Goal: Task Accomplishment & Management: Complete application form

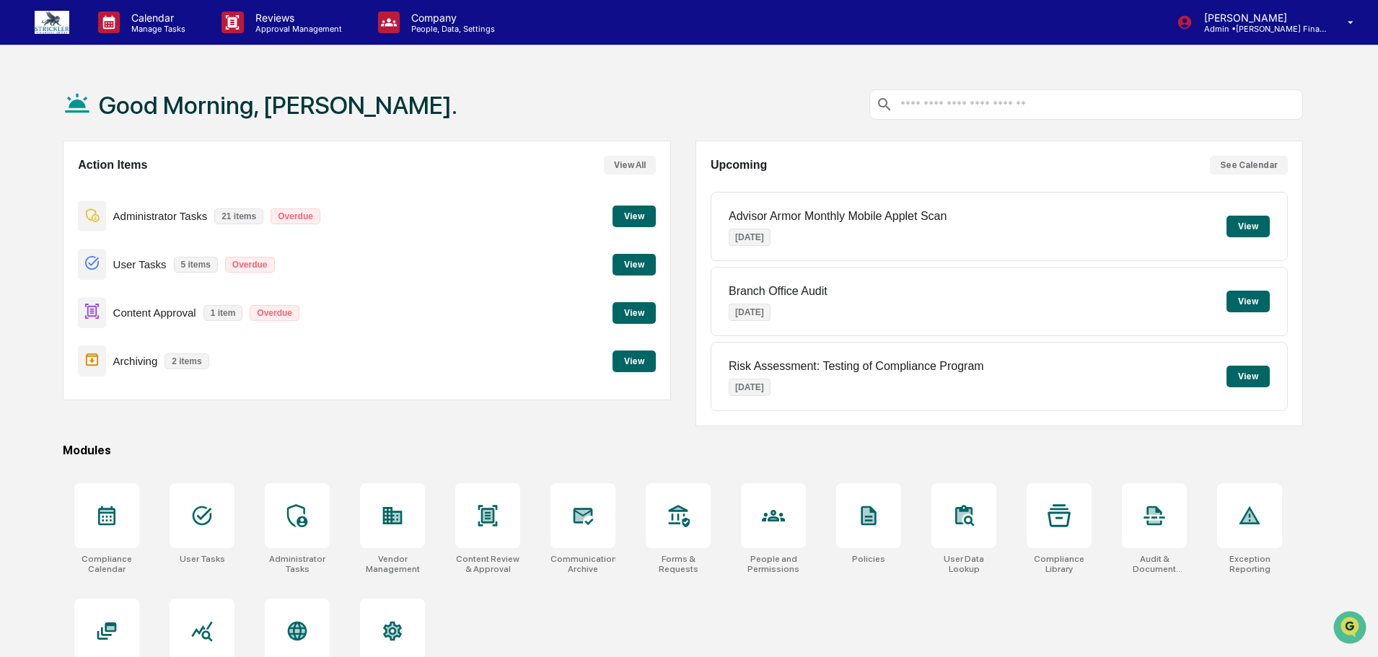
click at [630, 212] on button "View" at bounding box center [633, 217] width 43 height 22
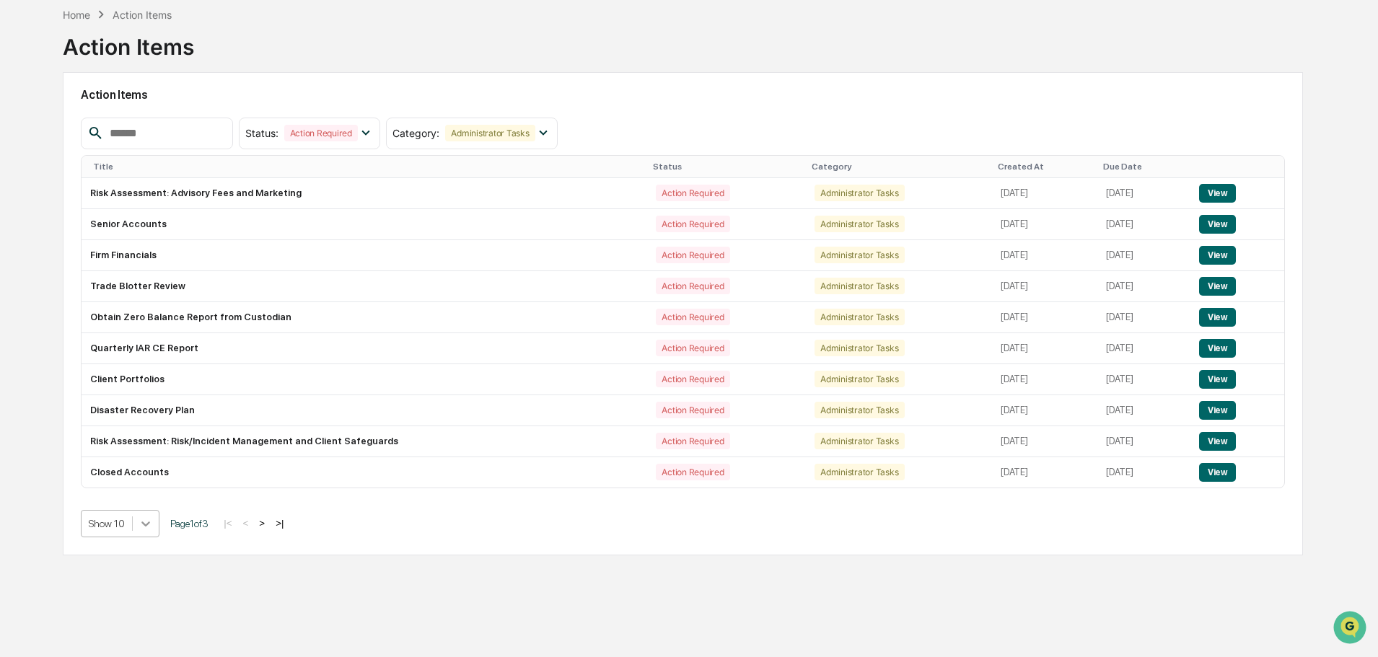
scroll to position [76, 0]
click at [149, 520] on icon at bounding box center [146, 524] width 14 height 14
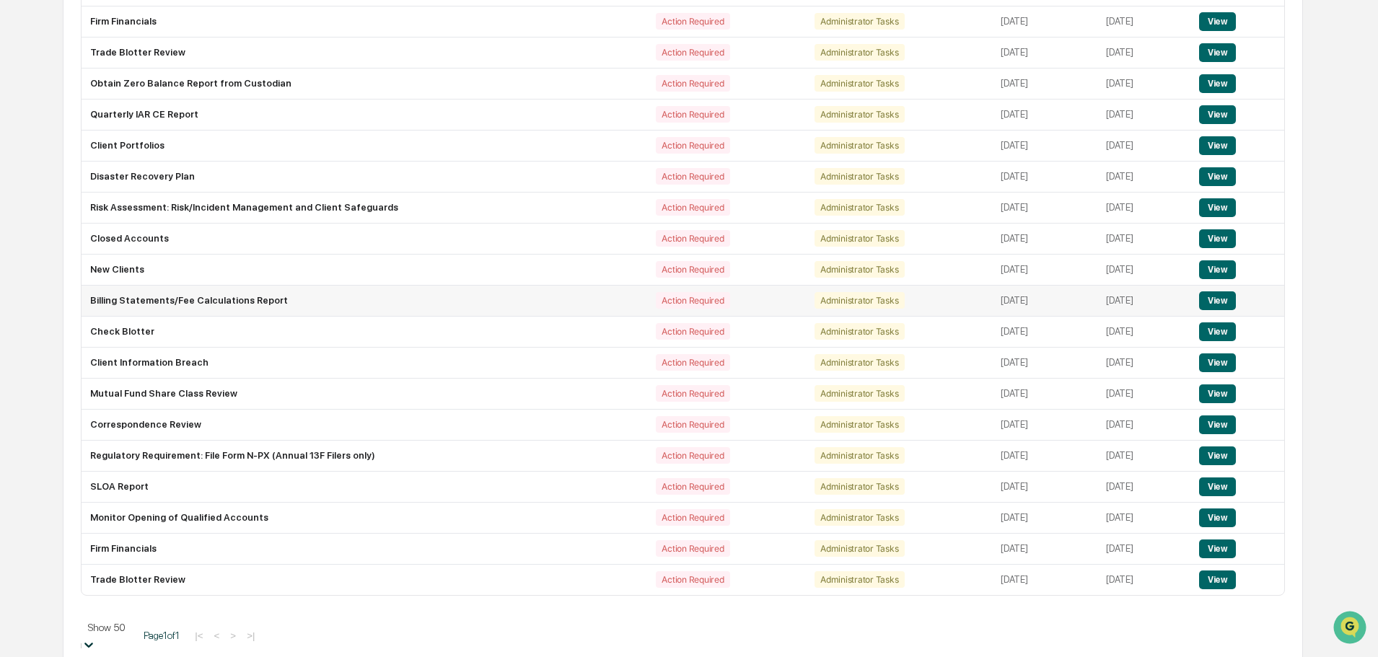
scroll to position [309, 0]
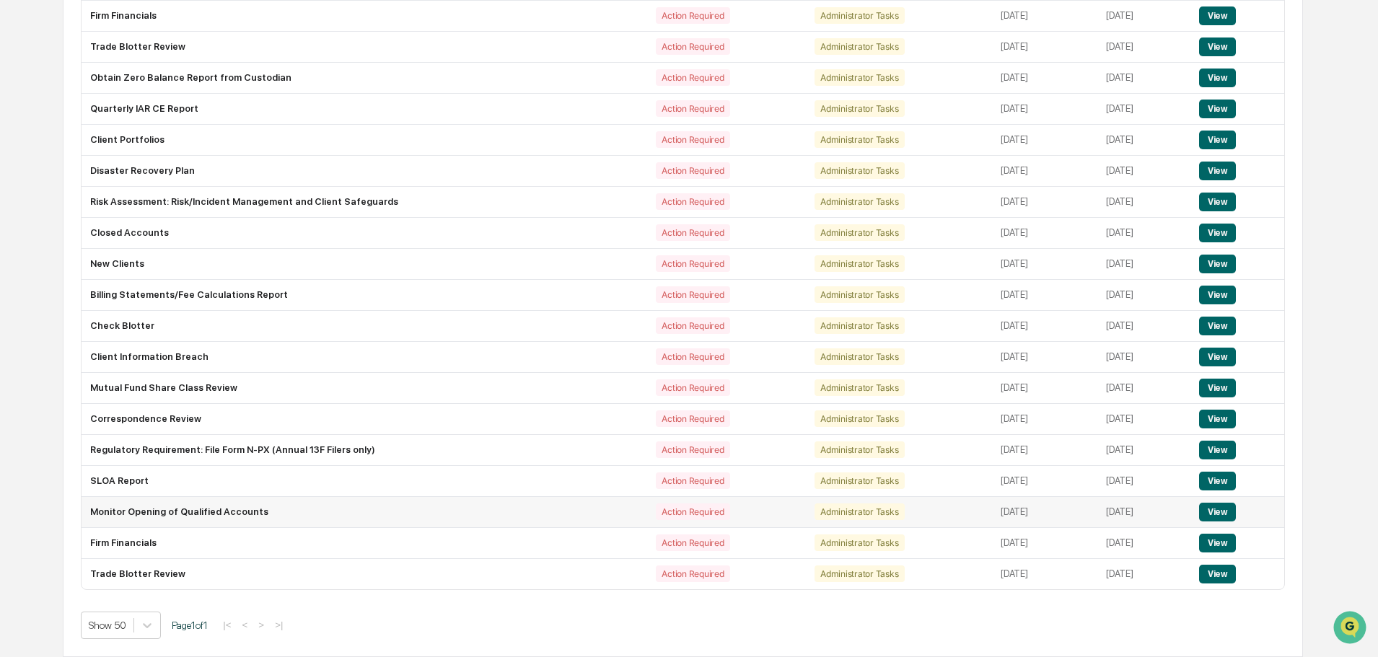
click at [1222, 515] on button "View" at bounding box center [1217, 512] width 37 height 19
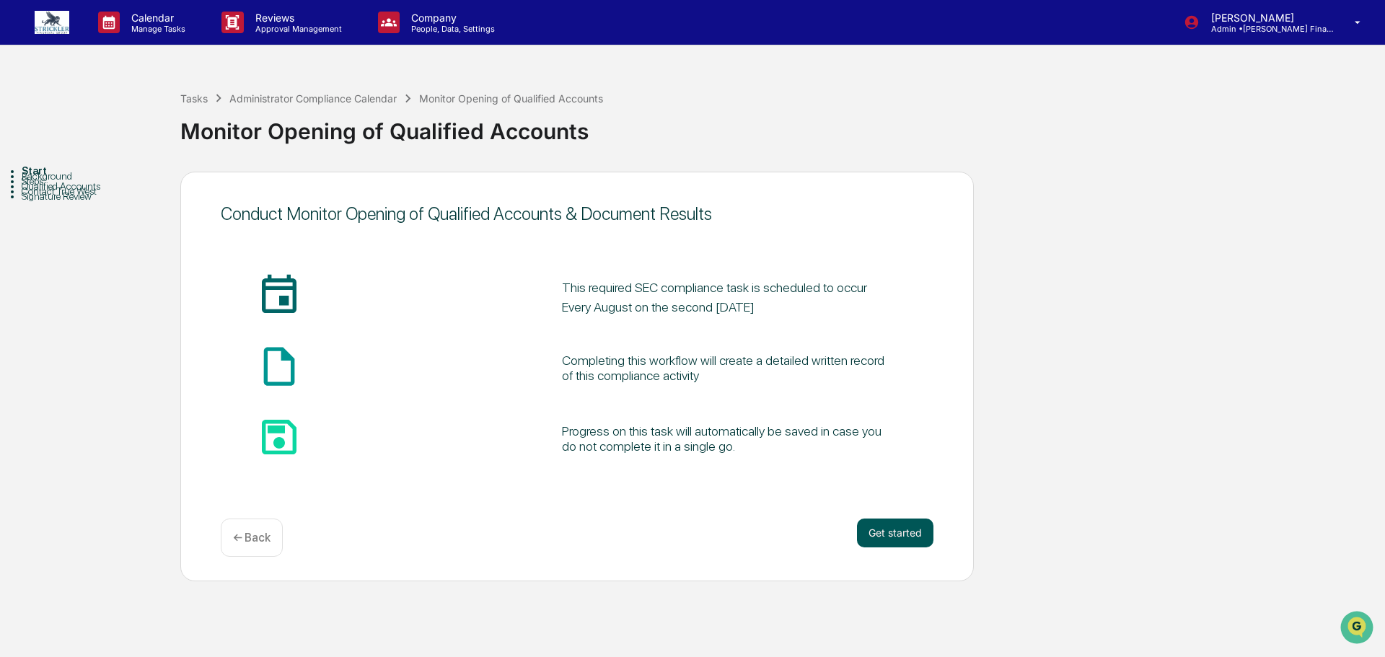
click at [889, 543] on button "Get started" at bounding box center [895, 533] width 76 height 29
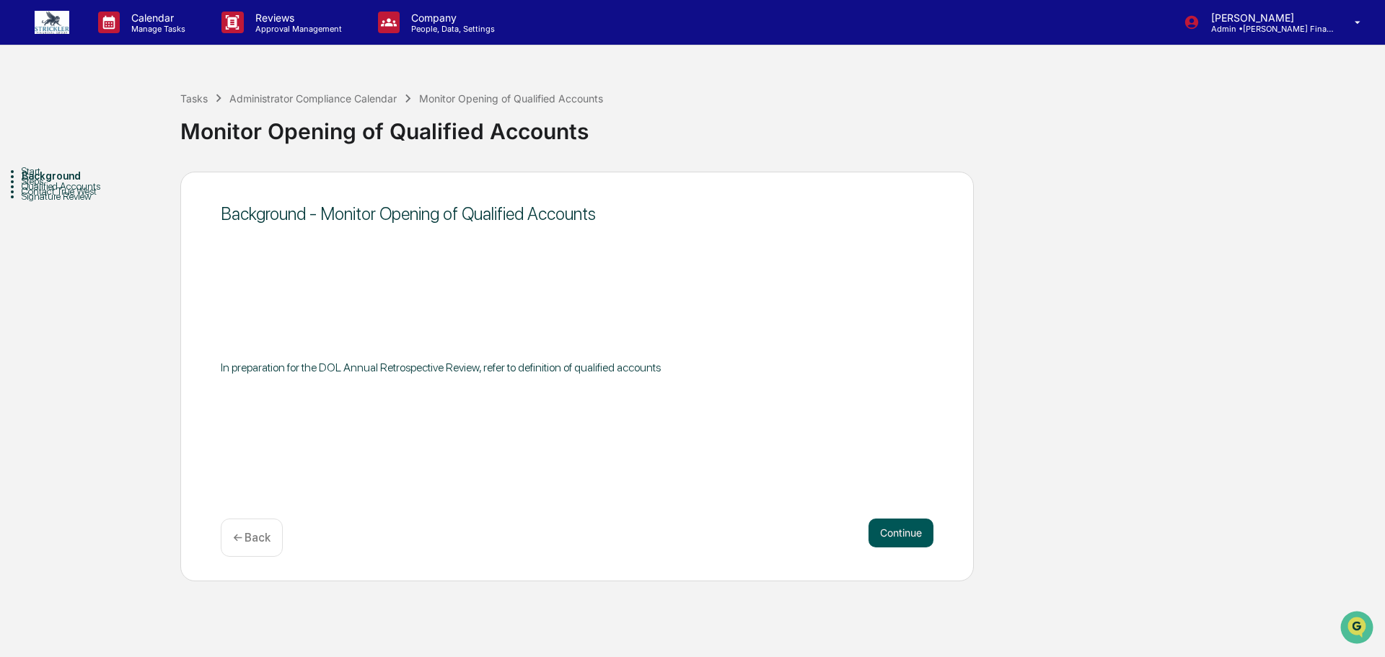
click at [905, 532] on button "Continue" at bounding box center [901, 533] width 65 height 29
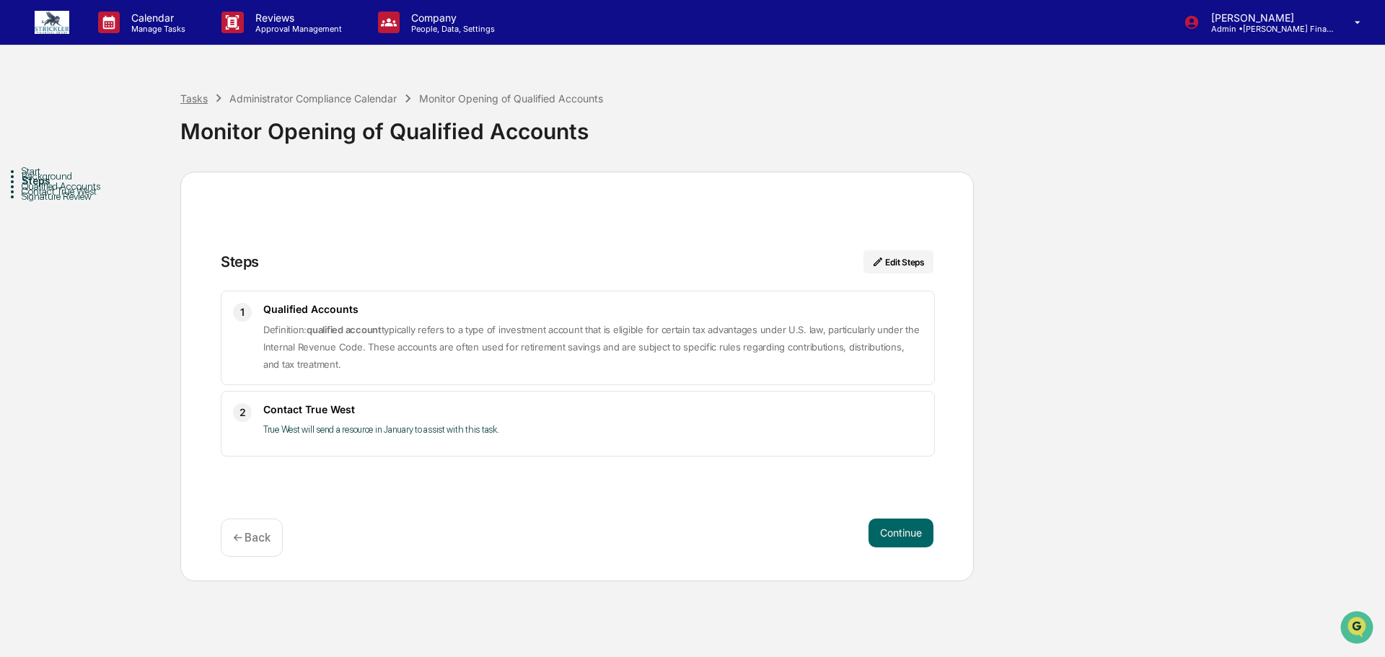
click at [199, 105] on div "Tasks" at bounding box center [193, 98] width 27 height 12
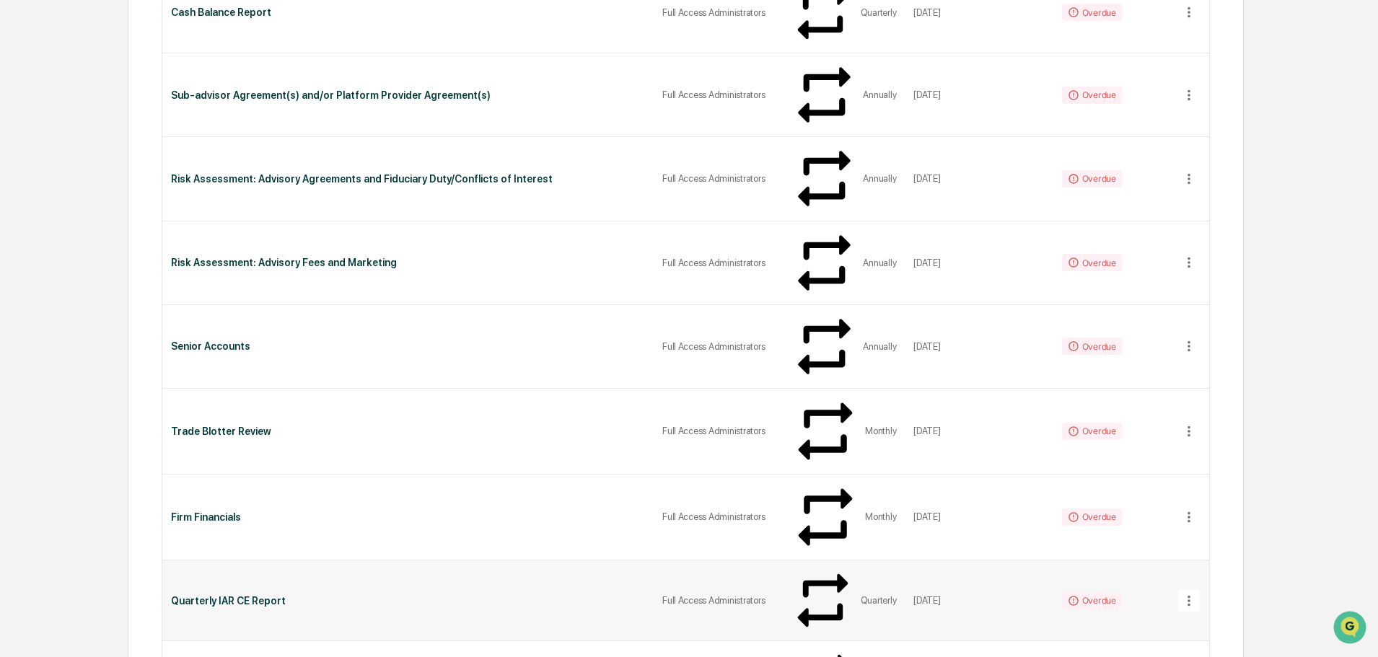
scroll to position [144, 0]
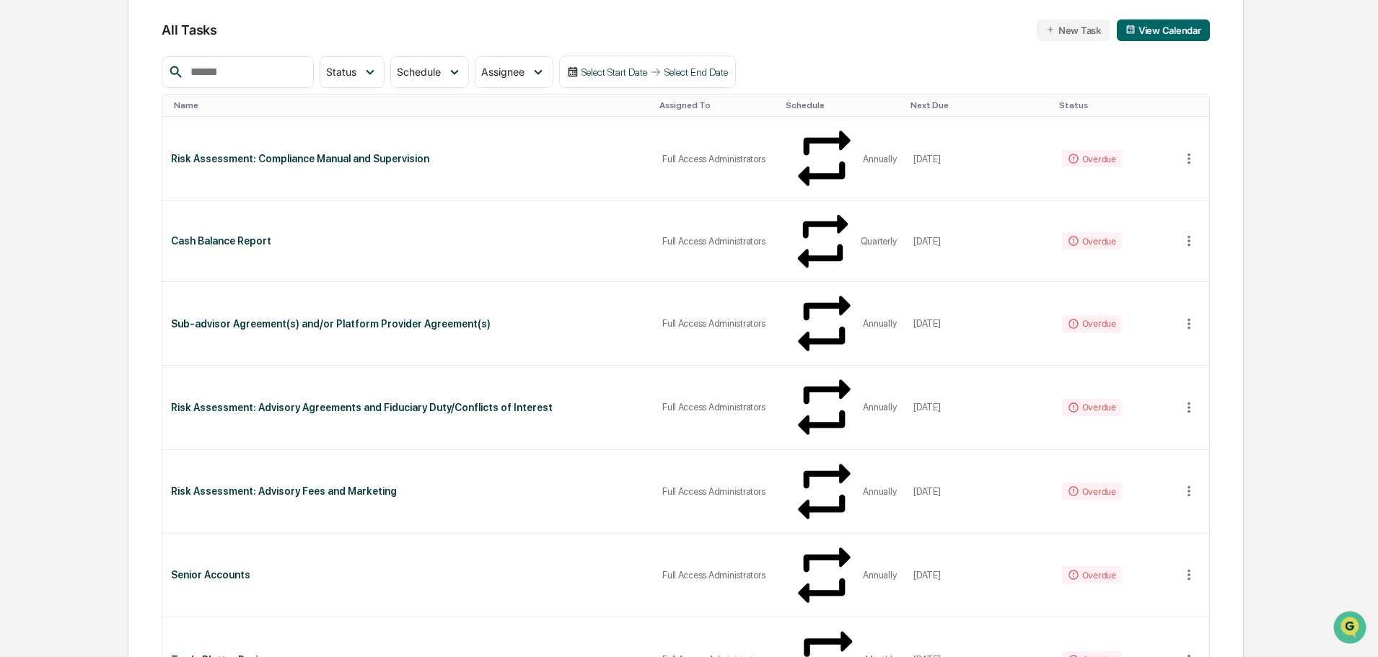
click at [255, 63] on input "text" at bounding box center [246, 72] width 123 height 19
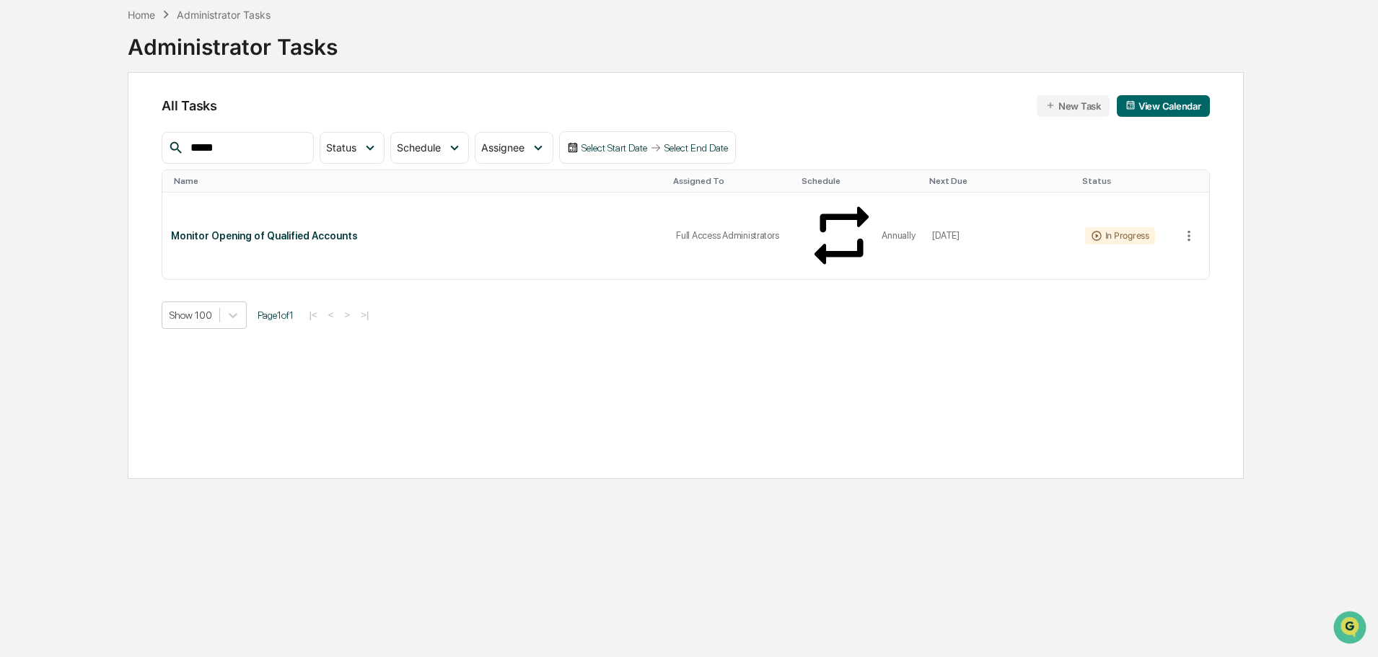
scroll to position [69, 0]
type input "*****"
click at [323, 201] on td "Monitor Opening of Qualified Accounts" at bounding box center [414, 236] width 505 height 86
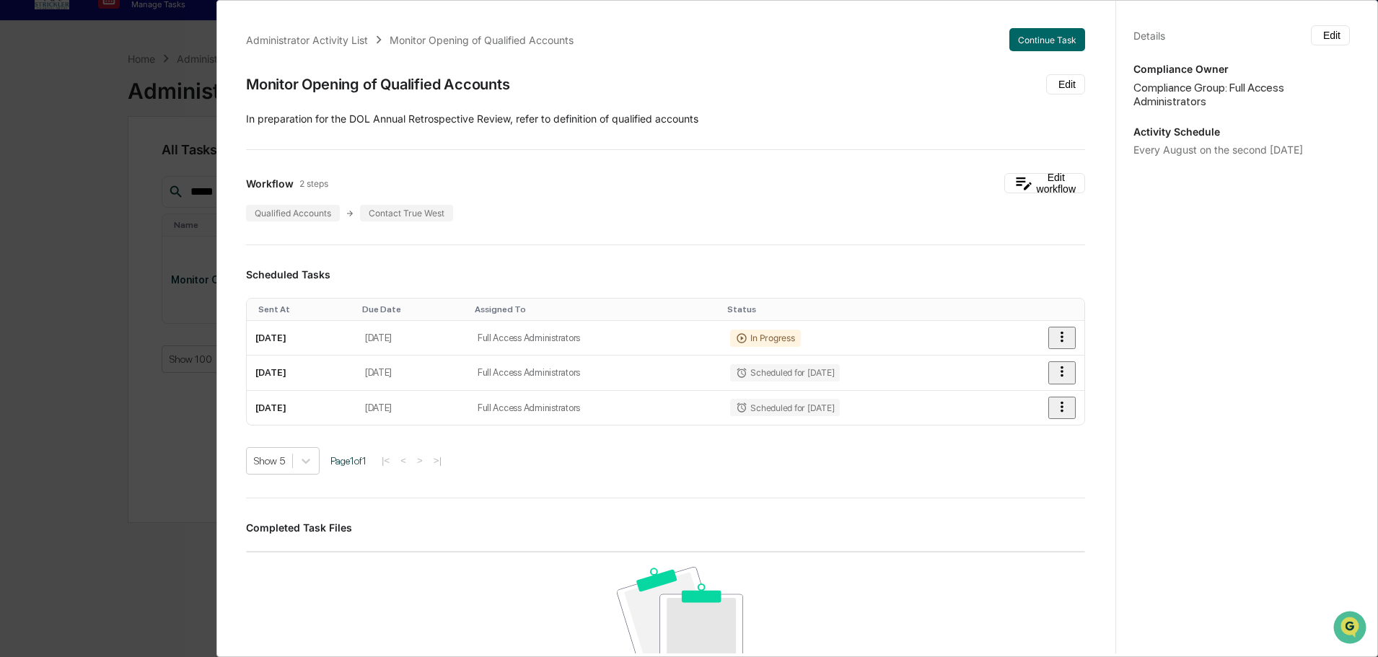
scroll to position [0, 0]
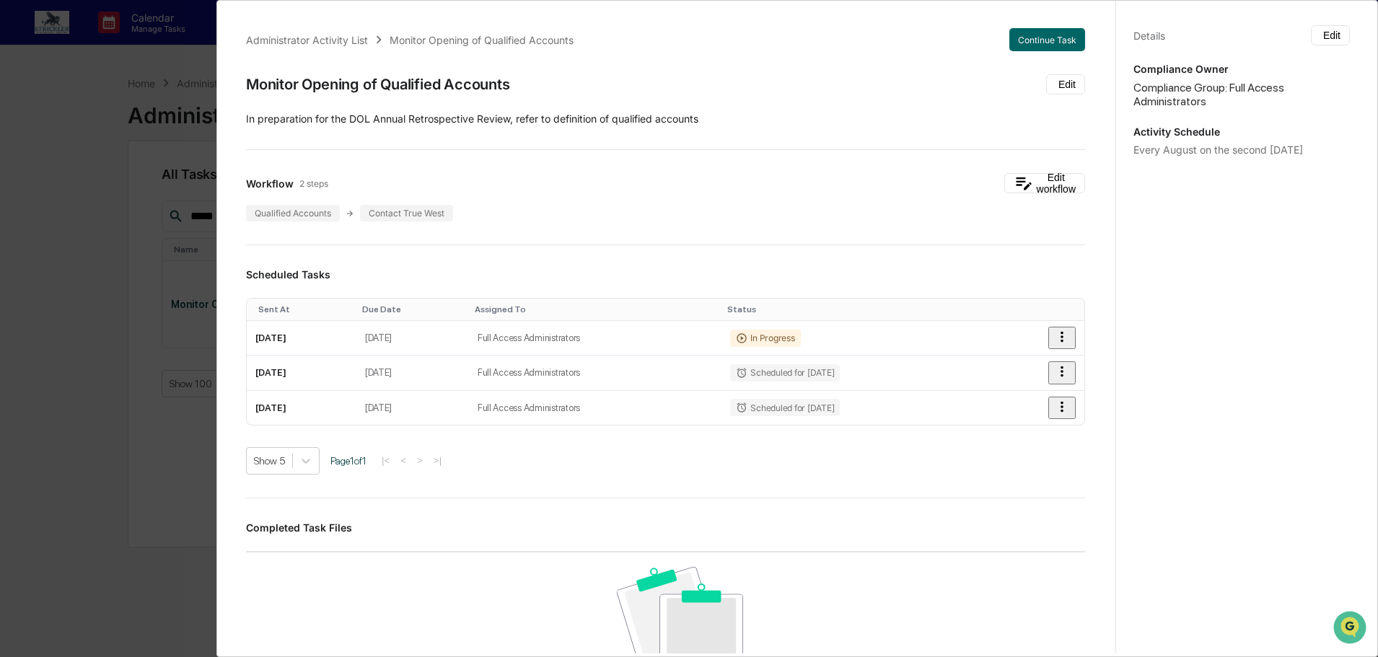
click at [140, 74] on div "Administrator Activity List Monitor Opening of Qualified Accounts Continue Task…" at bounding box center [689, 328] width 1378 height 657
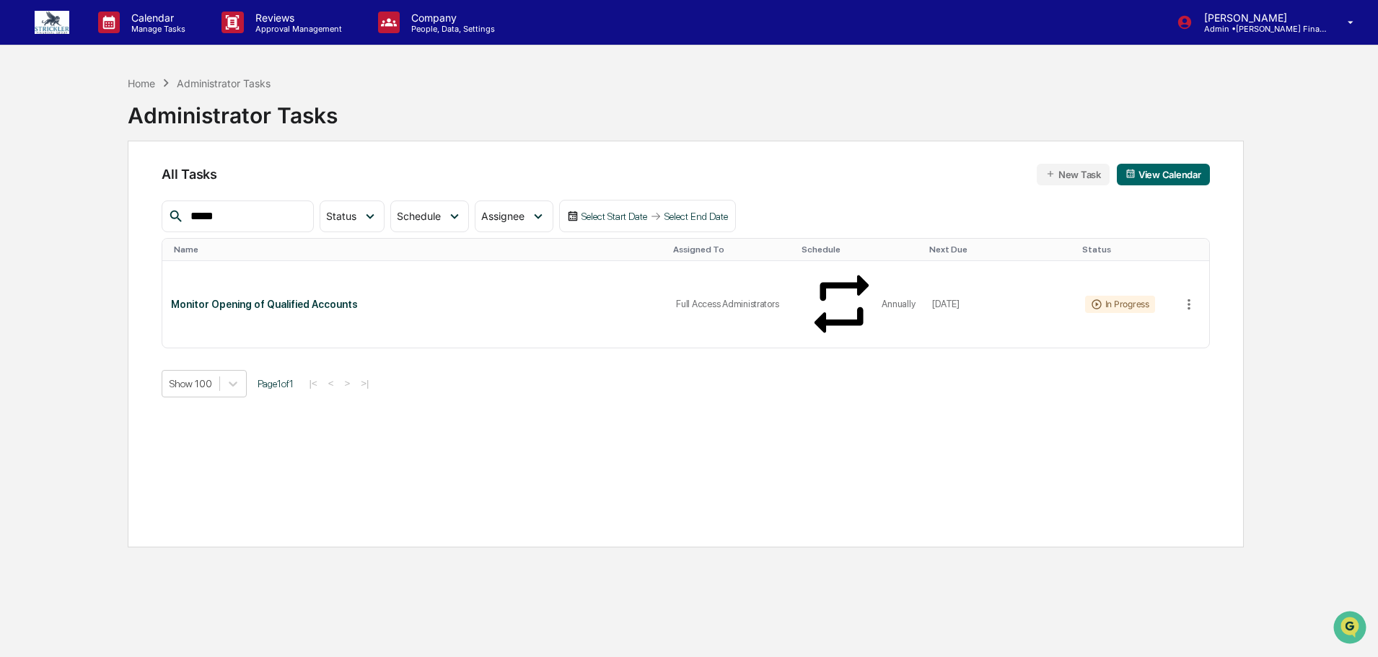
click at [127, 87] on div "Home Administrator Tasks Administrator Tasks All Tasks New Task View Calendar *…" at bounding box center [685, 397] width 1159 height 657
click at [136, 81] on div "Home" at bounding box center [141, 83] width 27 height 12
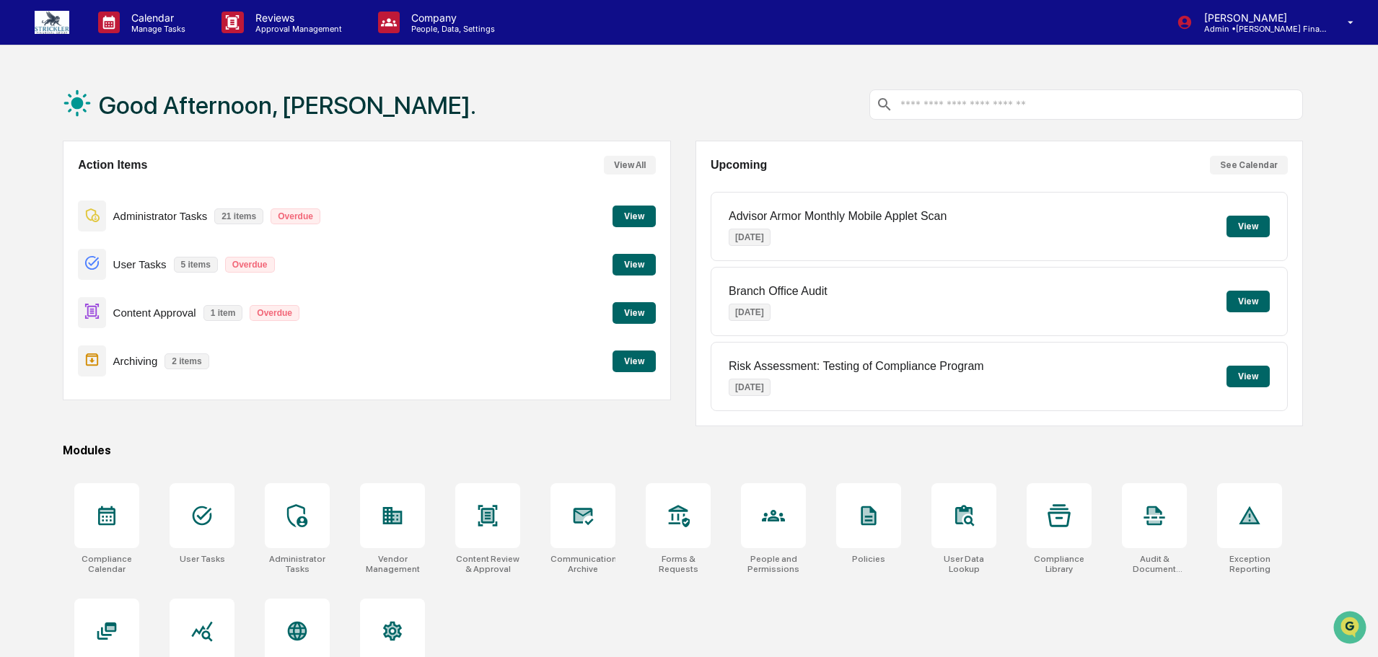
click at [628, 213] on button "View" at bounding box center [633, 217] width 43 height 22
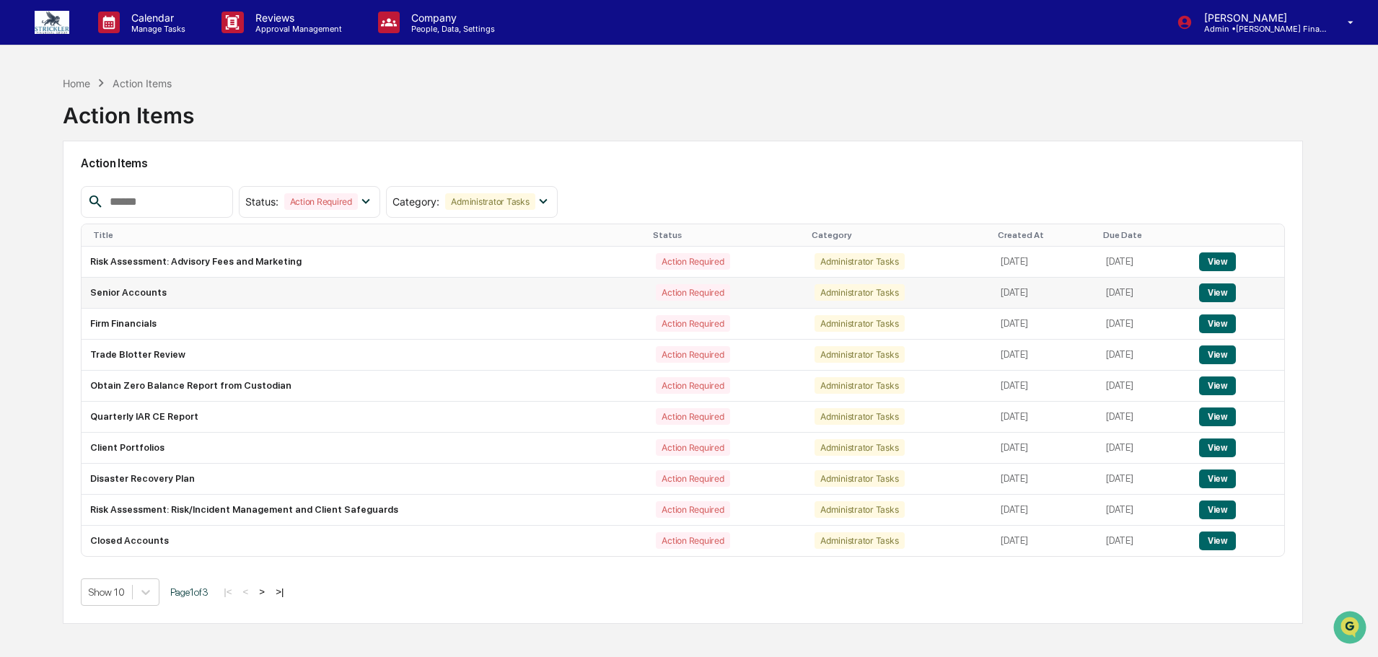
click at [1212, 290] on button "View" at bounding box center [1217, 293] width 37 height 19
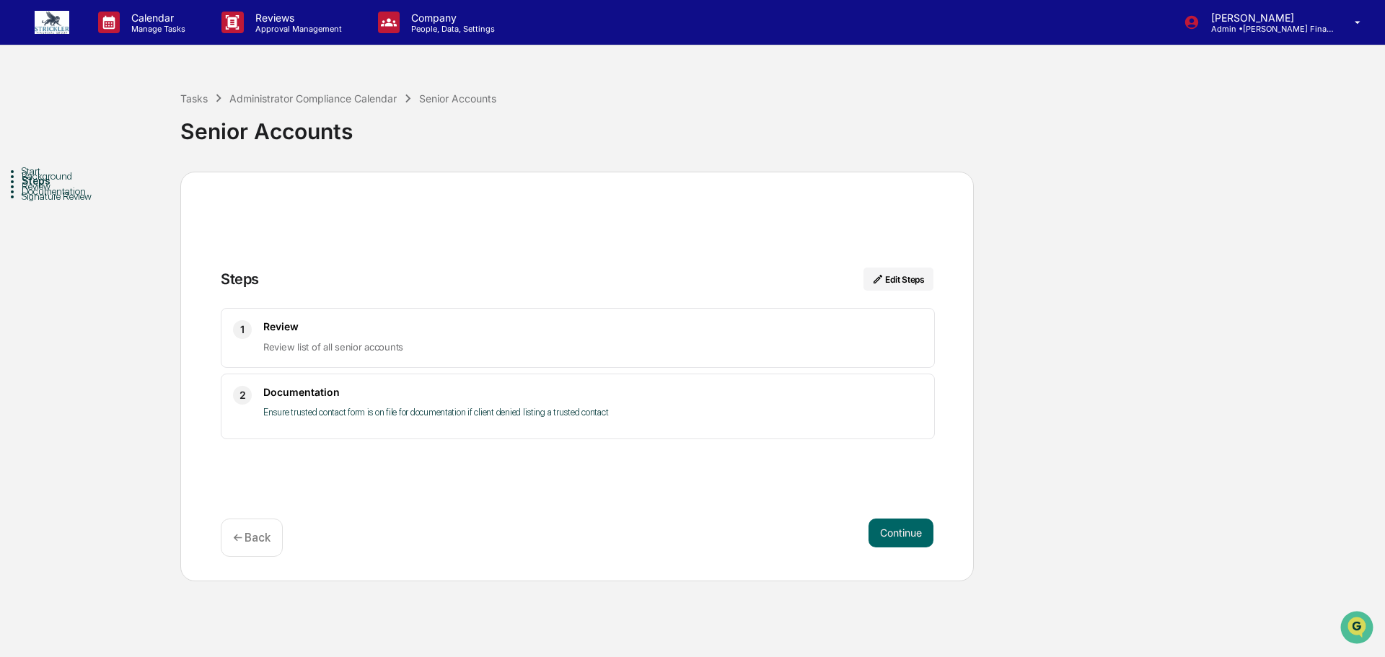
click at [258, 542] on p "← Back" at bounding box center [252, 538] width 38 height 14
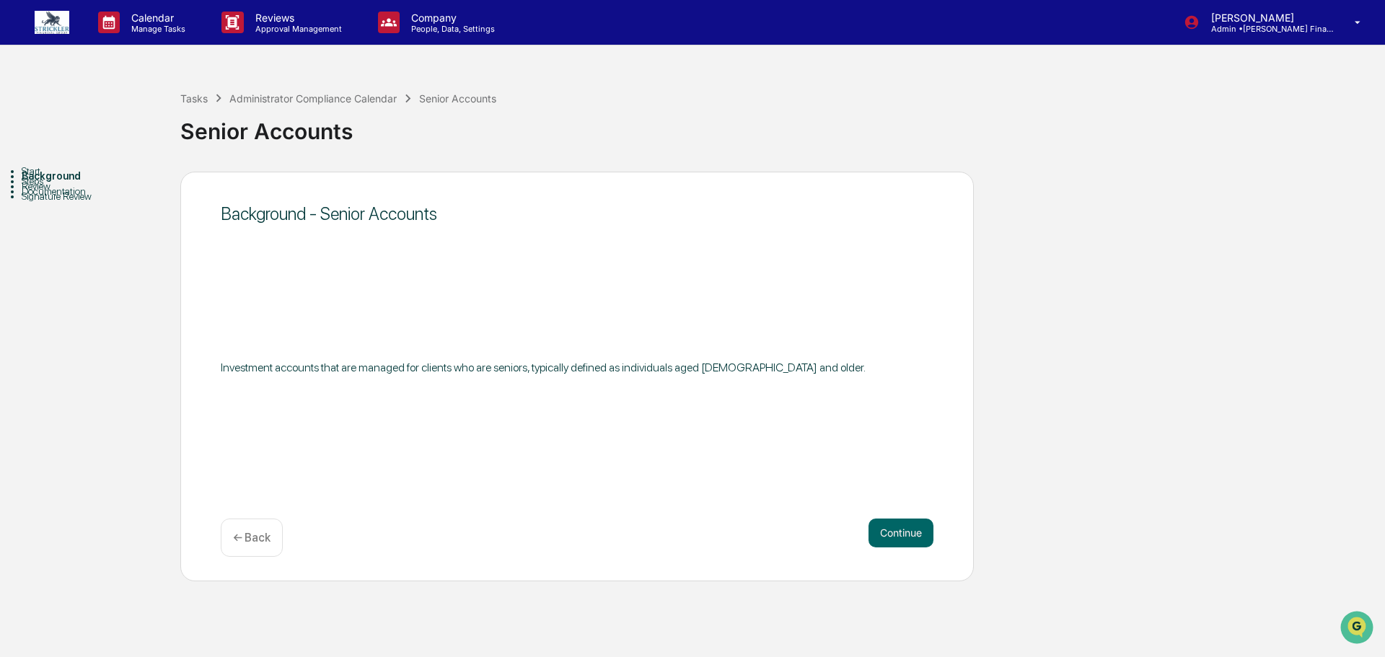
click at [265, 532] on p "← Back" at bounding box center [252, 538] width 38 height 14
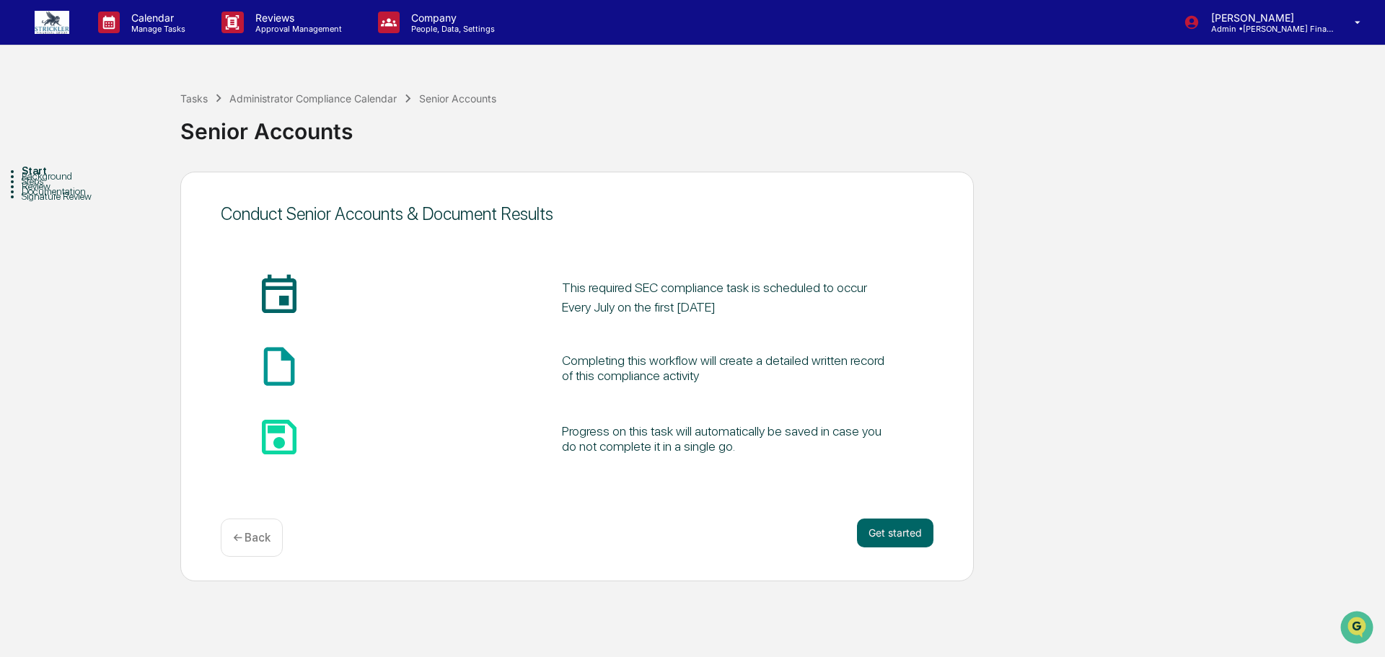
click at [257, 531] on div "← Back" at bounding box center [252, 538] width 62 height 38
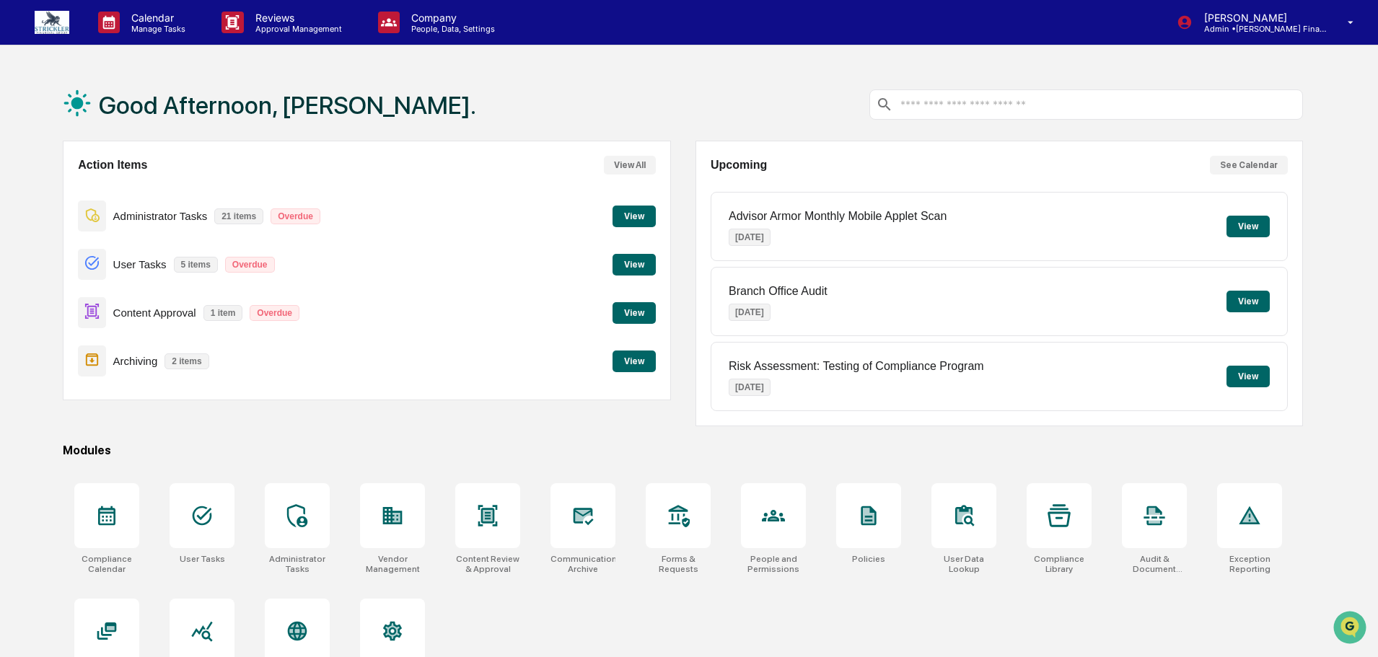
click at [640, 216] on button "View" at bounding box center [633, 217] width 43 height 22
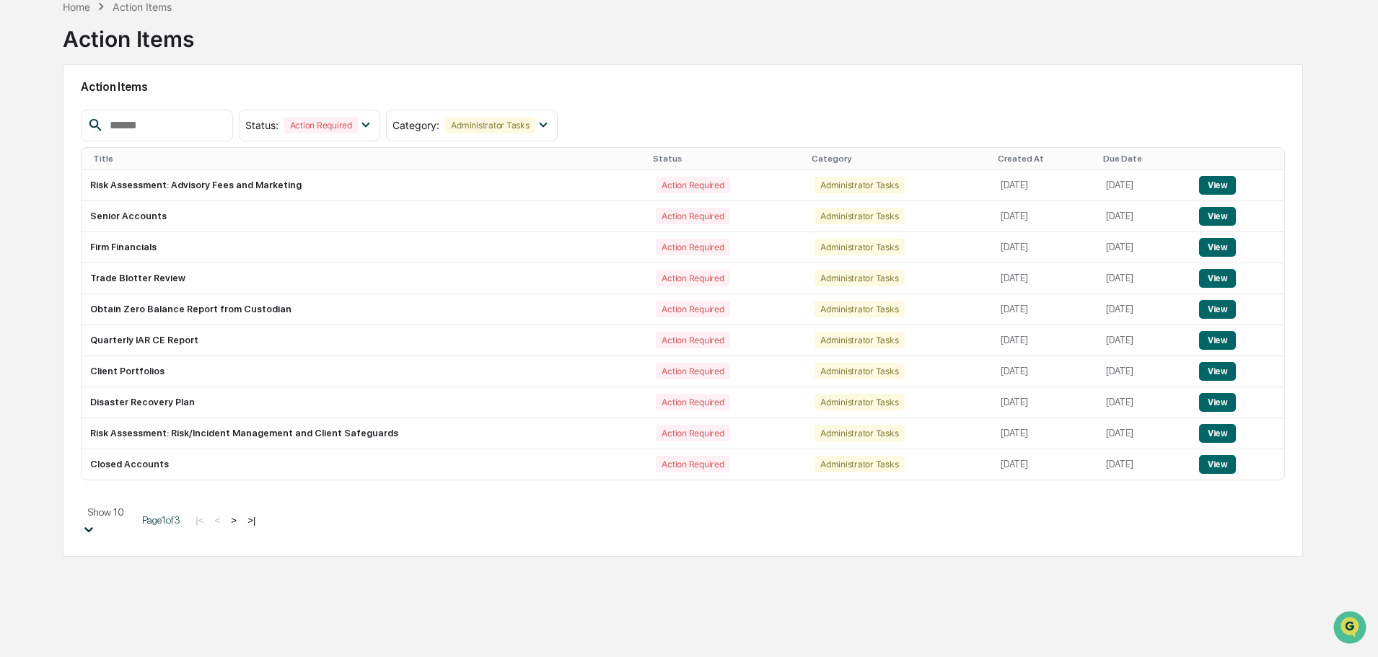
click at [142, 590] on body "Calendar Manage Tasks Reviews Approval Management Company People, Data, Setting…" at bounding box center [689, 331] width 1378 height 814
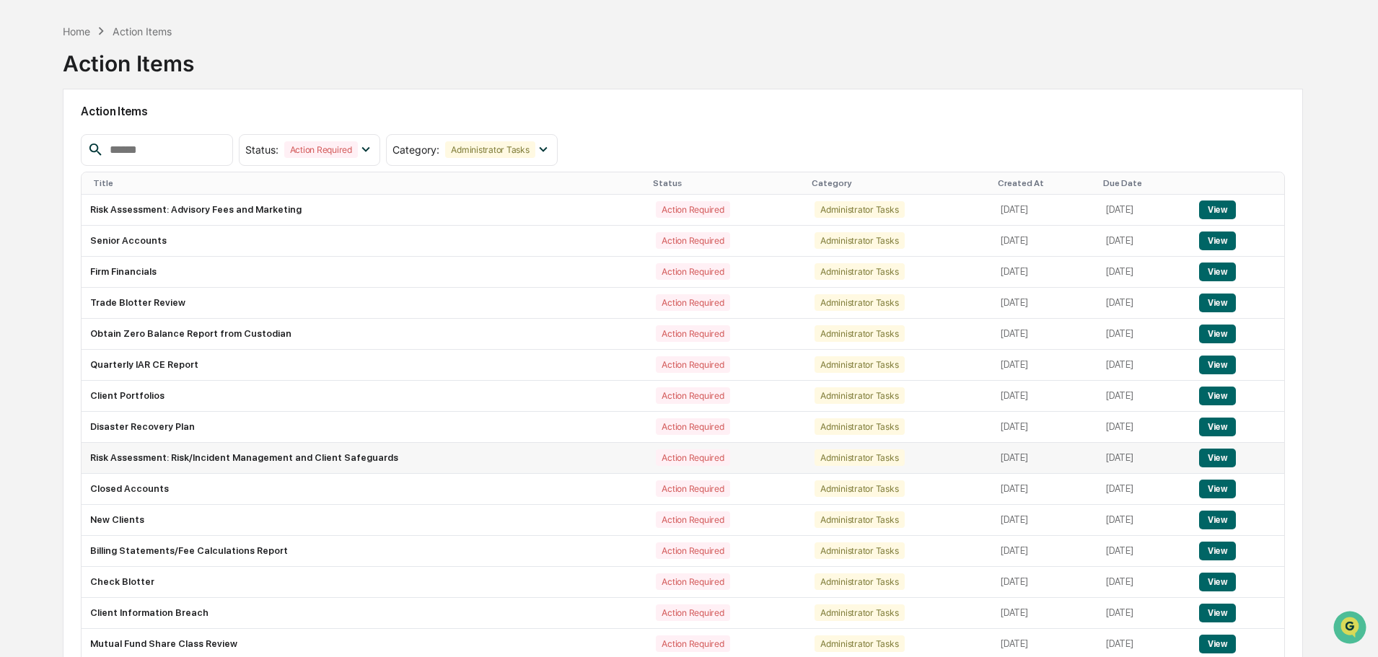
scroll to position [20, 0]
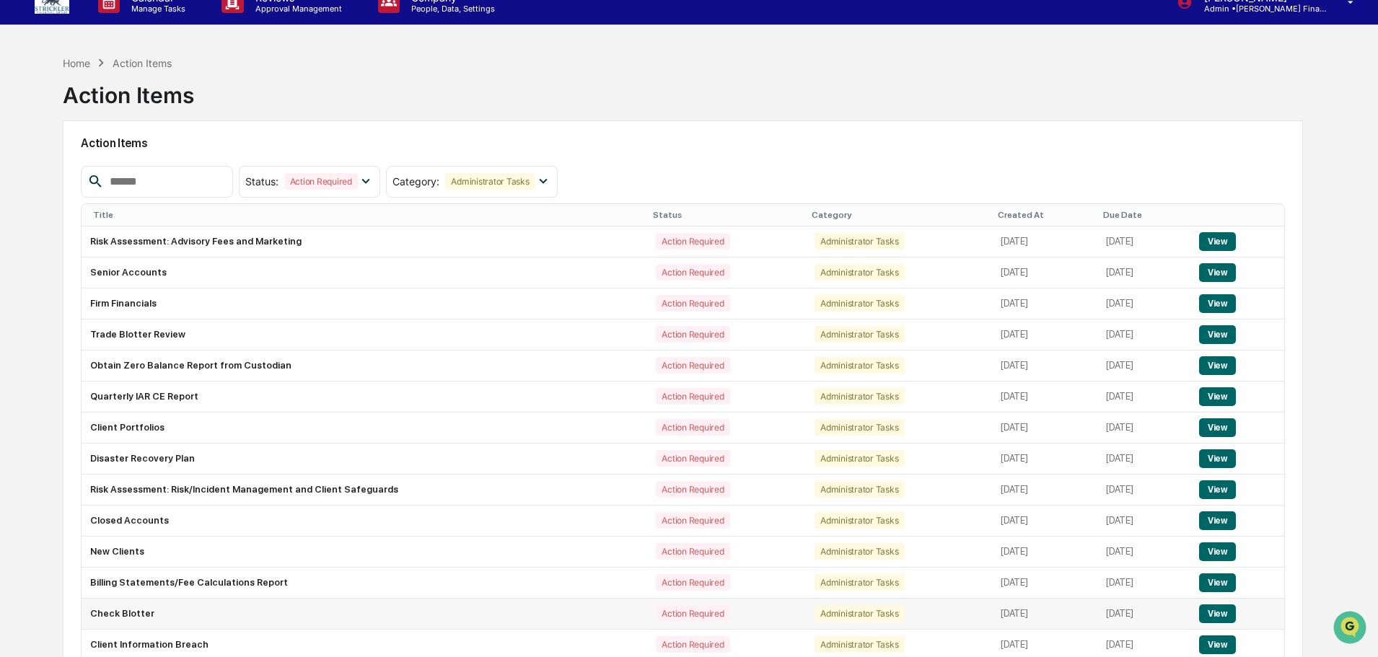
click at [1218, 607] on button "View" at bounding box center [1217, 614] width 37 height 19
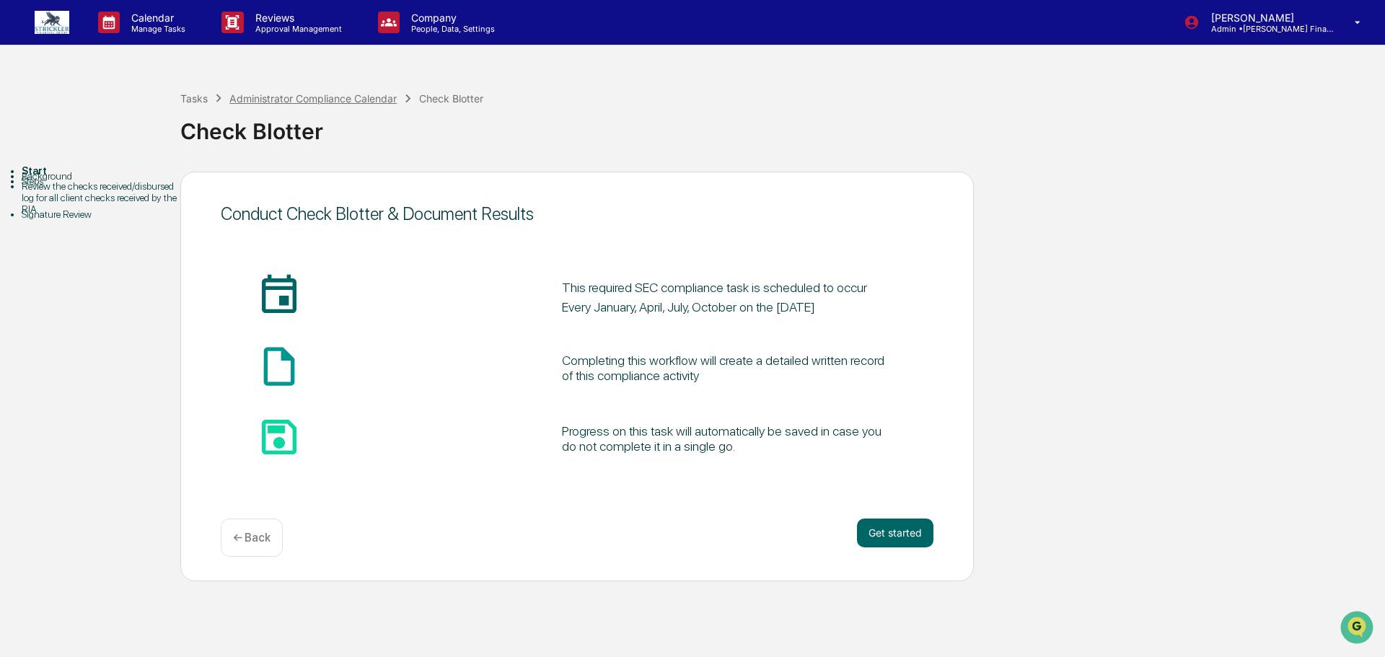
click at [265, 95] on div "Administrator Compliance Calendar" at bounding box center [312, 98] width 167 height 12
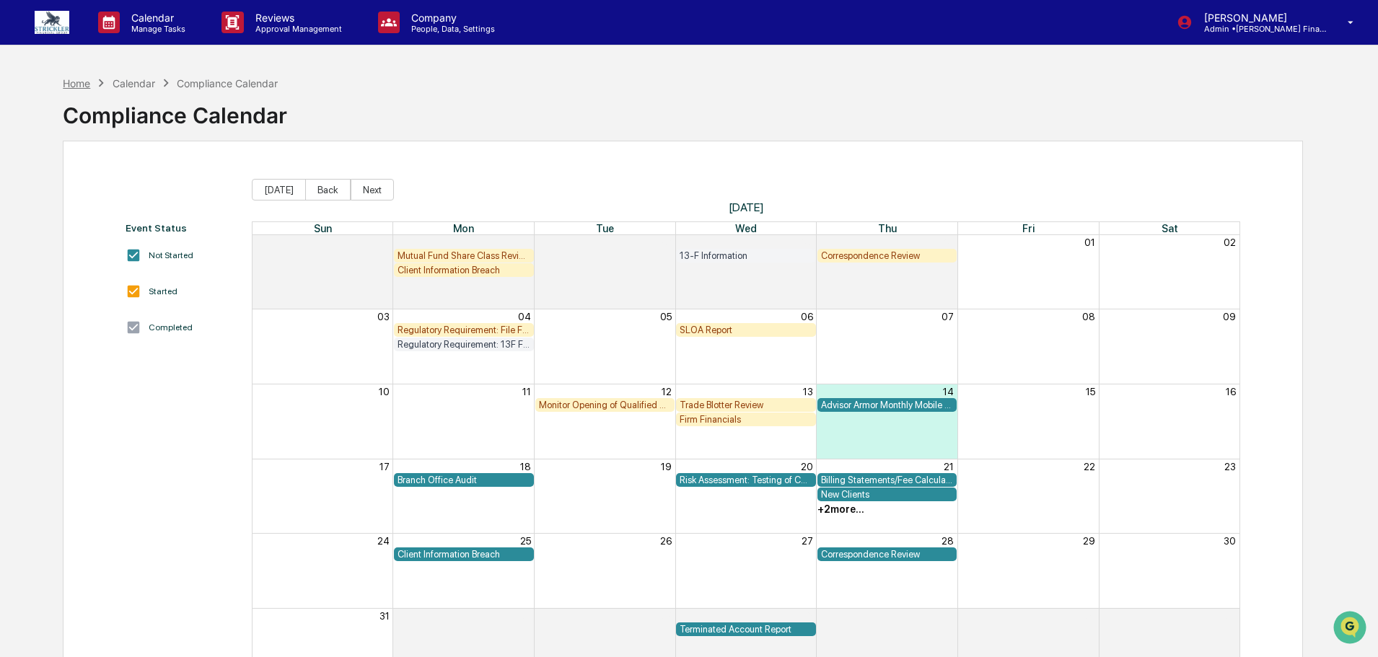
click at [74, 79] on div "Home" at bounding box center [76, 83] width 27 height 12
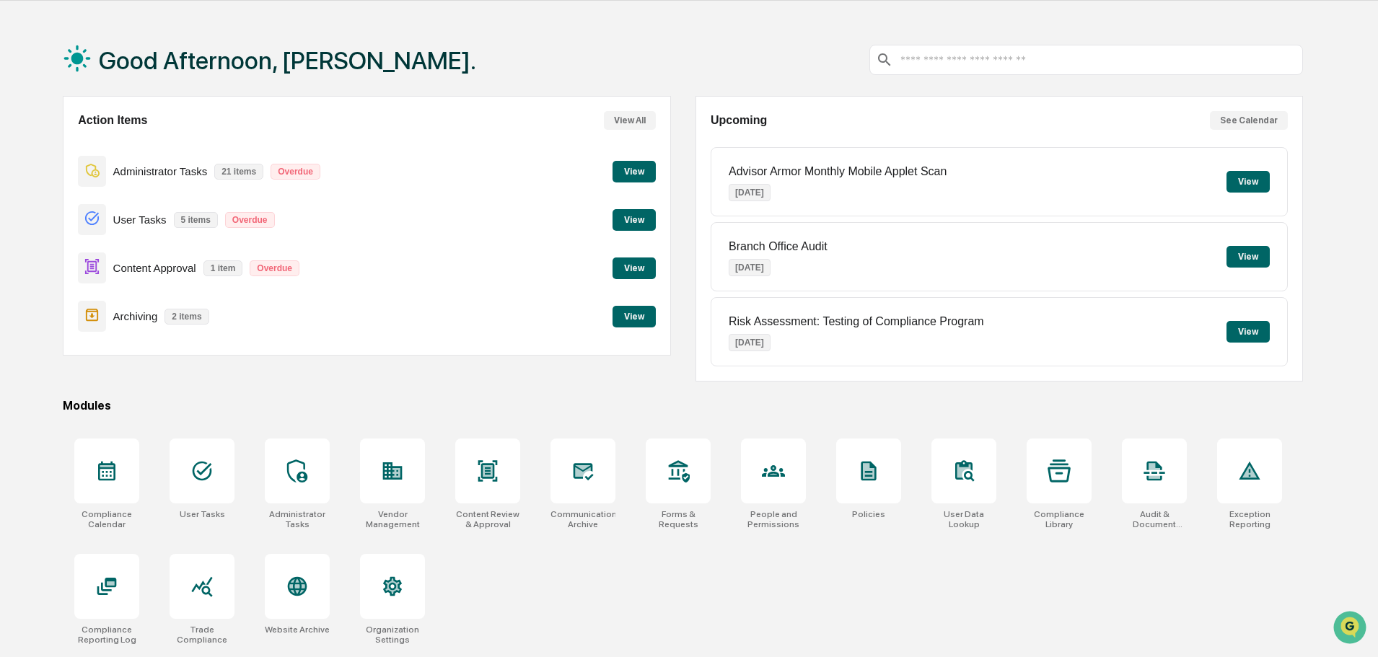
scroll to position [69, 0]
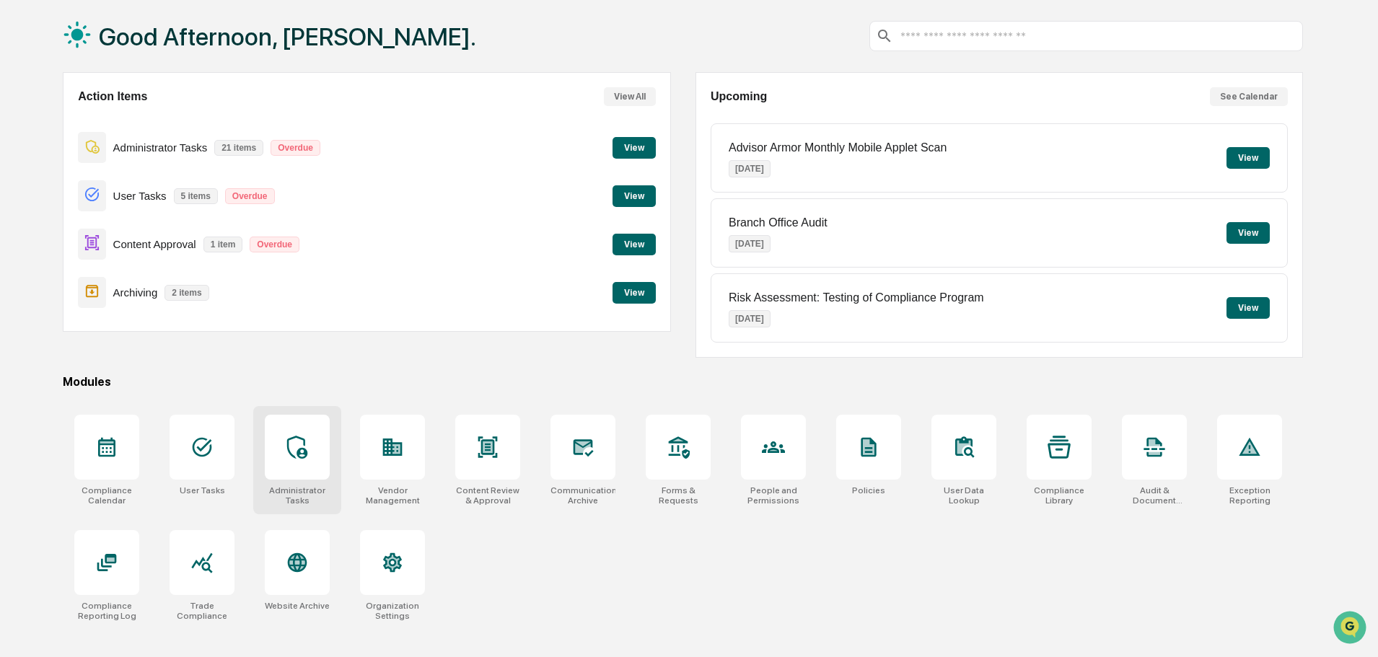
click at [289, 448] on icon at bounding box center [297, 447] width 23 height 23
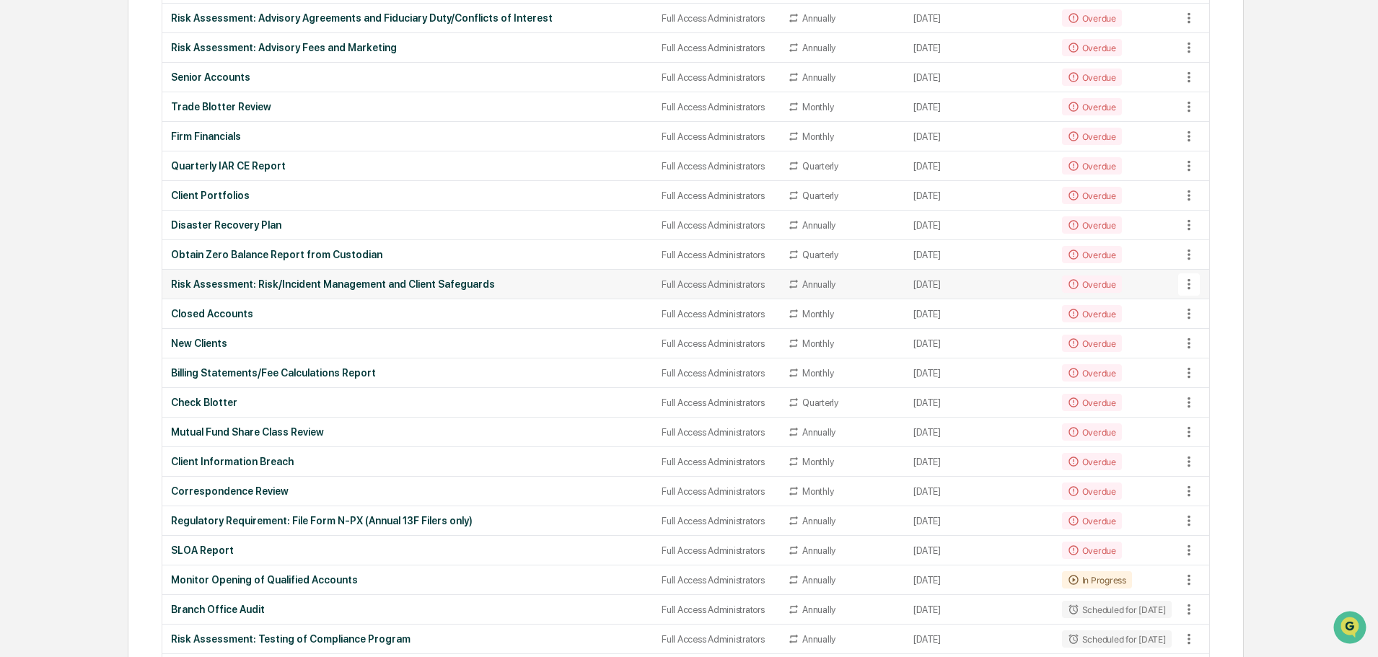
scroll to position [361, 0]
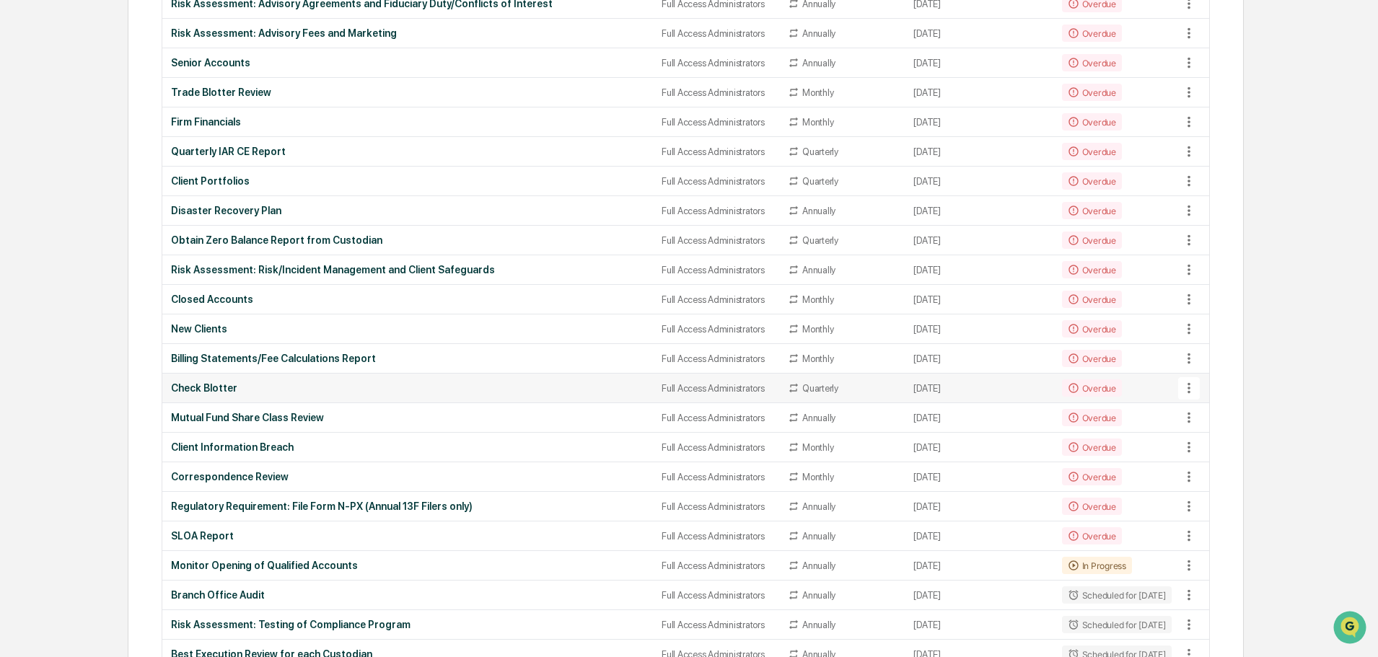
click at [209, 384] on div "Check Blotter" at bounding box center [407, 388] width 473 height 12
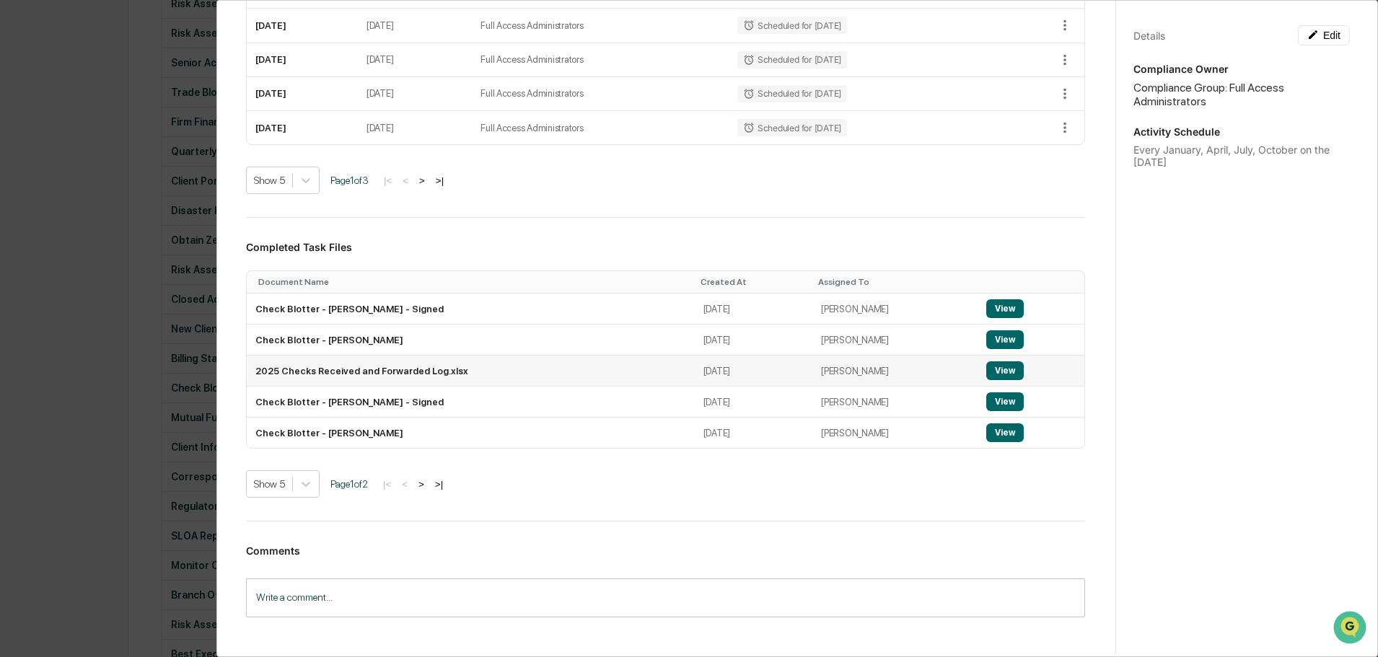
click at [993, 380] on button "View" at bounding box center [1005, 370] width 38 height 19
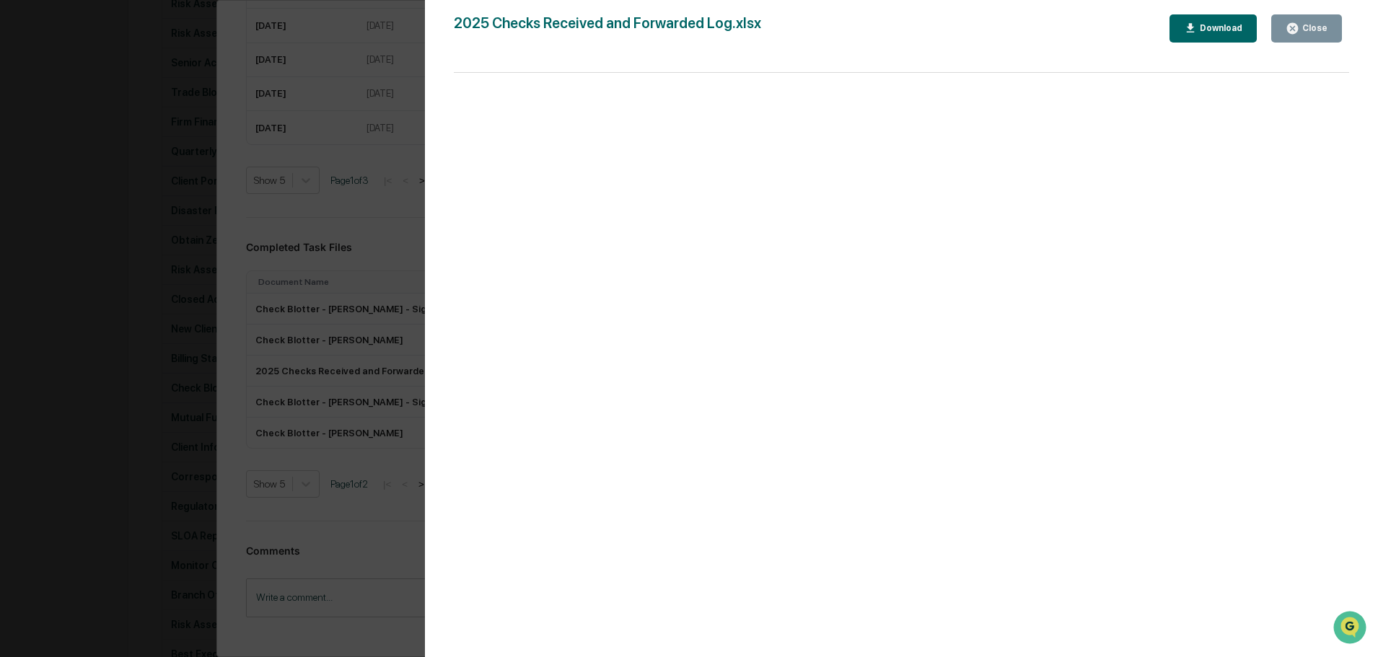
click at [1296, 31] on icon "button" at bounding box center [1292, 28] width 11 height 11
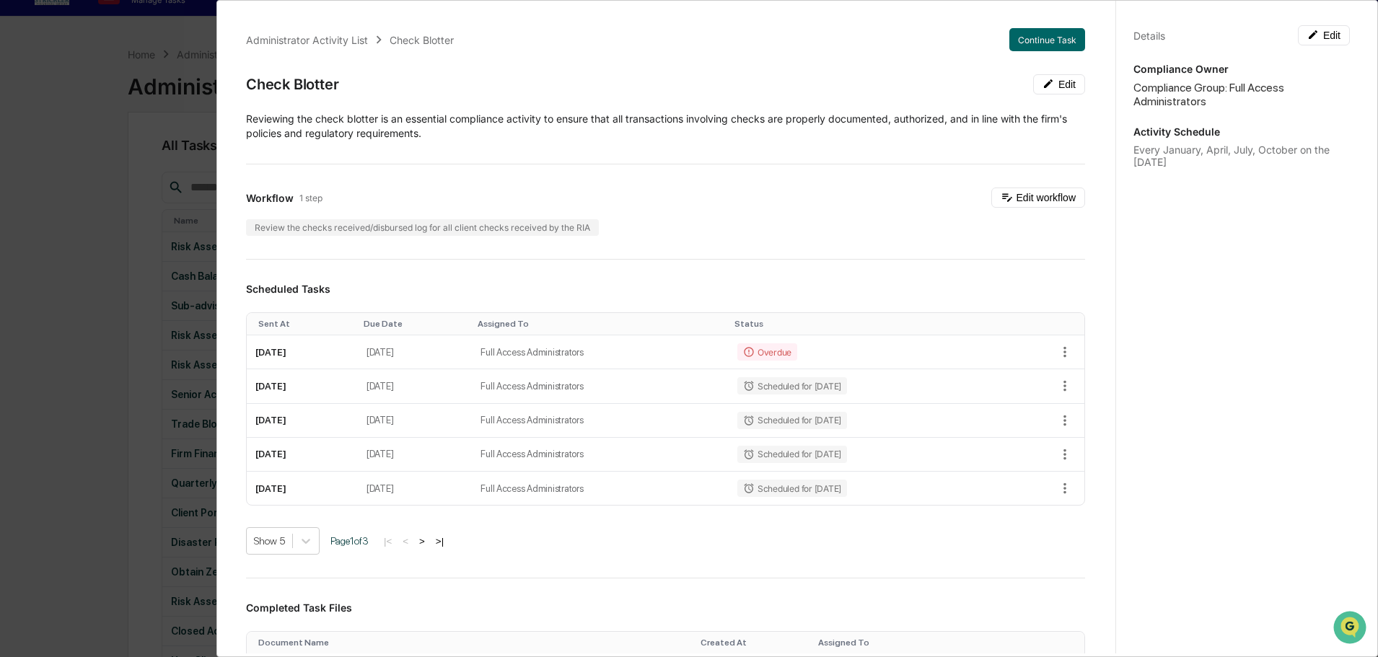
scroll to position [0, 0]
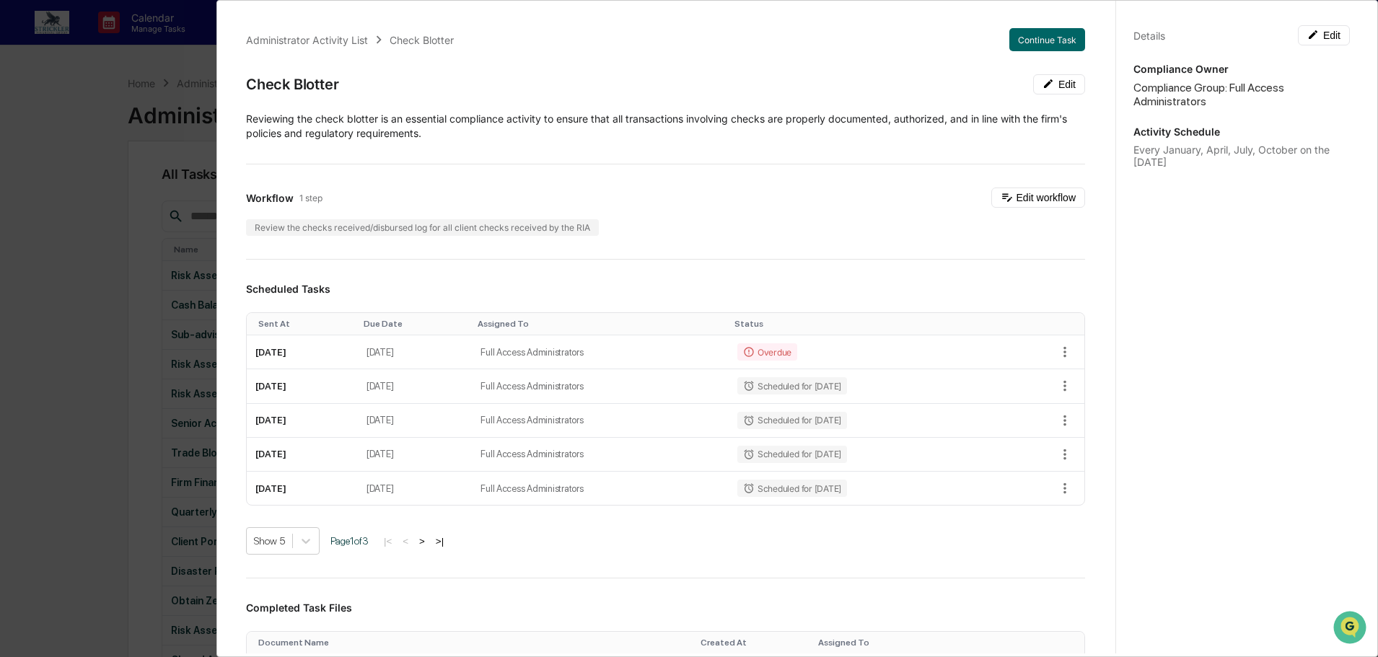
click at [43, 122] on div "Administrator Activity List Check Blotter Continue Task Check Blotter Edit Revi…" at bounding box center [689, 328] width 1378 height 657
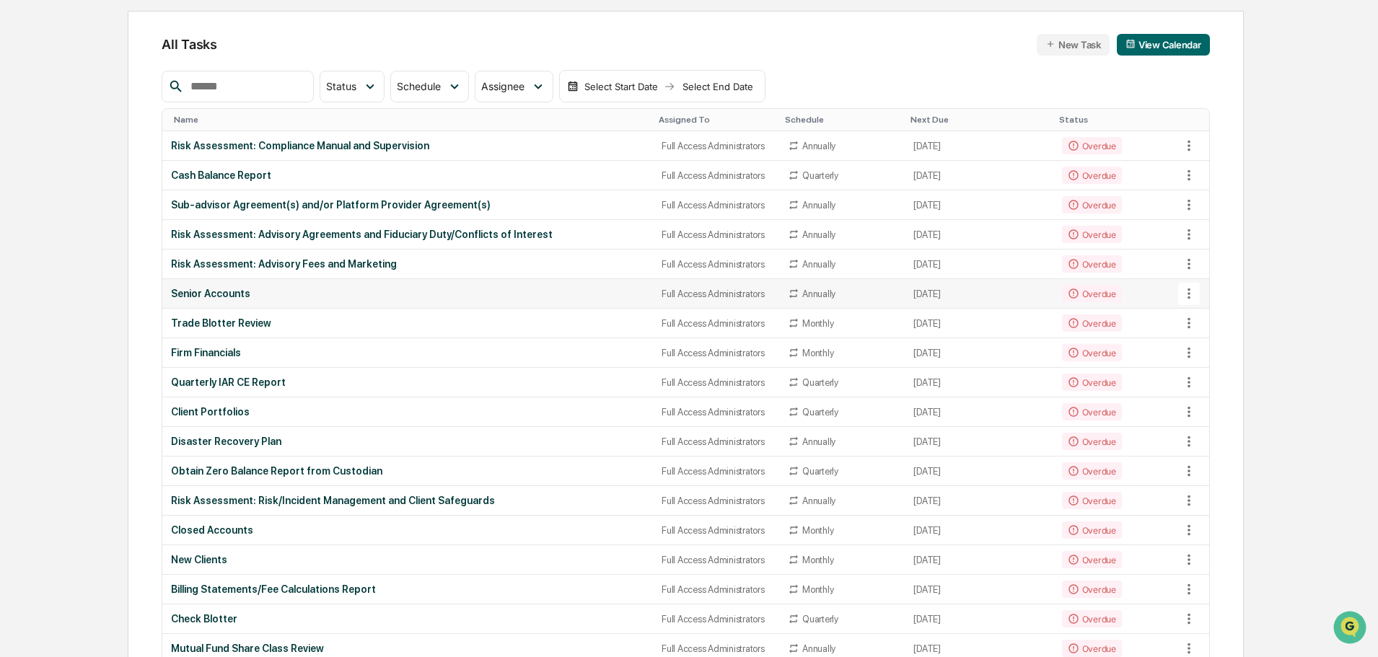
scroll to position [144, 0]
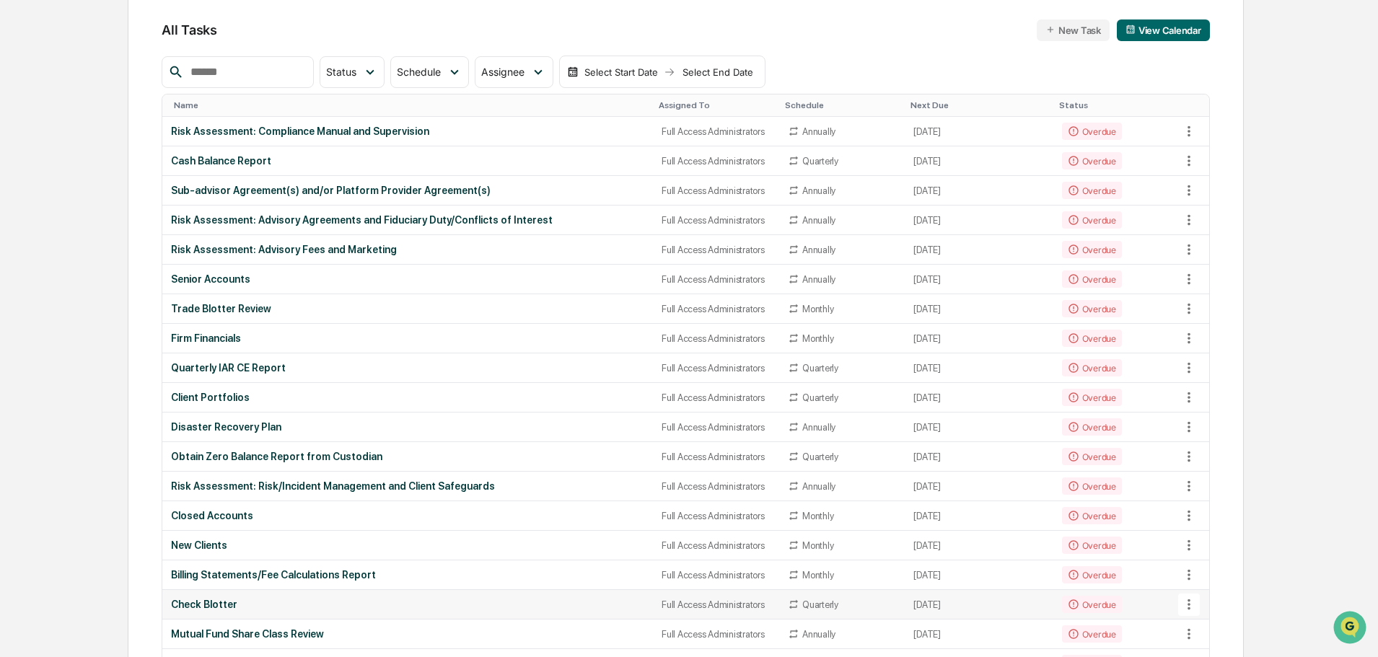
click at [215, 599] on div "Check Blotter" at bounding box center [407, 605] width 473 height 12
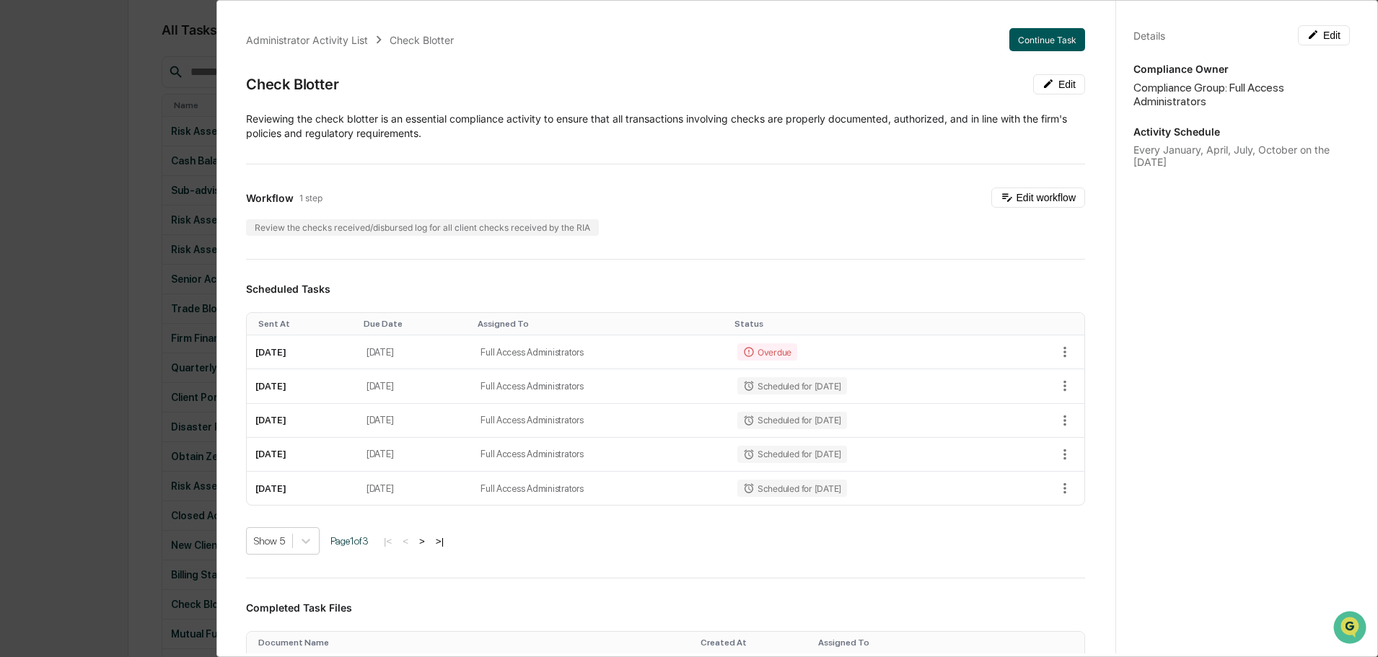
click at [1023, 44] on button "Continue Task" at bounding box center [1047, 39] width 76 height 23
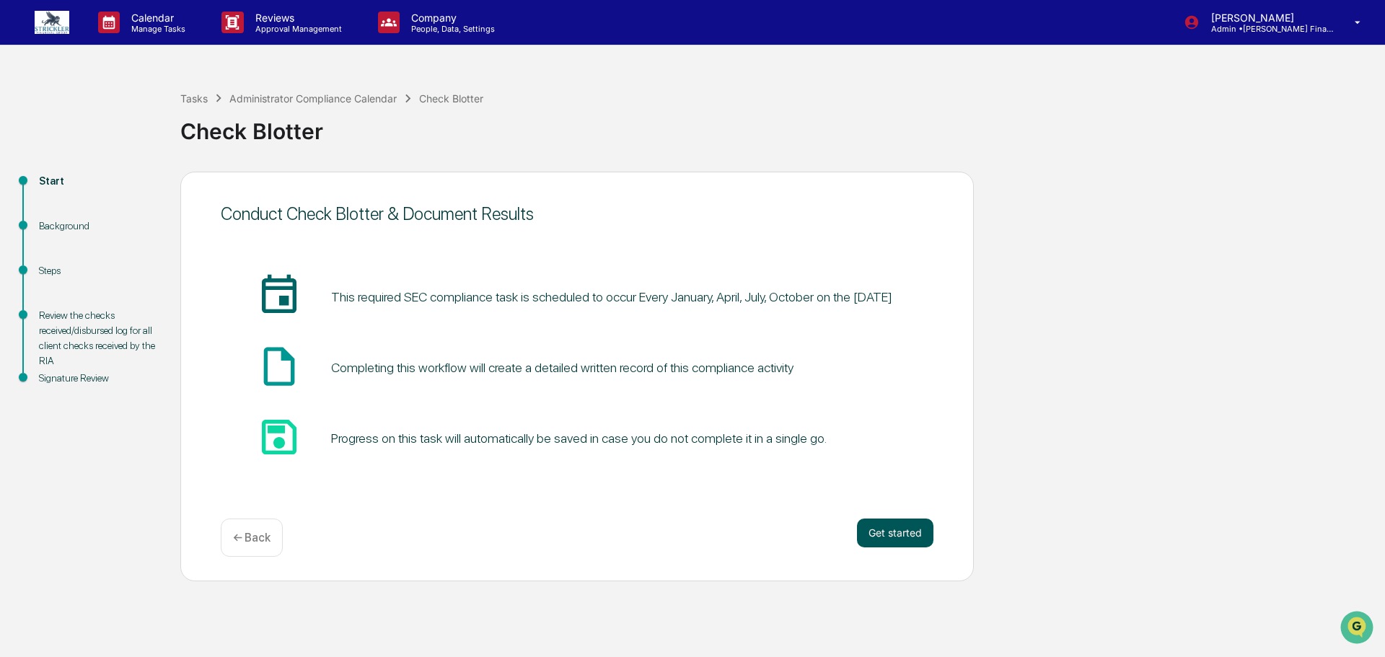
click at [892, 538] on button "Get started" at bounding box center [895, 533] width 76 height 29
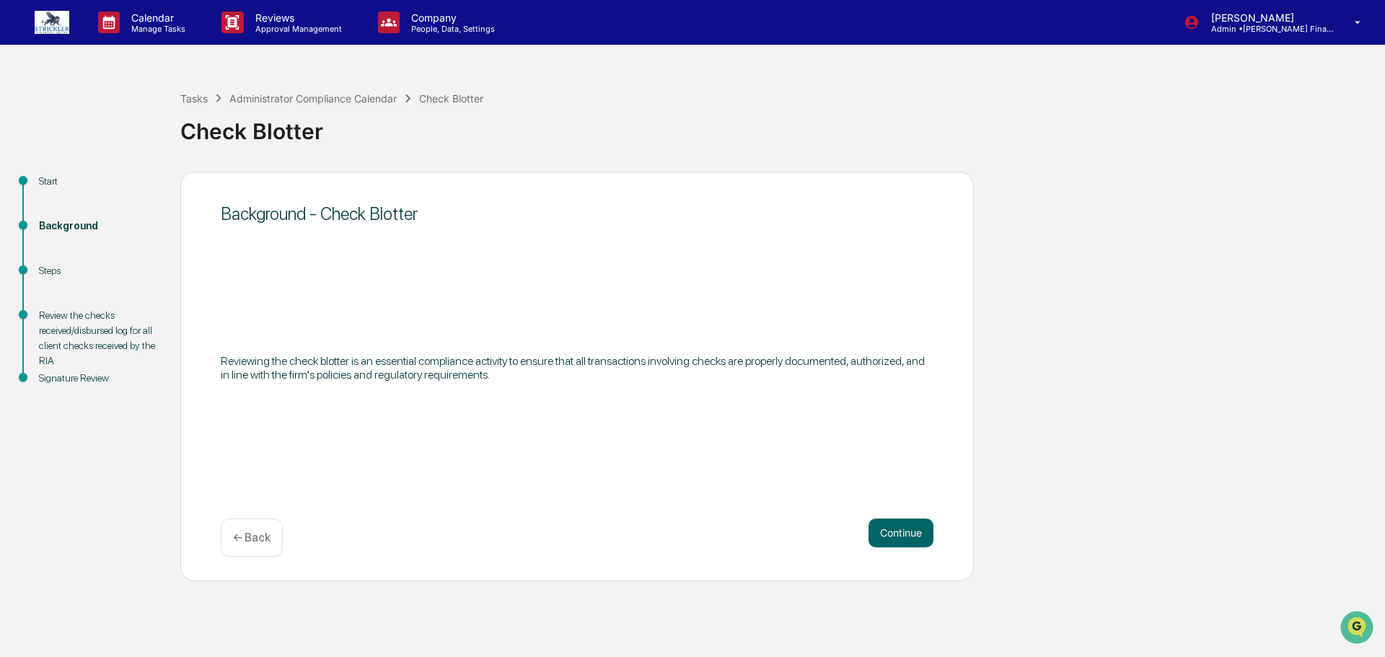
click at [892, 538] on button "Continue" at bounding box center [901, 533] width 65 height 29
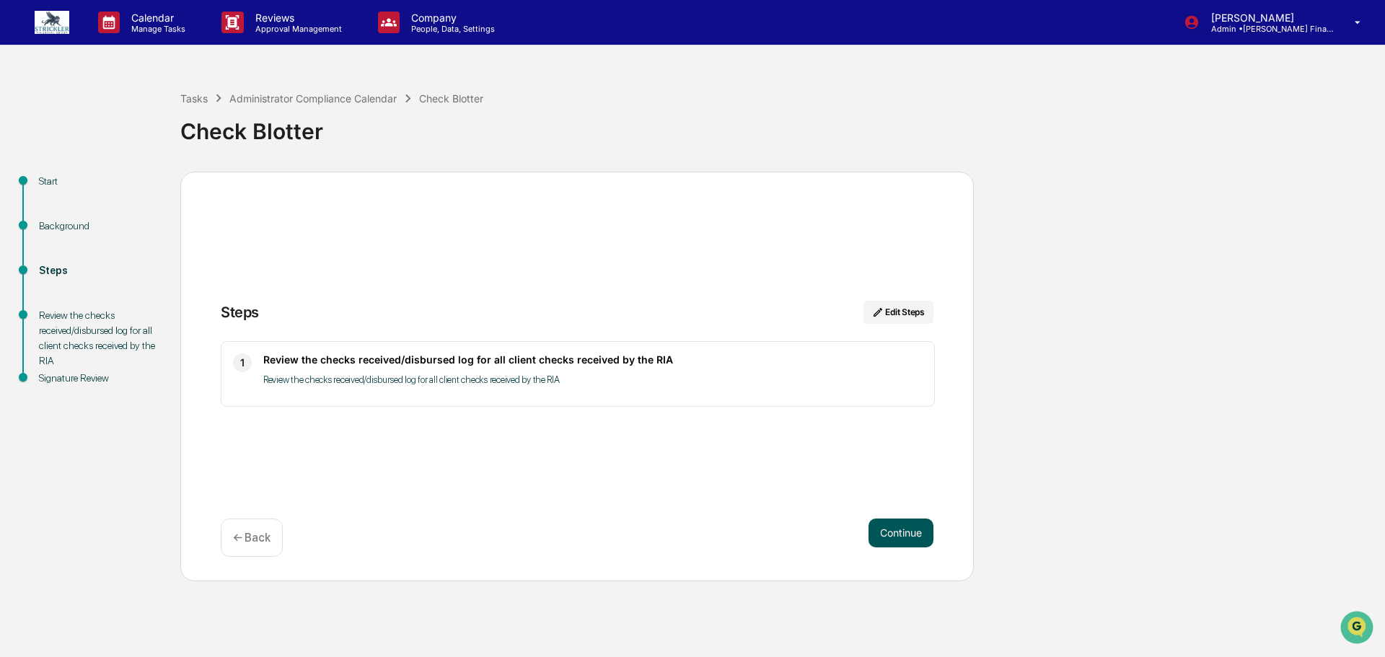
click at [892, 532] on button "Continue" at bounding box center [901, 533] width 65 height 29
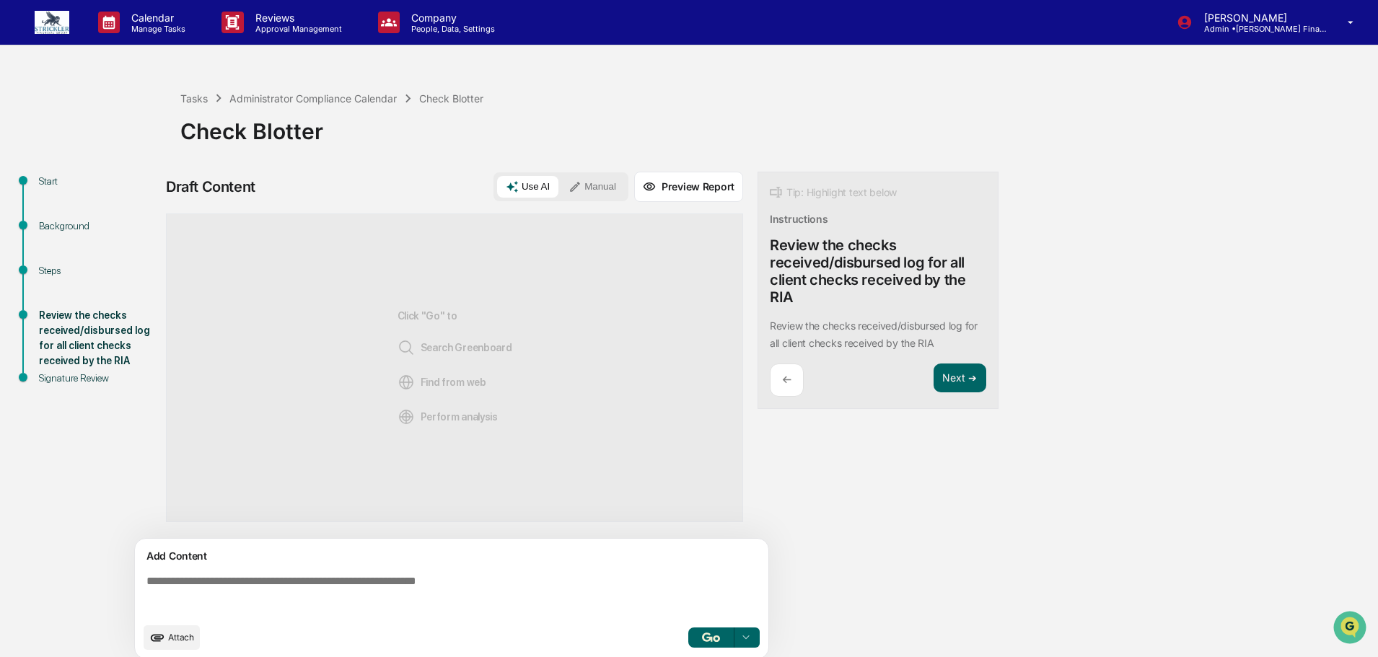
click at [583, 188] on button "Manual" at bounding box center [592, 187] width 65 height 22
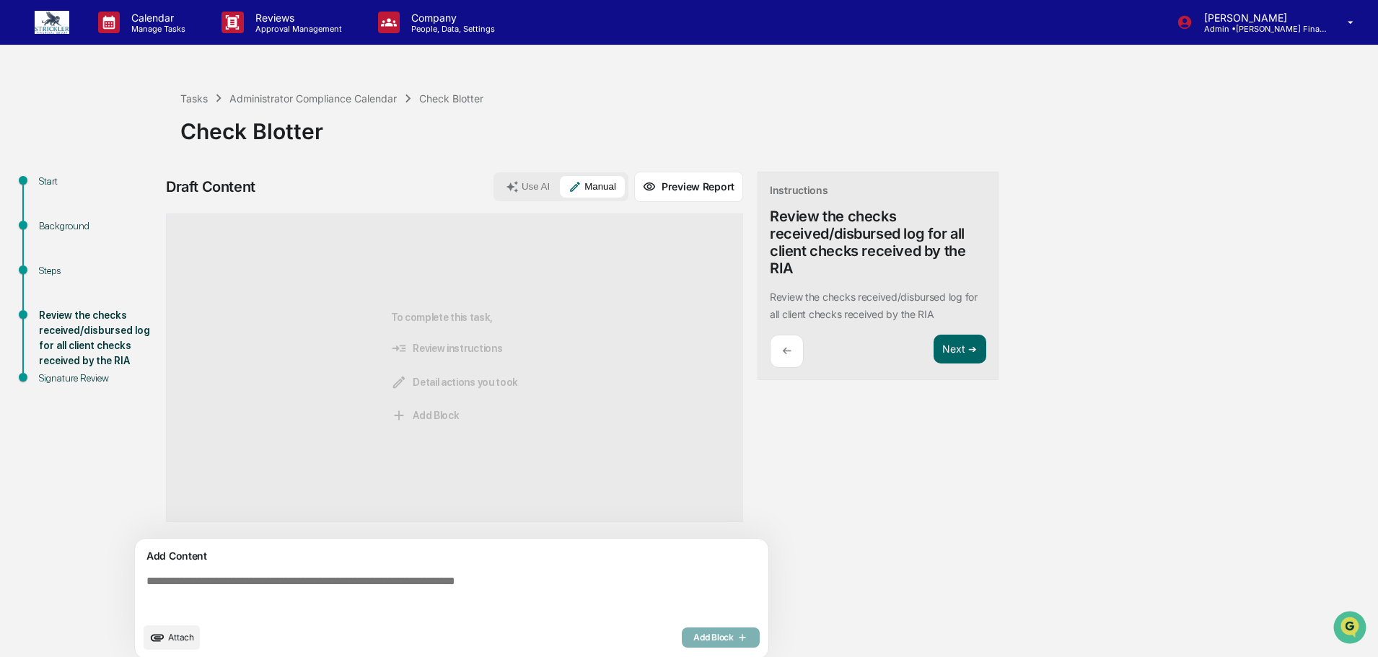
click at [280, 576] on textarea at bounding box center [455, 595] width 628 height 52
click at [190, 643] on span "Attach" at bounding box center [181, 637] width 26 height 11
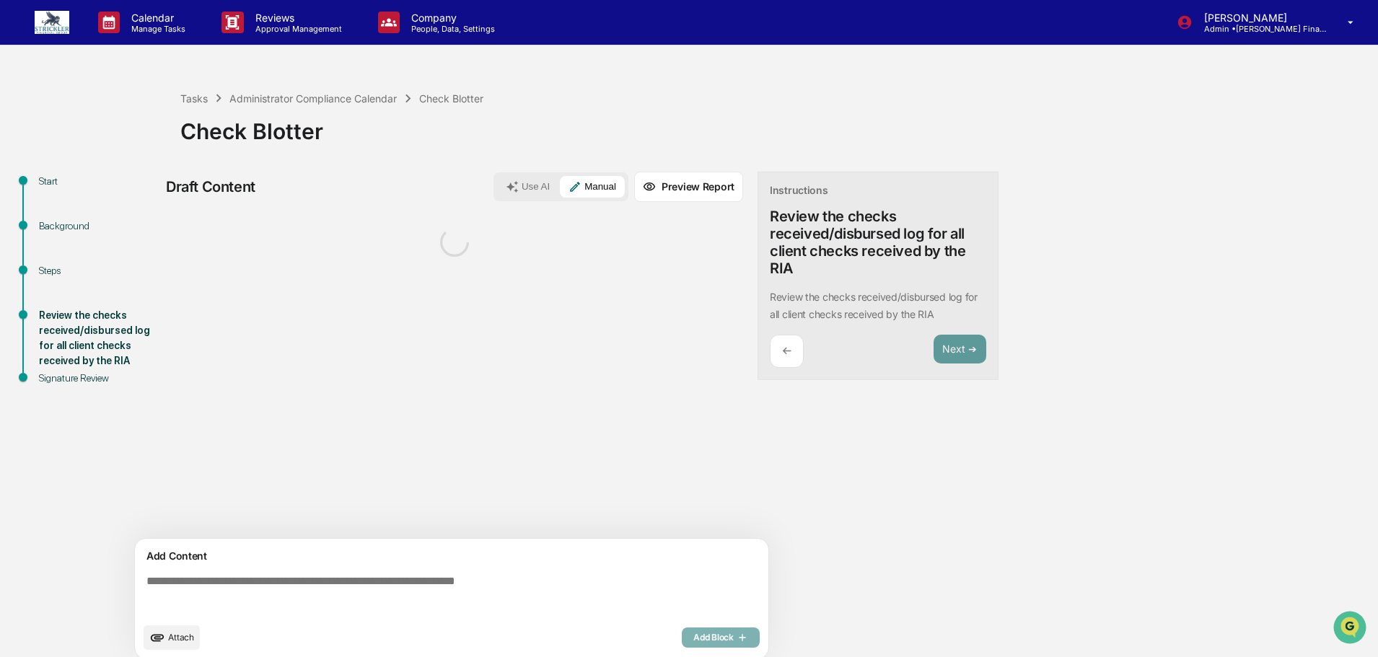
scroll to position [19, 0]
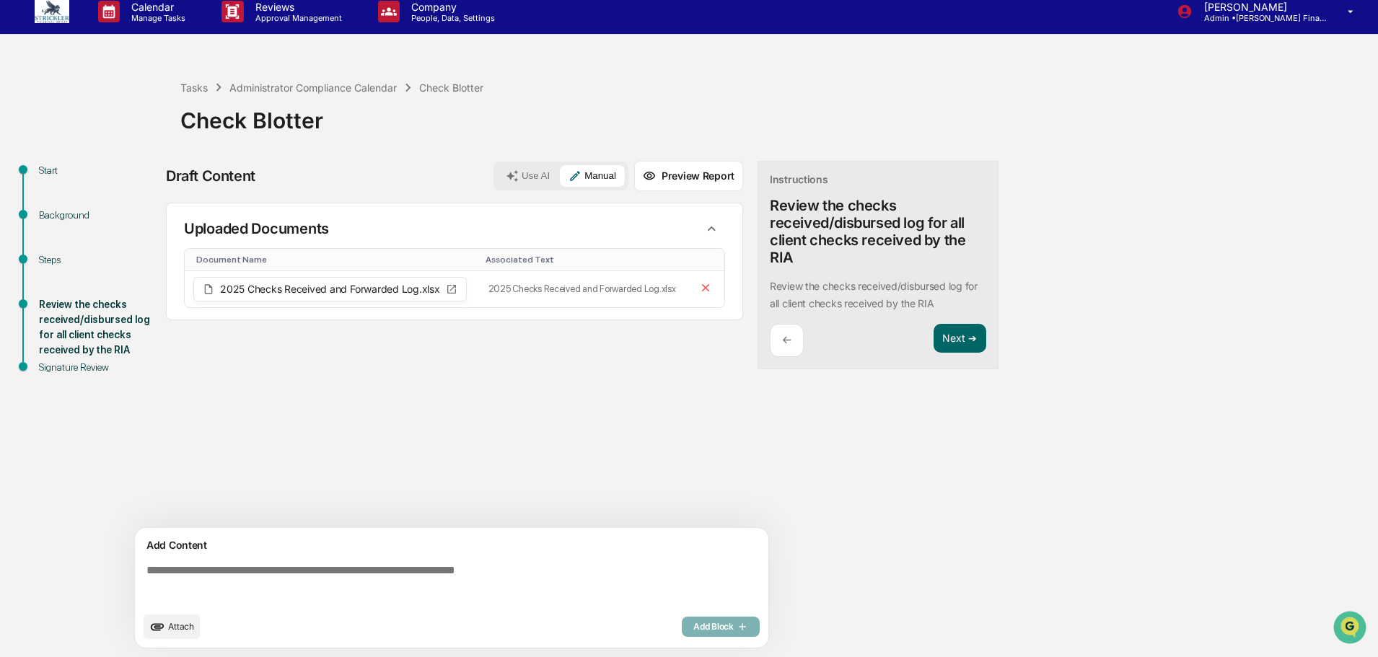
click at [301, 563] on textarea at bounding box center [455, 584] width 628 height 52
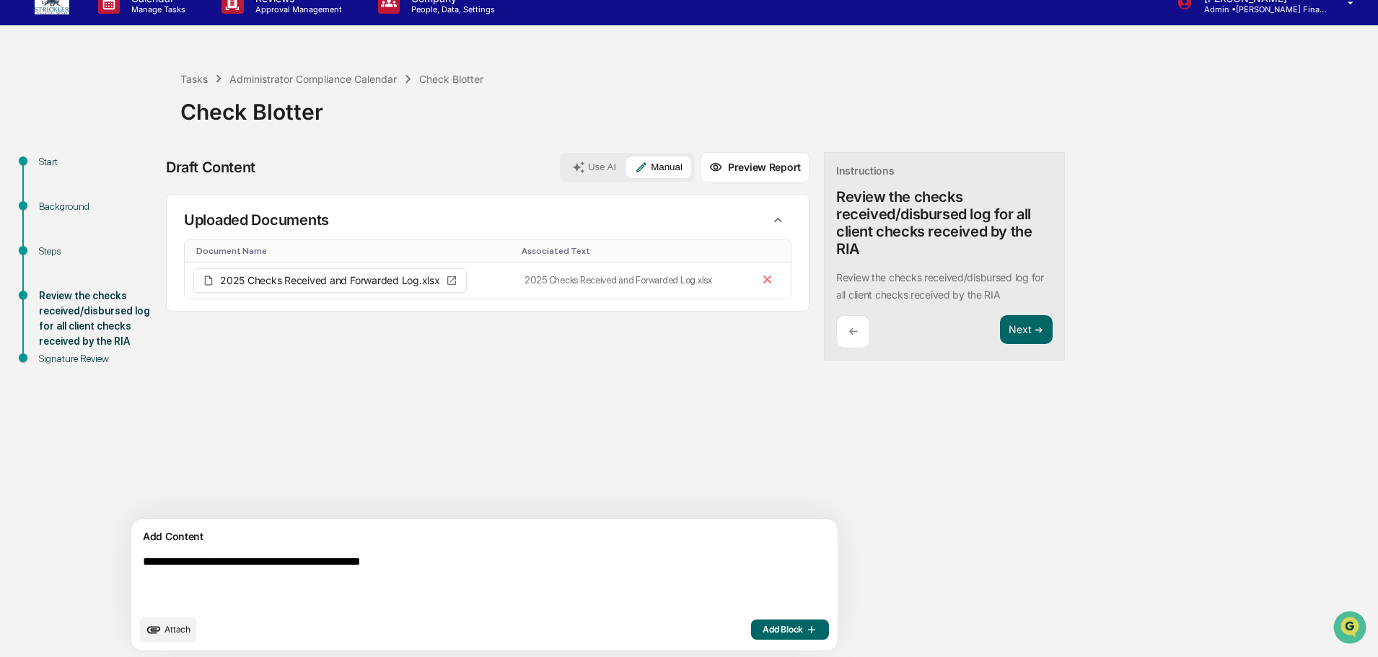
type textarea "**********"
click at [836, 349] on div "←" at bounding box center [853, 332] width 34 height 34
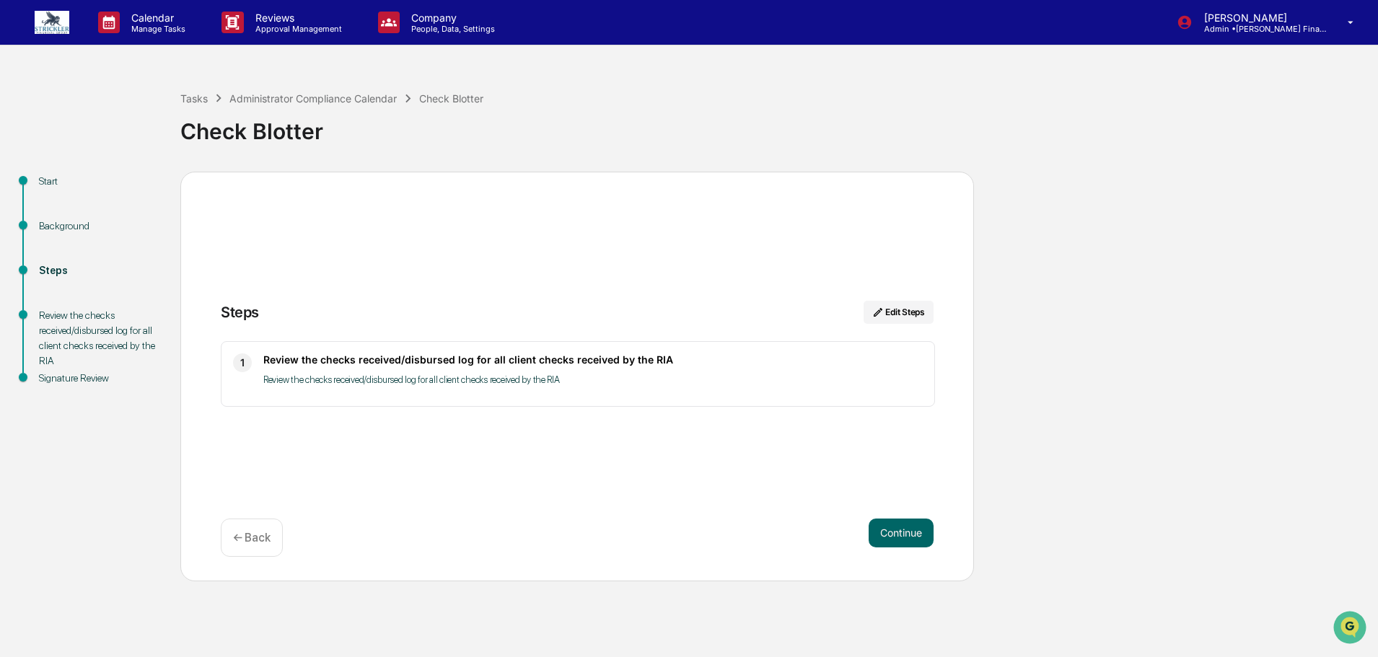
scroll to position [0, 0]
click at [264, 535] on p "← Back" at bounding box center [252, 538] width 38 height 14
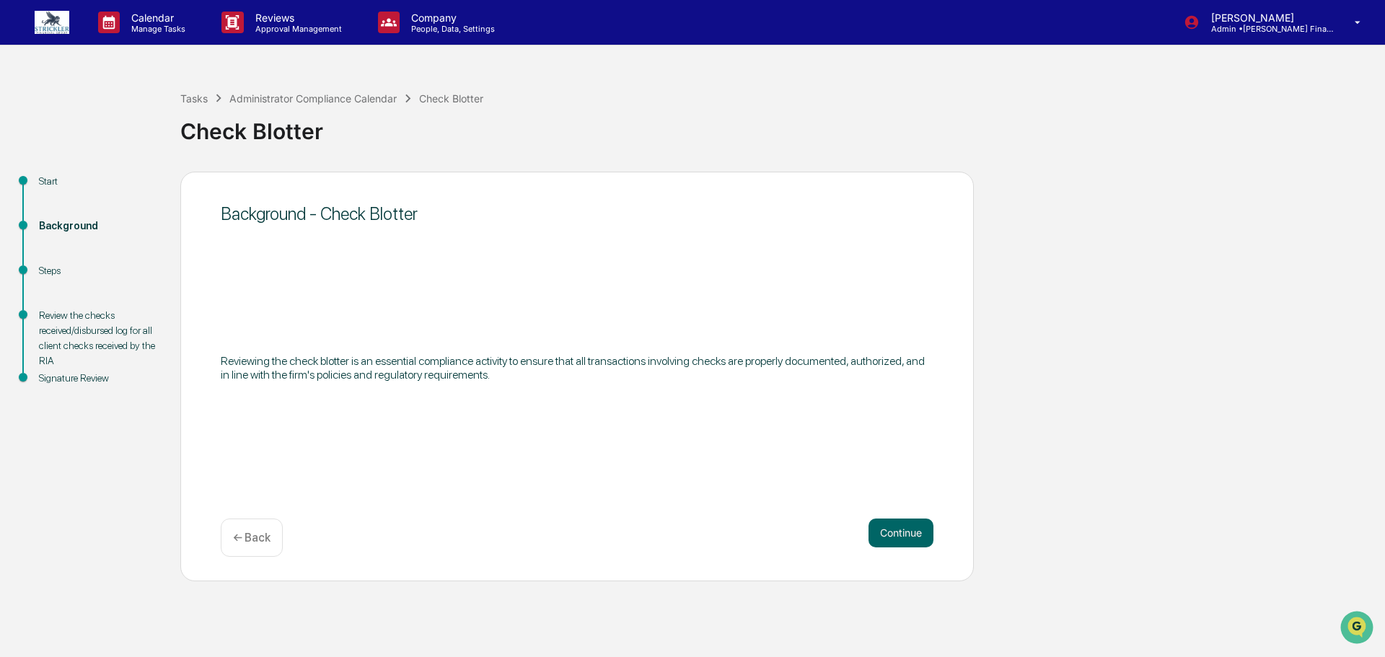
click at [264, 535] on p "← Back" at bounding box center [252, 538] width 38 height 14
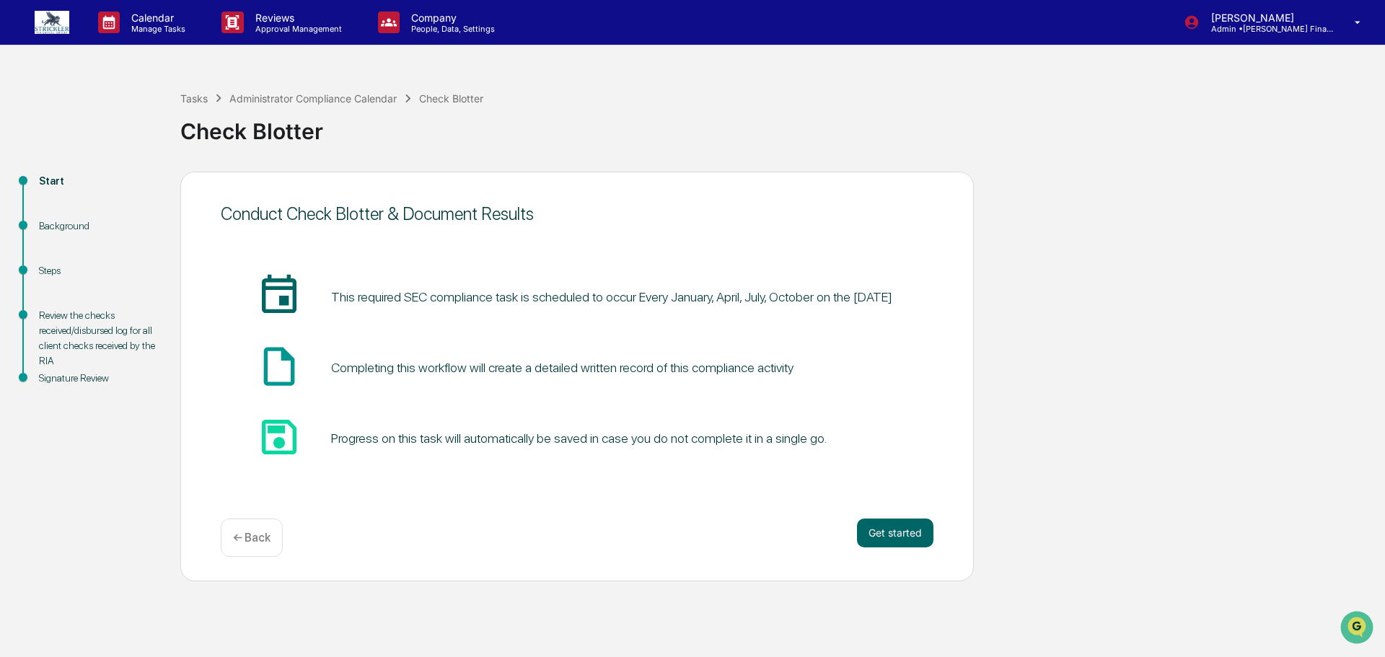
click at [264, 535] on p "← Back" at bounding box center [252, 538] width 38 height 14
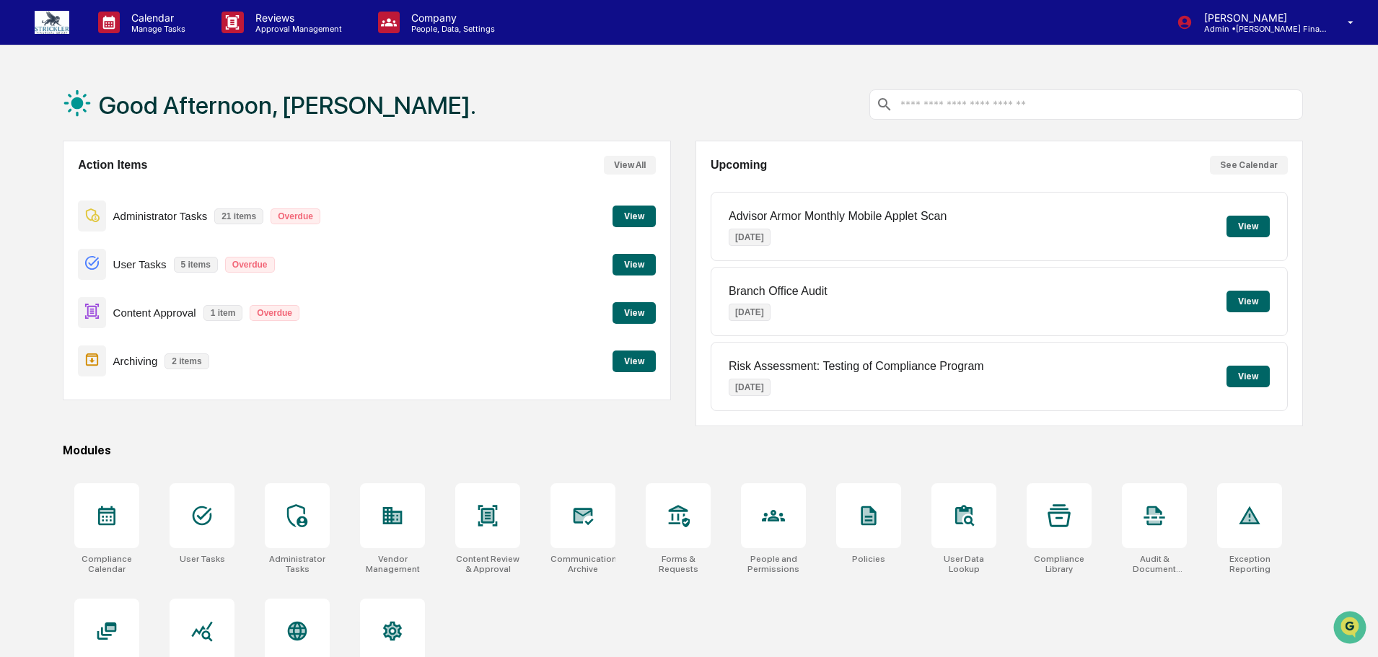
click at [643, 213] on button "View" at bounding box center [633, 217] width 43 height 22
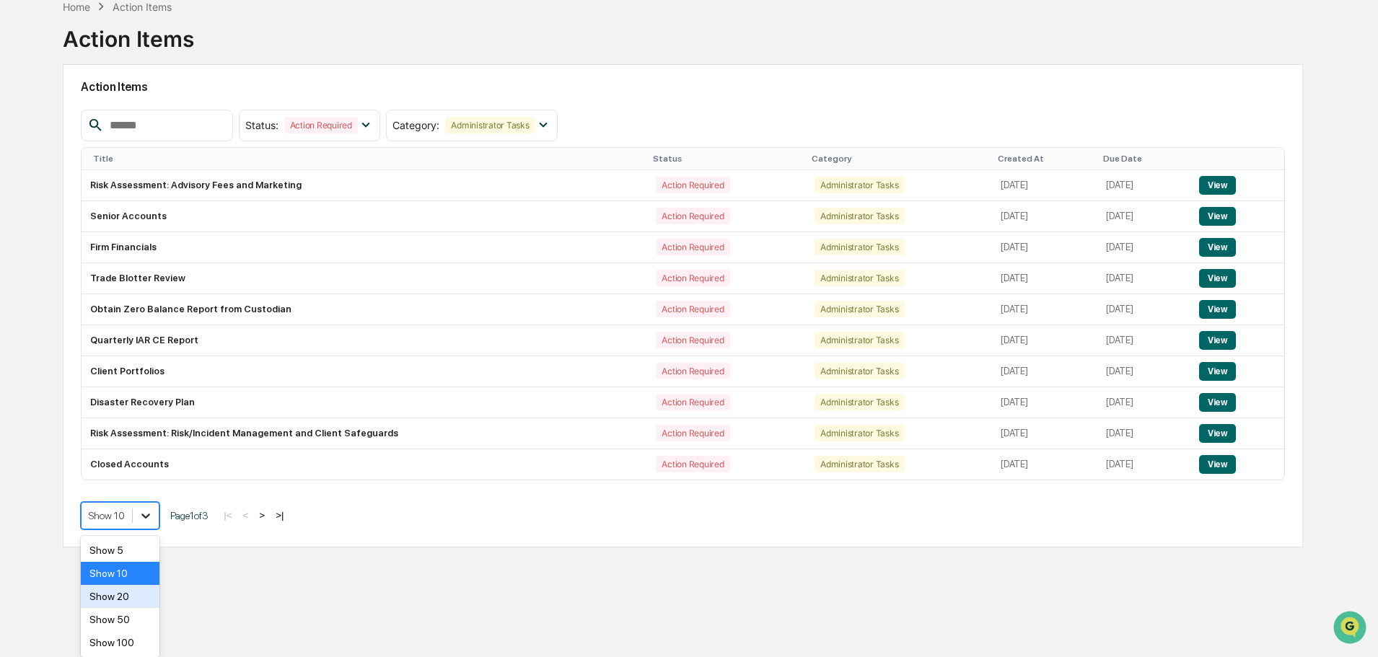
click at [147, 594] on body "Calendar Manage Tasks Reviews Approval Management Company People, Data, Setting…" at bounding box center [689, 287] width 1378 height 726
click at [137, 646] on div "Show 100" at bounding box center [120, 642] width 79 height 23
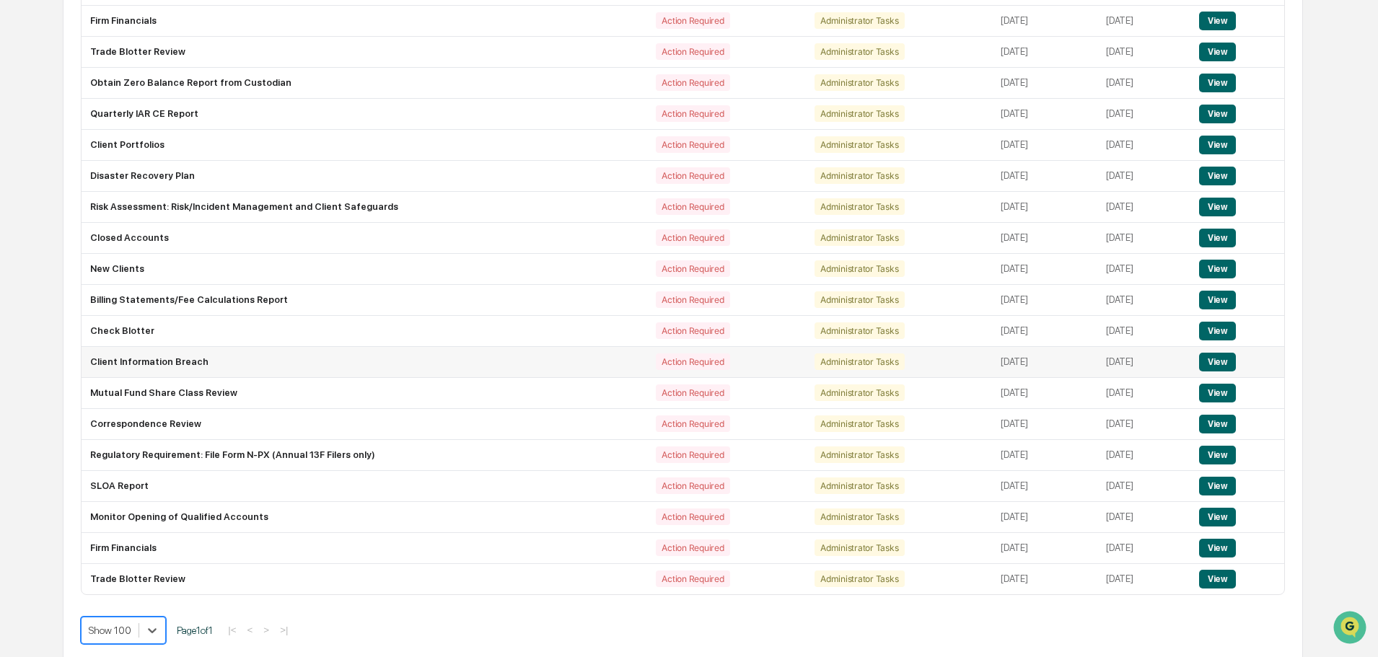
scroll to position [309, 0]
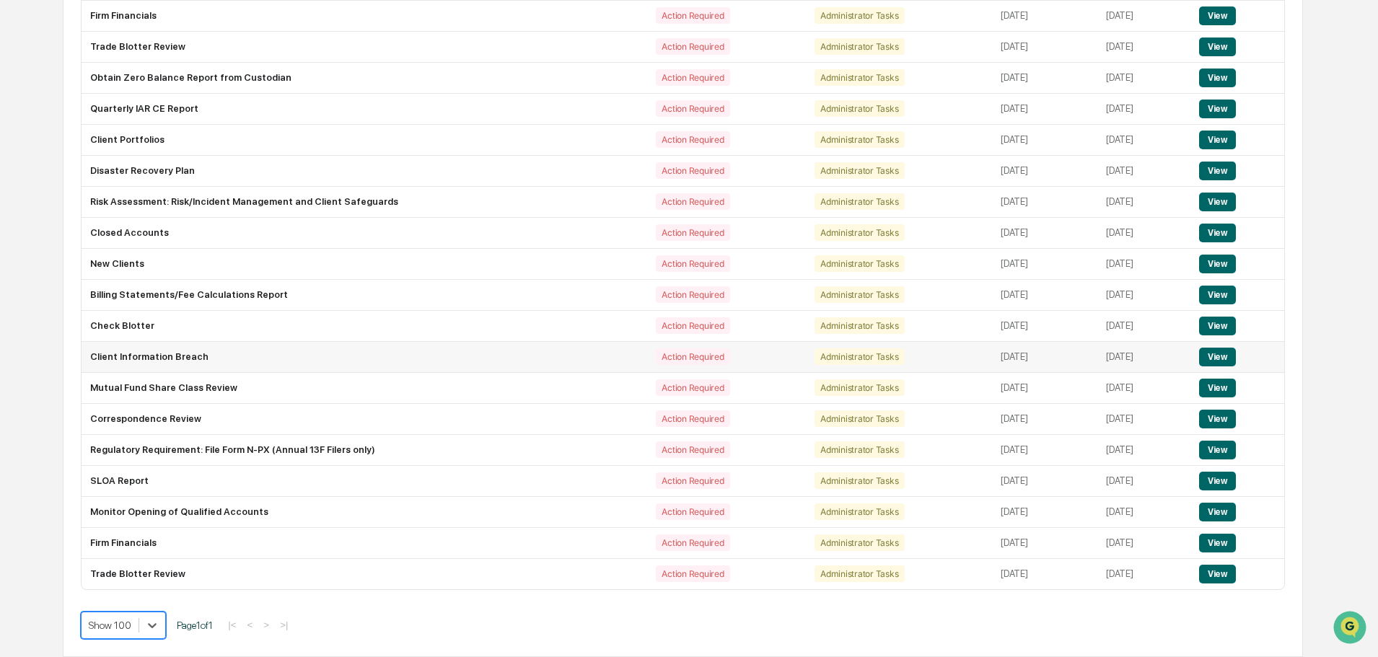
click at [1232, 357] on button "View" at bounding box center [1217, 357] width 37 height 19
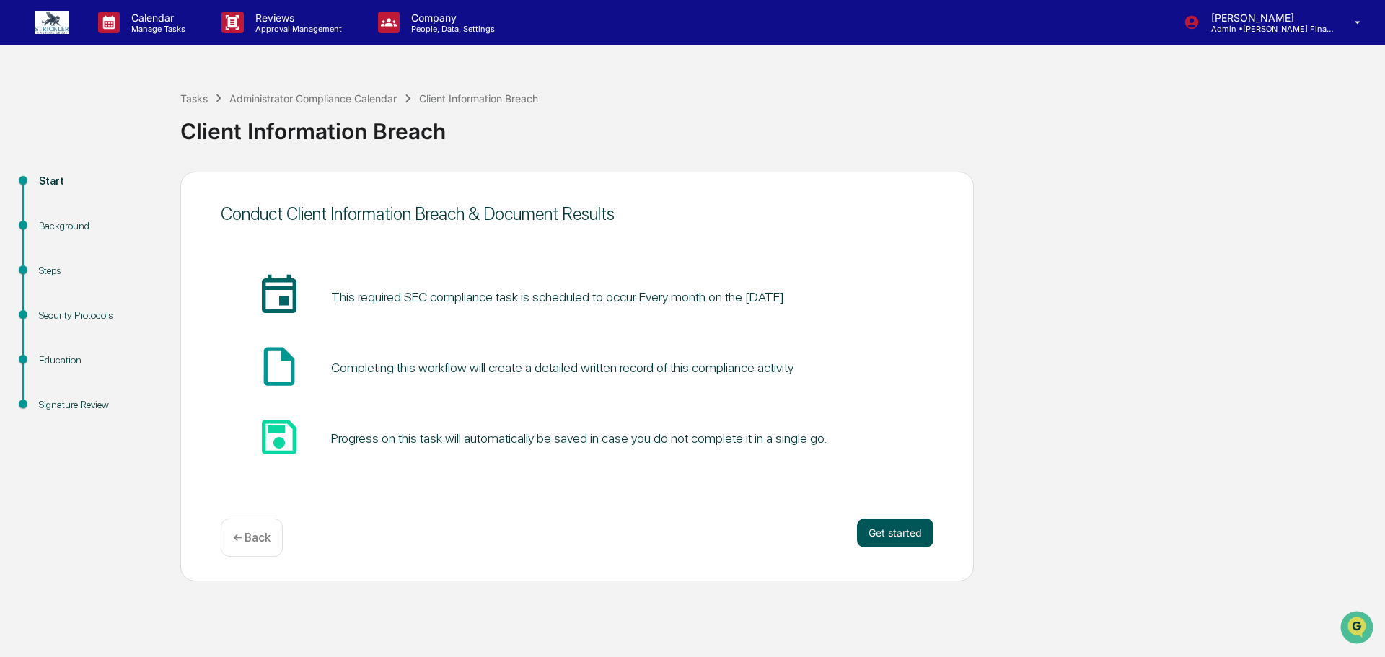
click at [897, 526] on button "Get started" at bounding box center [895, 533] width 76 height 29
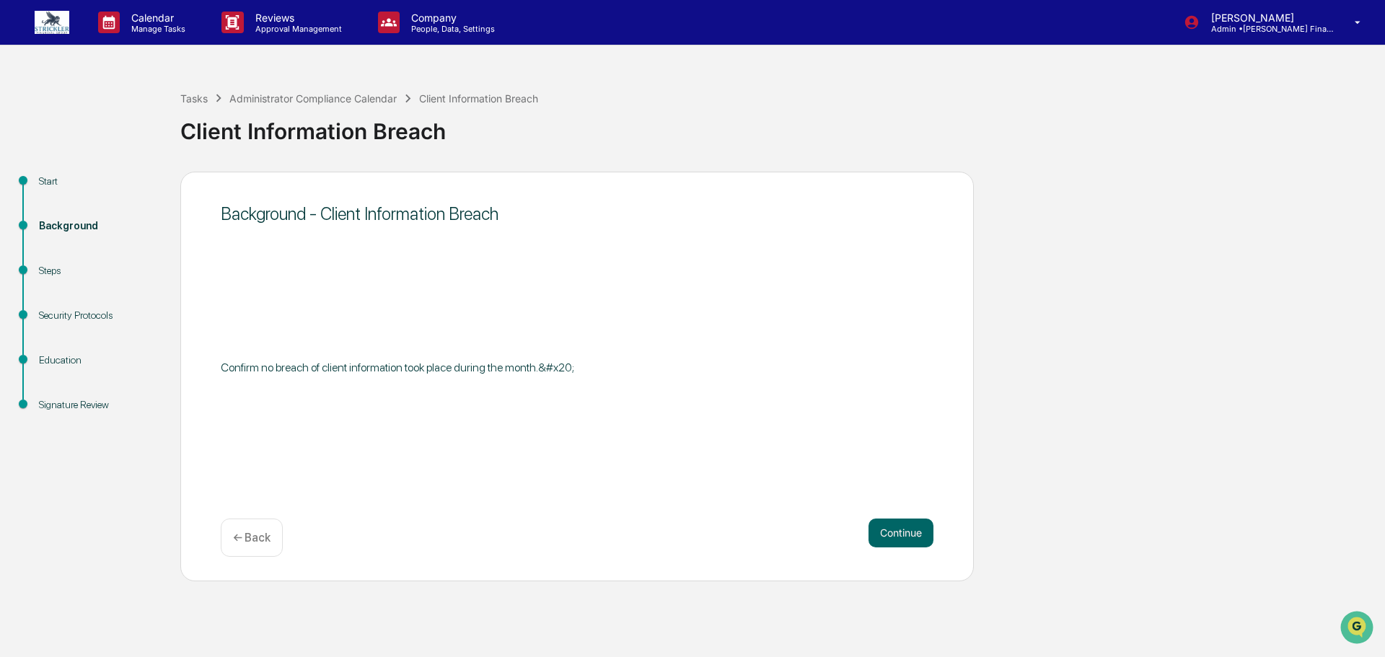
click at [897, 526] on button "Continue" at bounding box center [901, 533] width 65 height 29
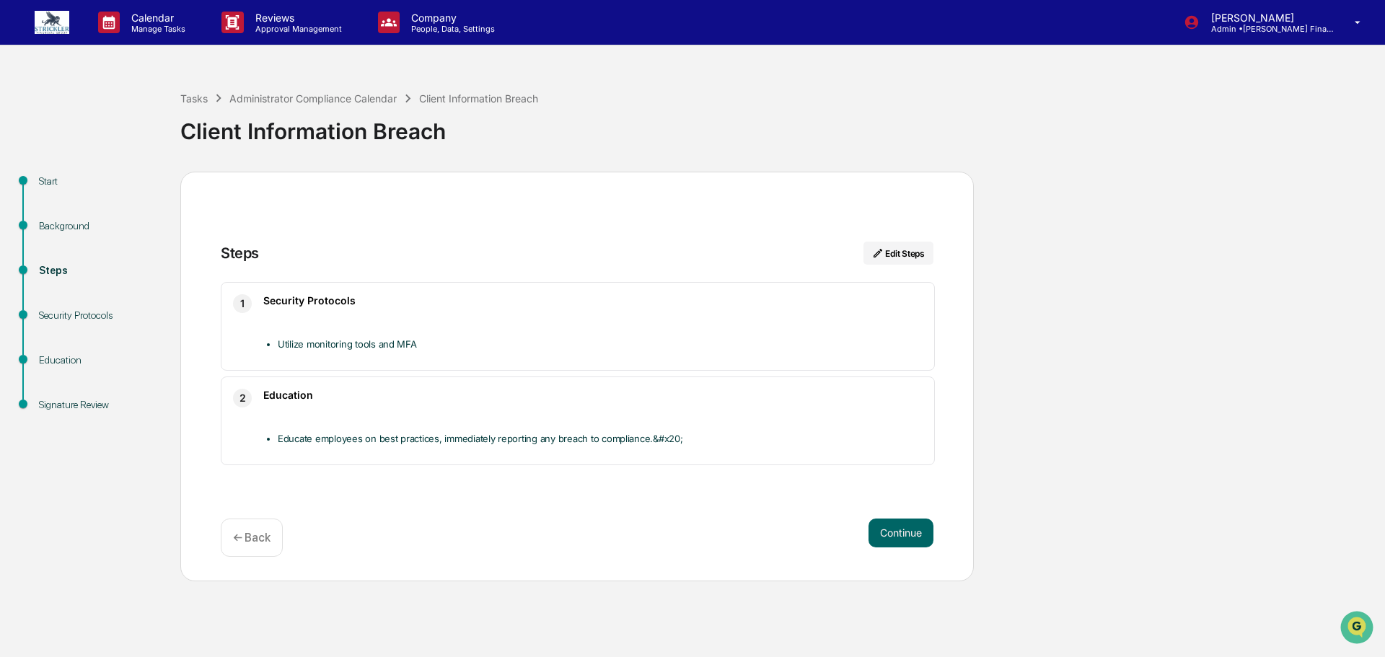
click at [897, 526] on button "Continue" at bounding box center [901, 533] width 65 height 29
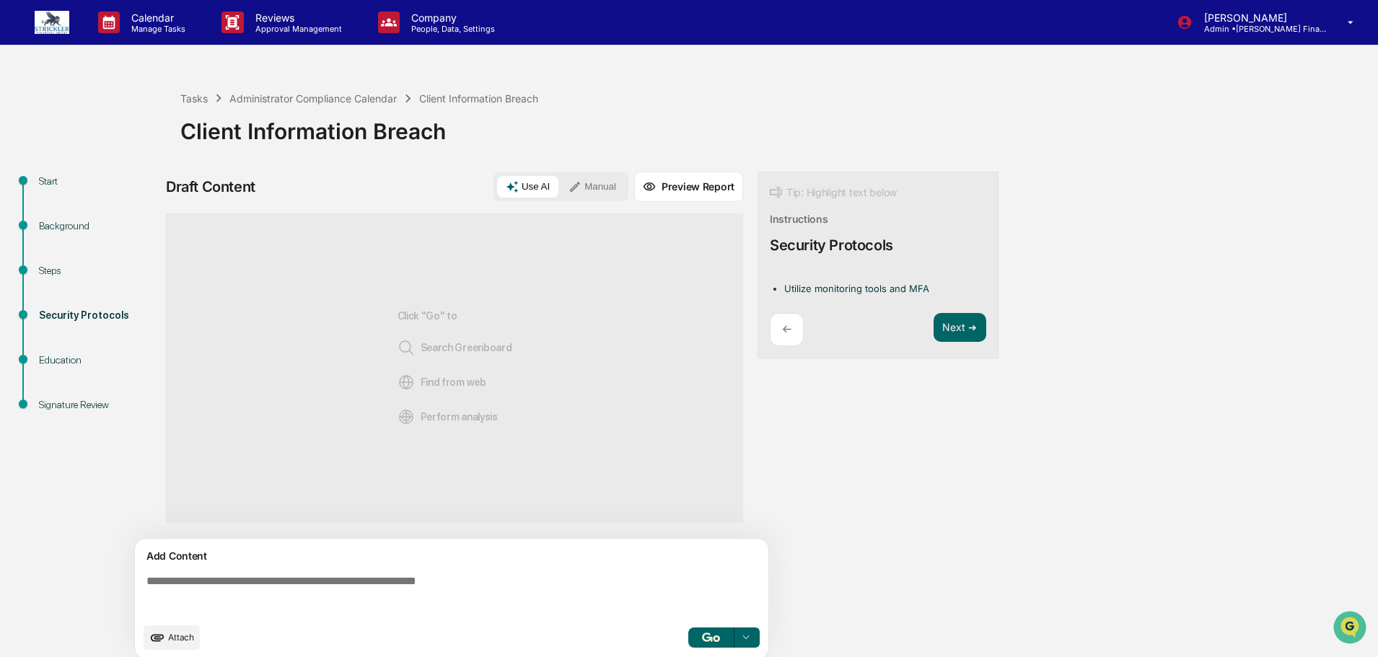
click at [194, 588] on textarea at bounding box center [455, 595] width 628 height 52
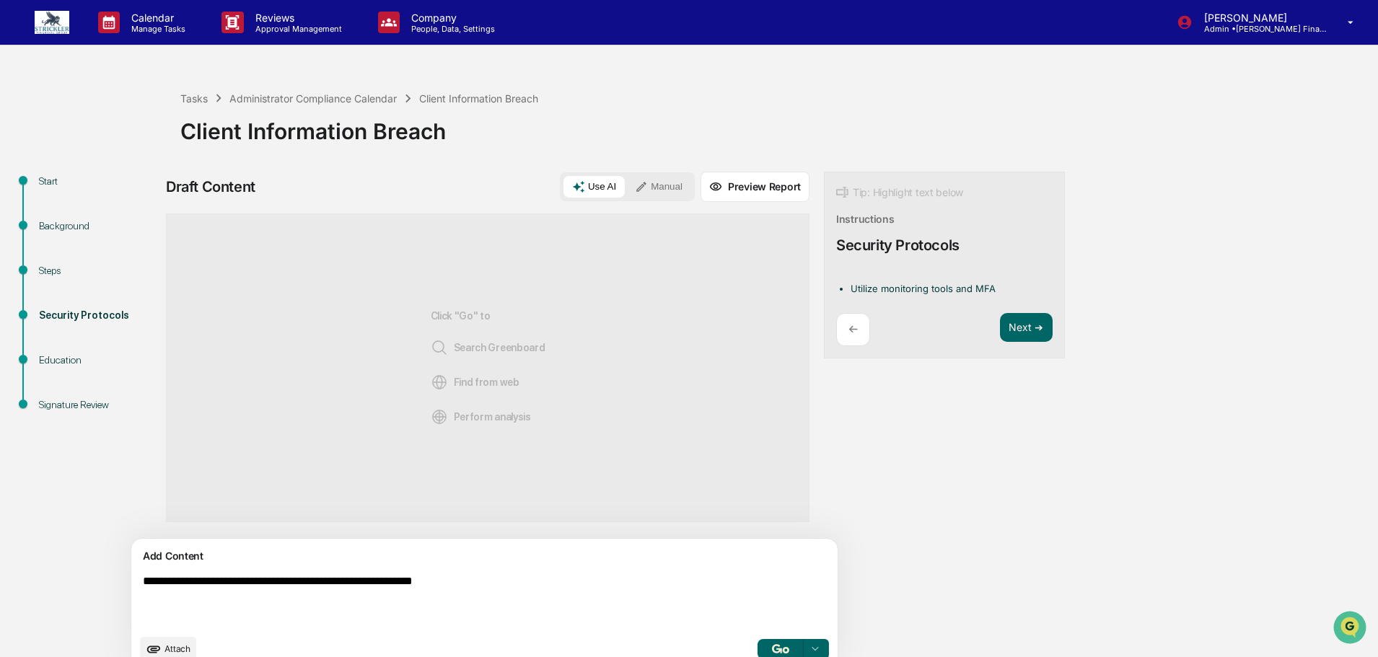
type textarea "**********"
click at [626, 195] on button "Manual" at bounding box center [658, 187] width 65 height 22
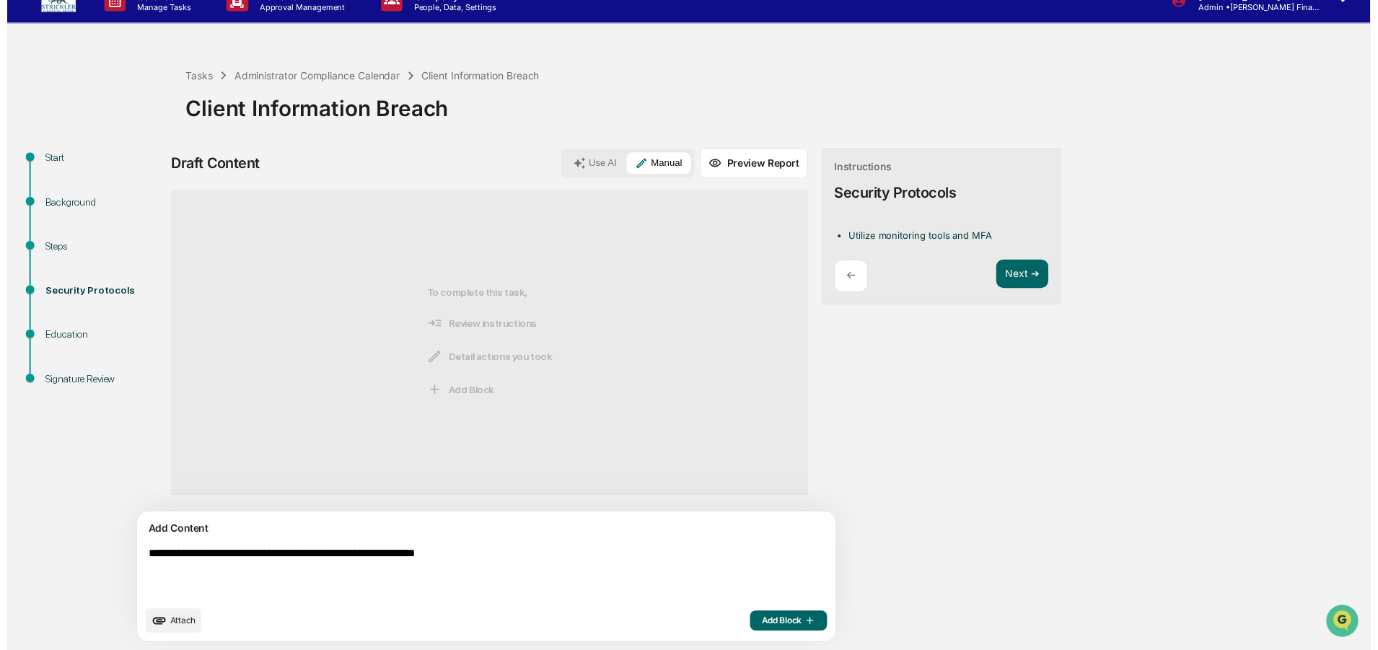
scroll to position [31, 0]
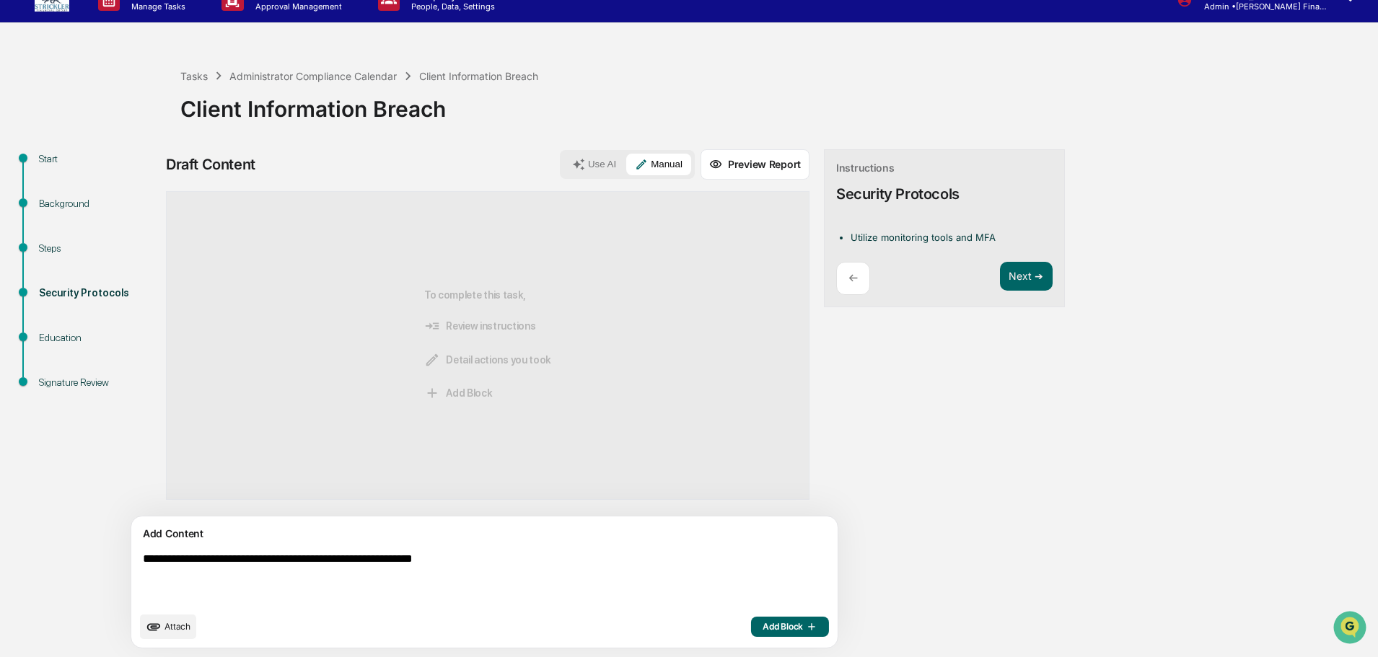
click at [763, 629] on span "Add Block" at bounding box center [790, 627] width 55 height 12
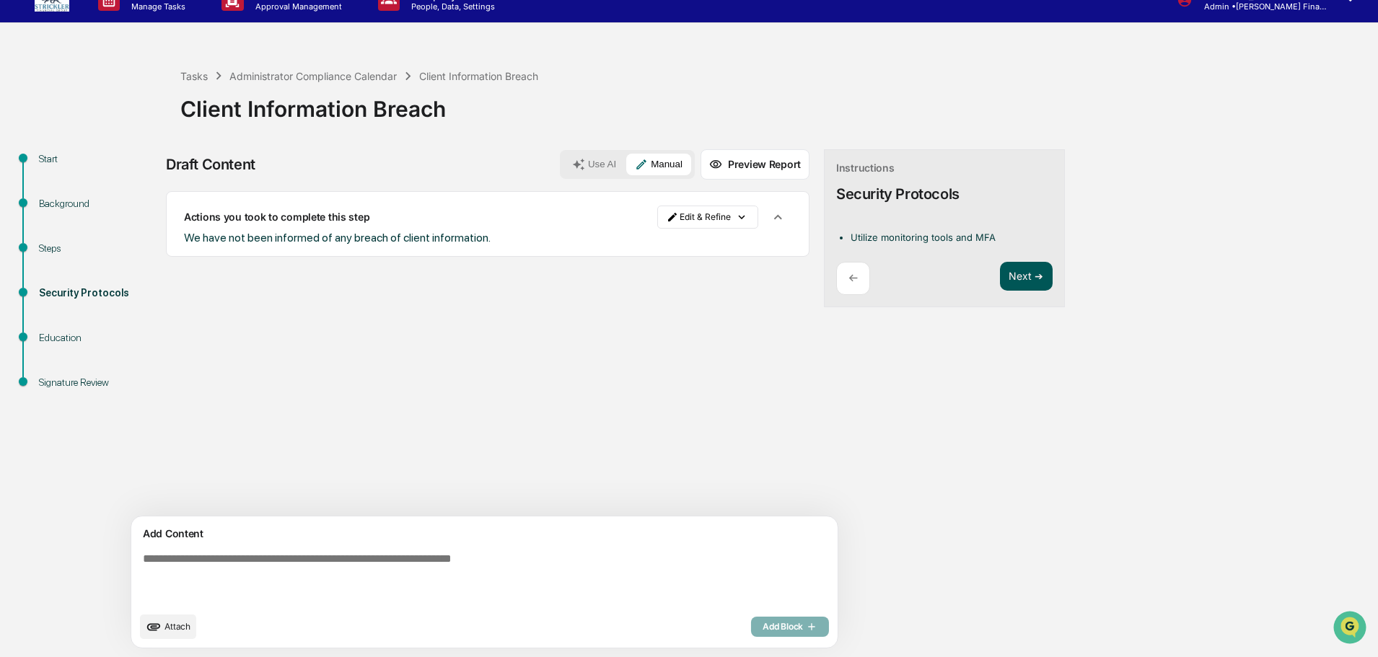
click at [1000, 265] on button "Next ➔" at bounding box center [1026, 277] width 53 height 30
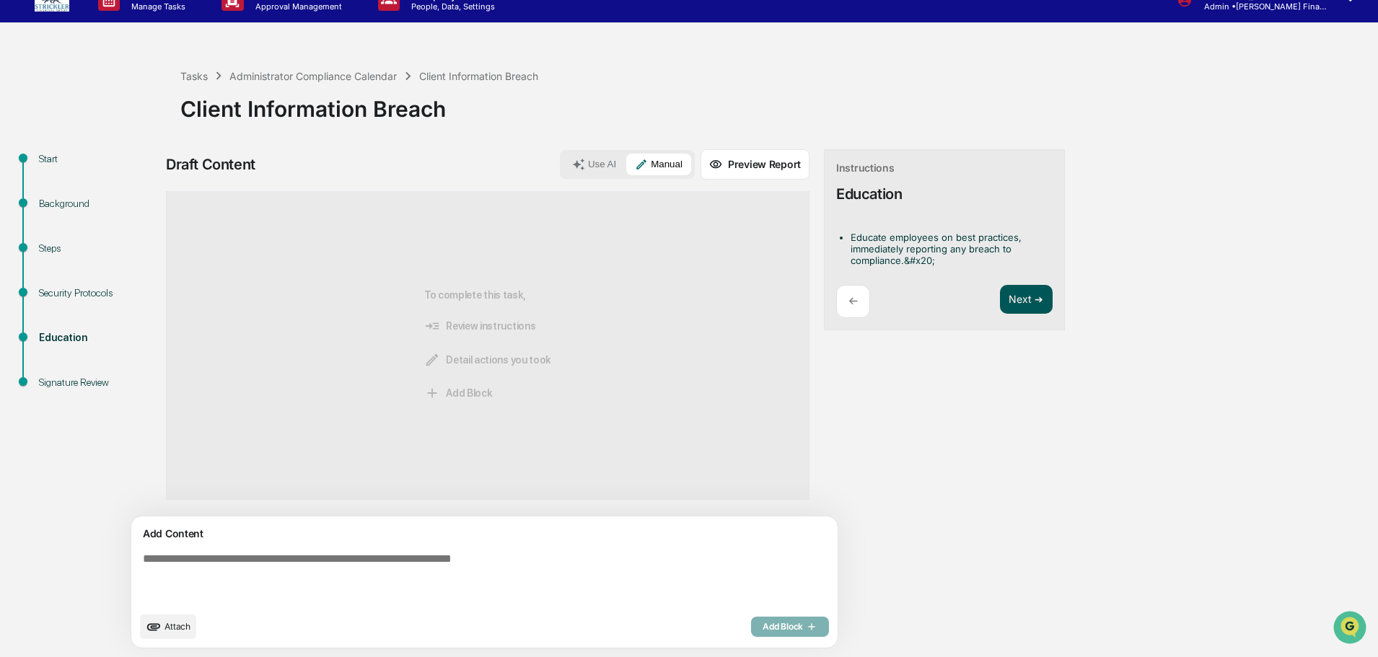
click at [1000, 291] on button "Next ➔" at bounding box center [1026, 300] width 53 height 30
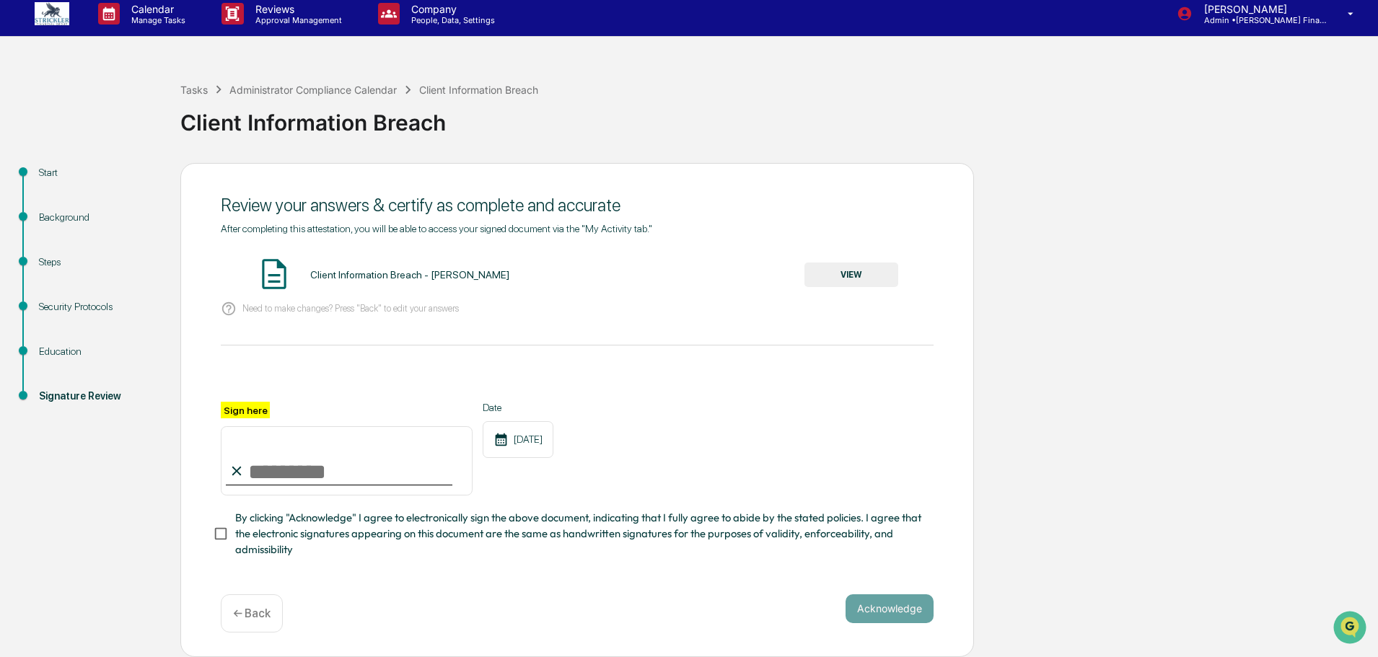
click at [834, 263] on button "VIEW" at bounding box center [851, 275] width 94 height 25
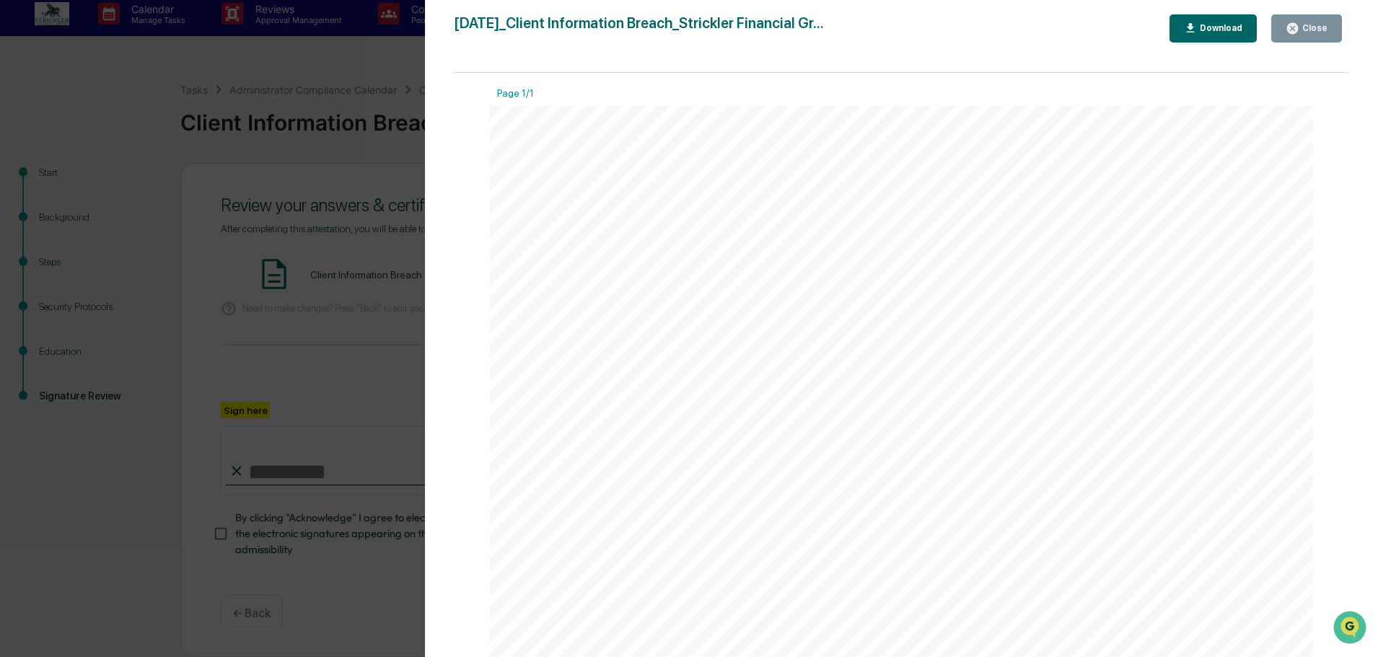
click at [1297, 25] on icon "button" at bounding box center [1292, 28] width 11 height 11
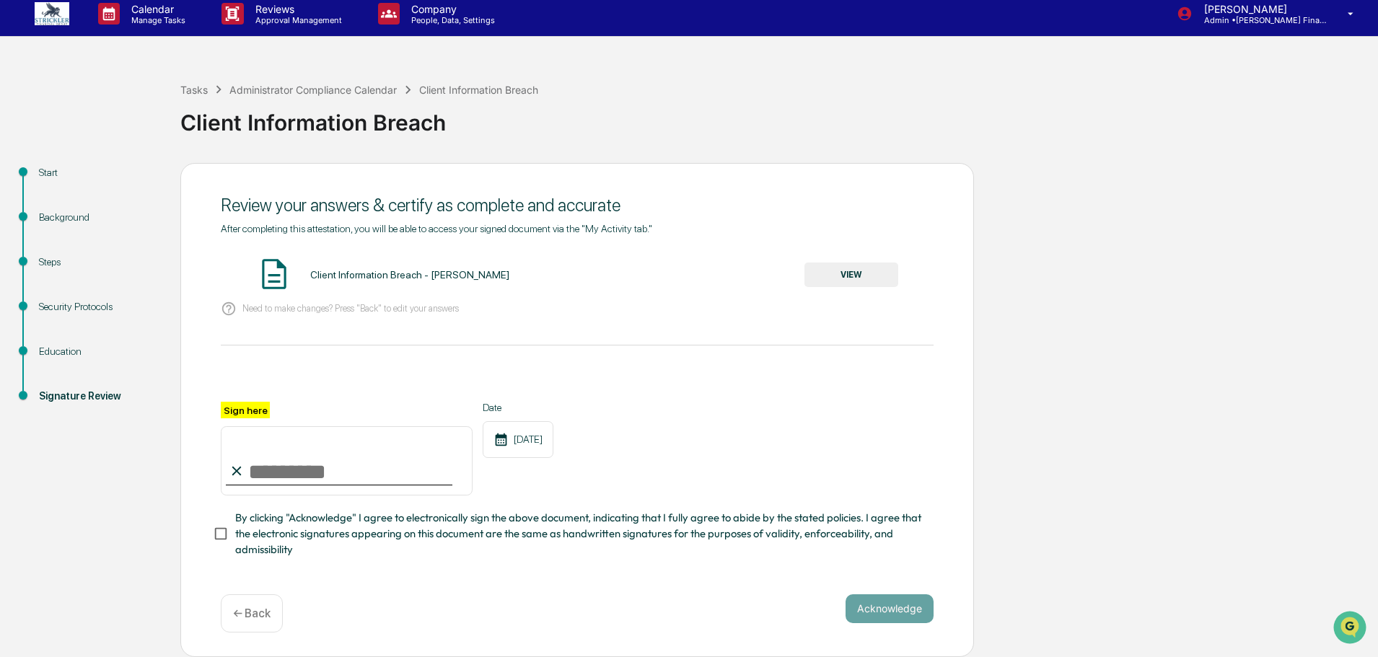
click at [350, 449] on input "Sign here" at bounding box center [347, 460] width 252 height 69
click at [265, 469] on input "Sign here" at bounding box center [347, 460] width 252 height 69
type input "**********"
click at [876, 605] on button "Acknowledge" at bounding box center [889, 608] width 88 height 29
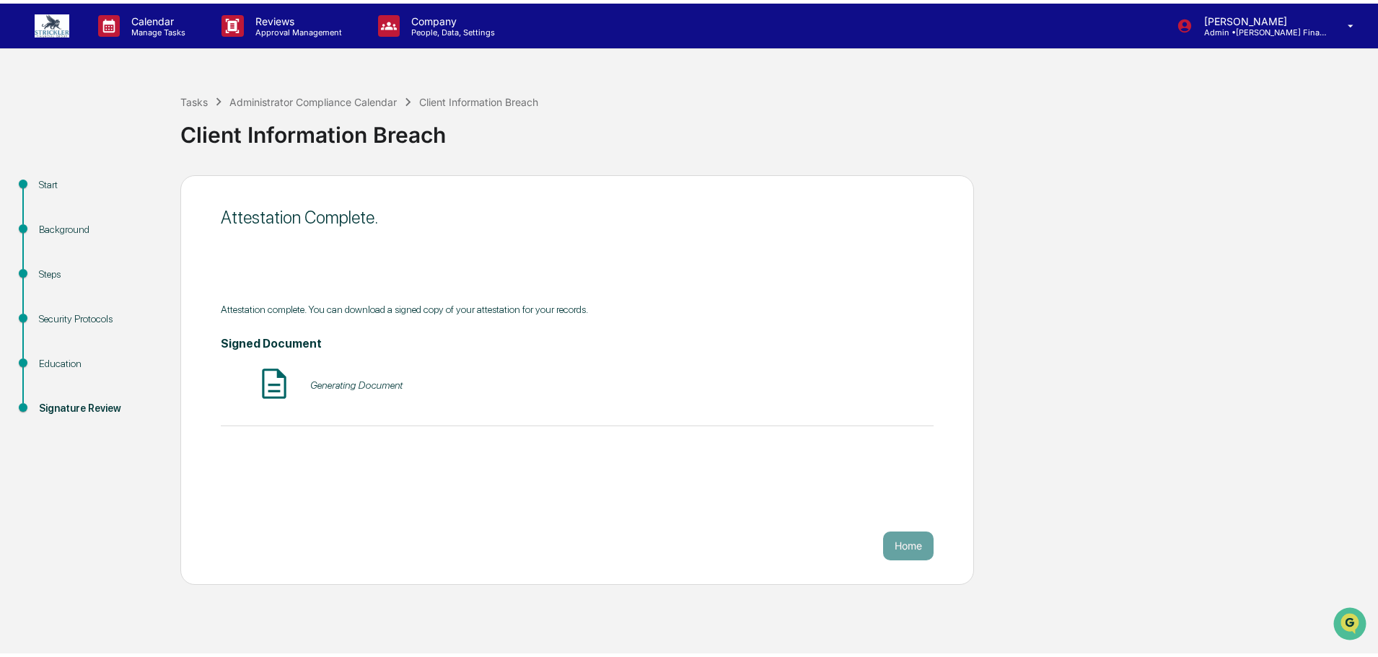
scroll to position [0, 0]
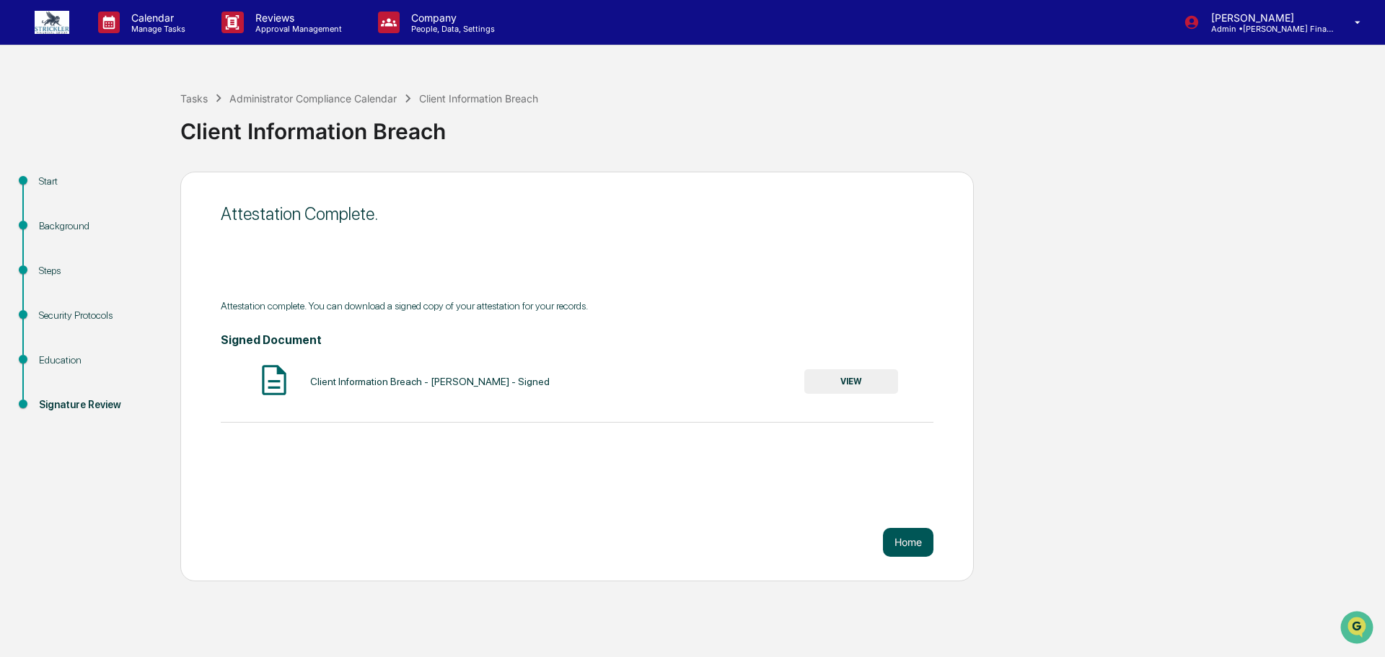
click at [920, 549] on button "Home" at bounding box center [908, 542] width 50 height 29
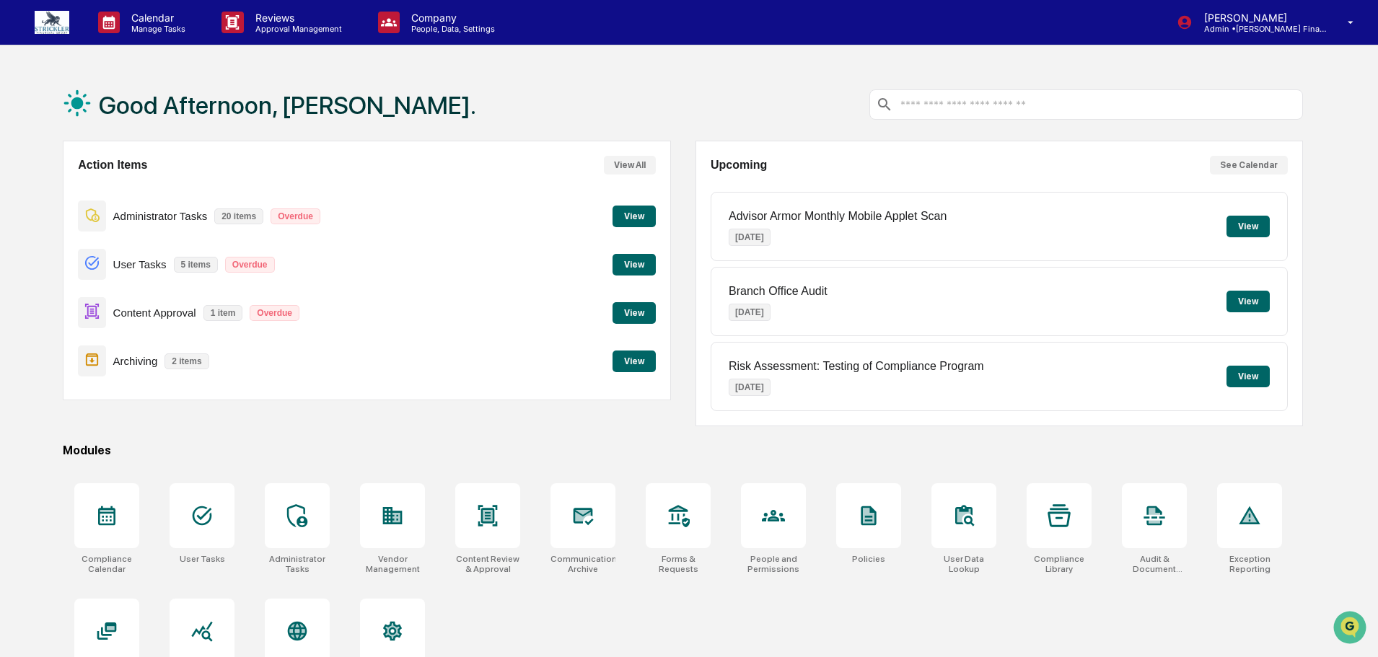
click at [643, 214] on button "View" at bounding box center [633, 217] width 43 height 22
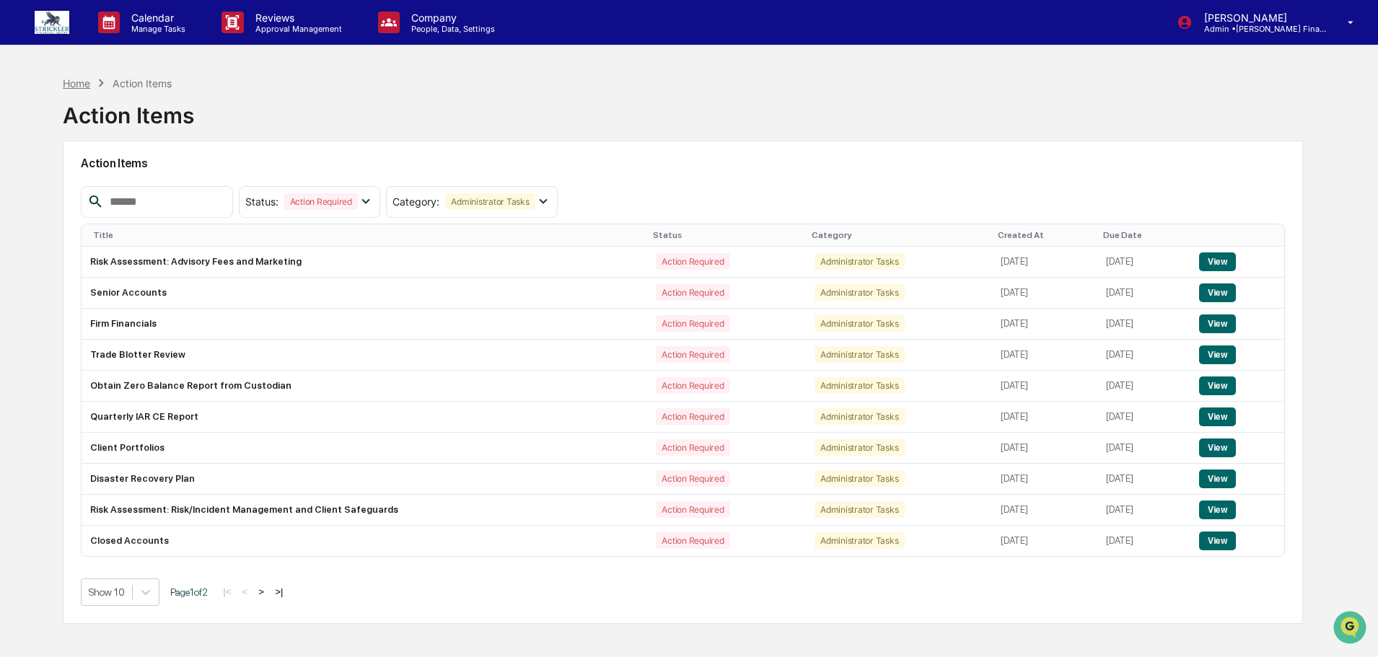
click at [82, 82] on div "Home" at bounding box center [76, 83] width 27 height 12
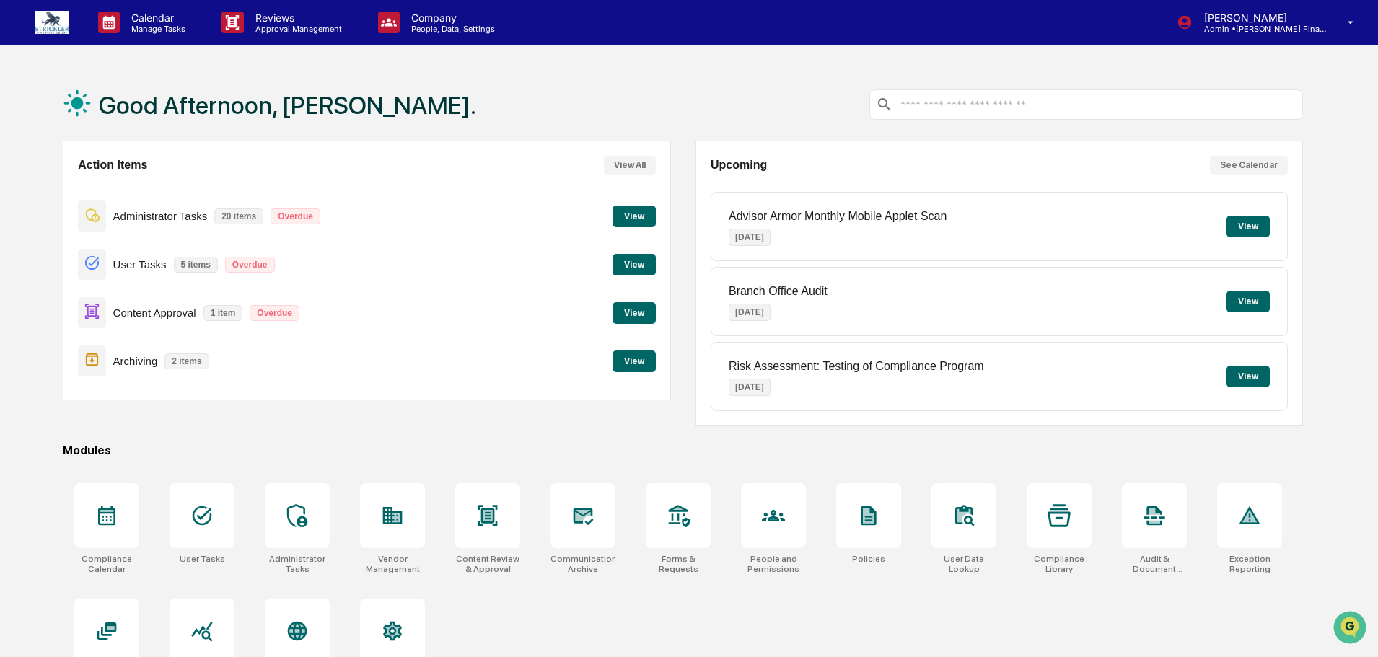
scroll to position [69, 0]
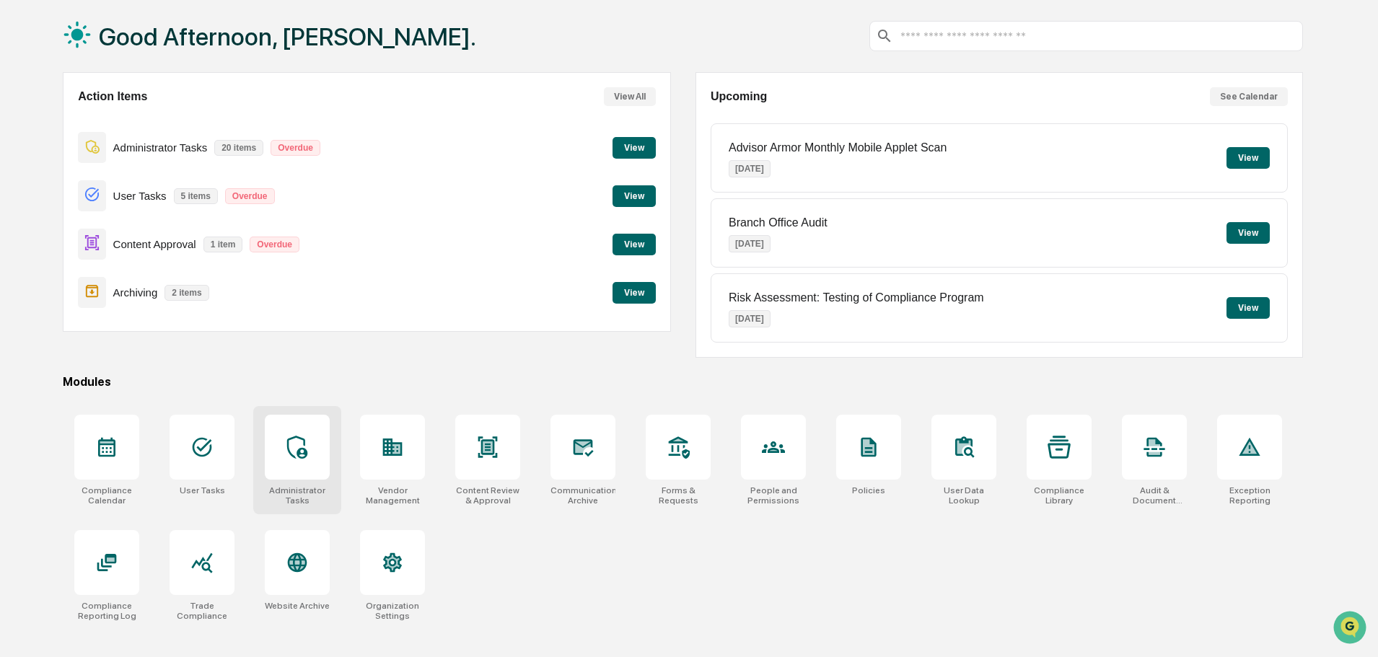
click at [284, 462] on div at bounding box center [297, 447] width 65 height 65
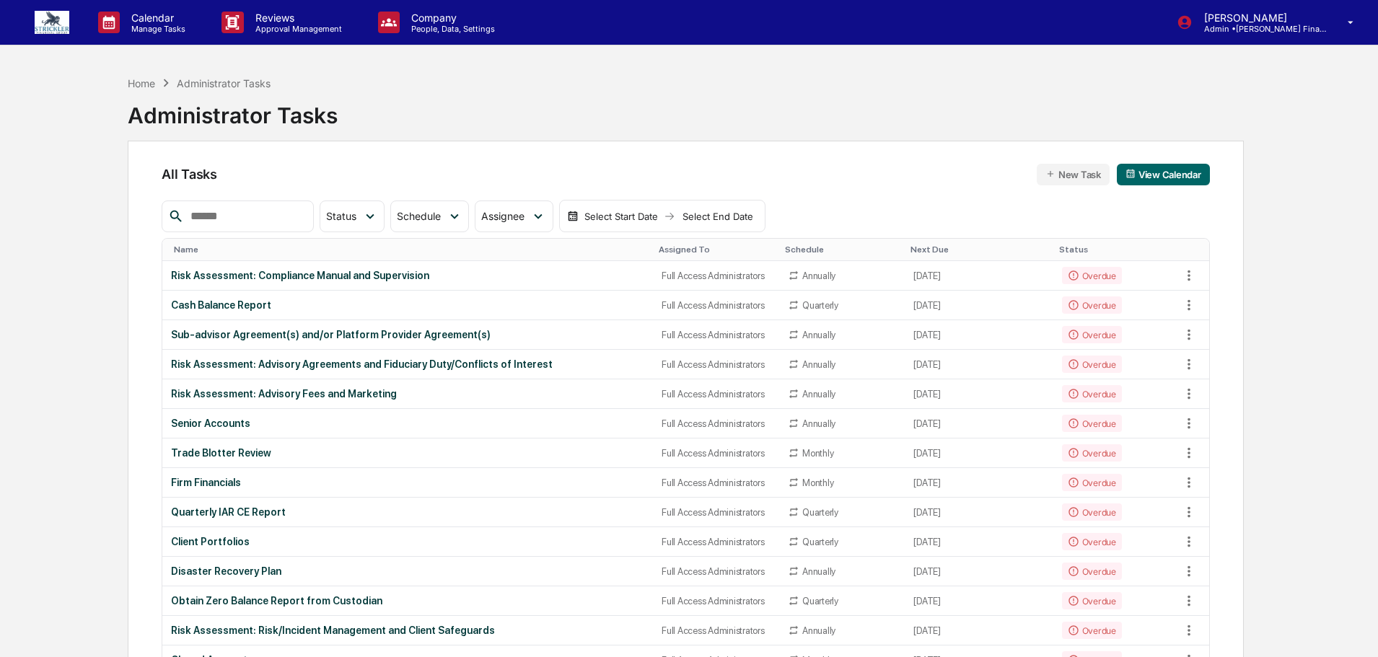
click at [244, 224] on input "text" at bounding box center [246, 216] width 123 height 19
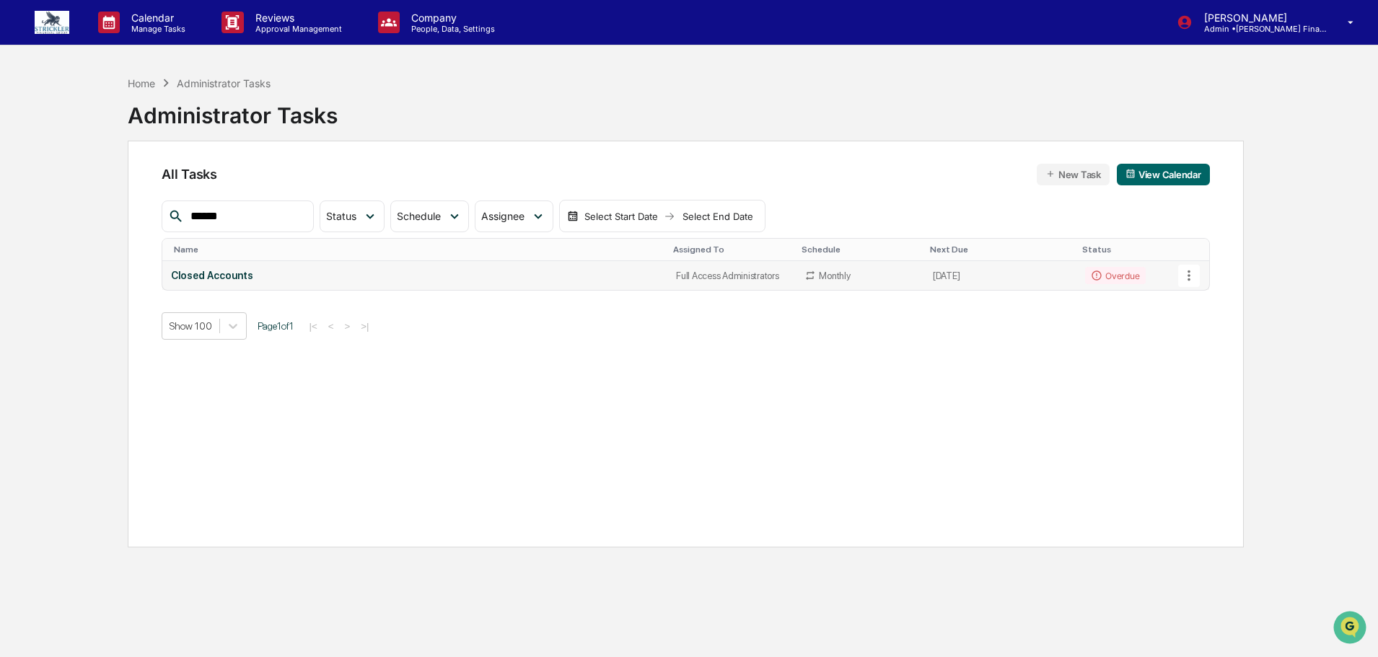
type input "******"
click at [227, 281] on div "Closed Accounts" at bounding box center [415, 276] width 488 height 12
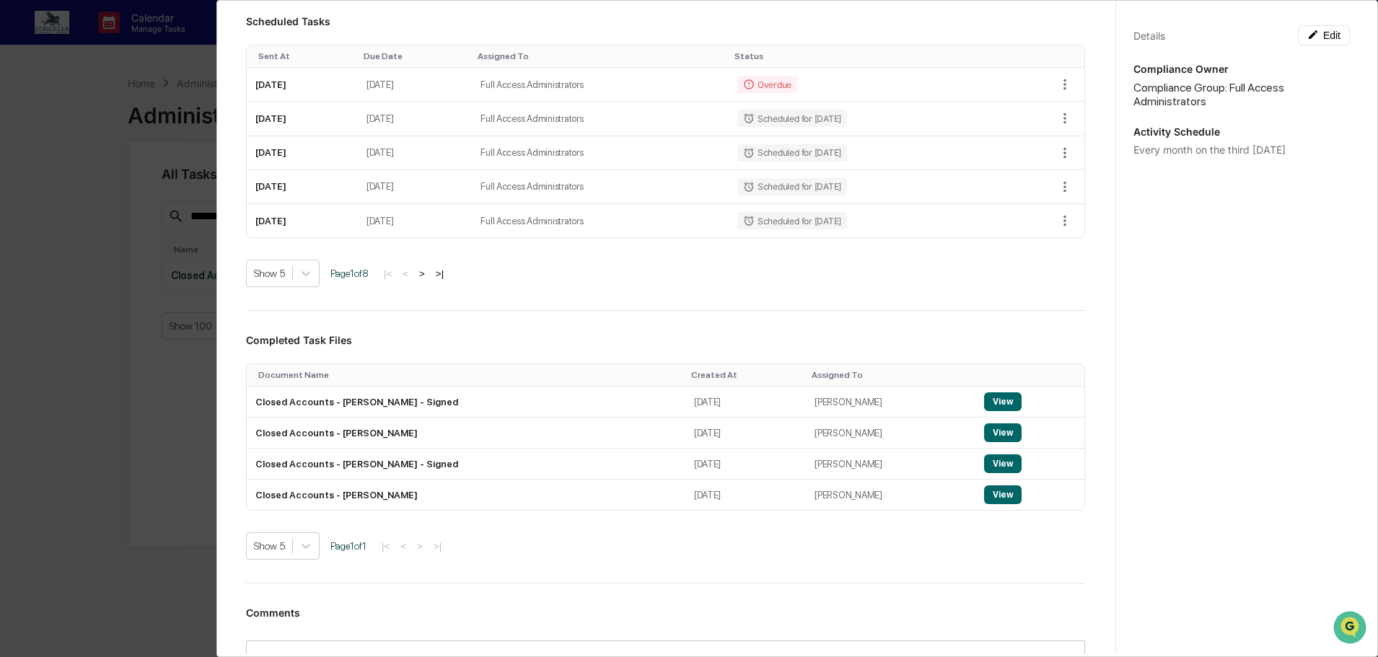
scroll to position [289, 0]
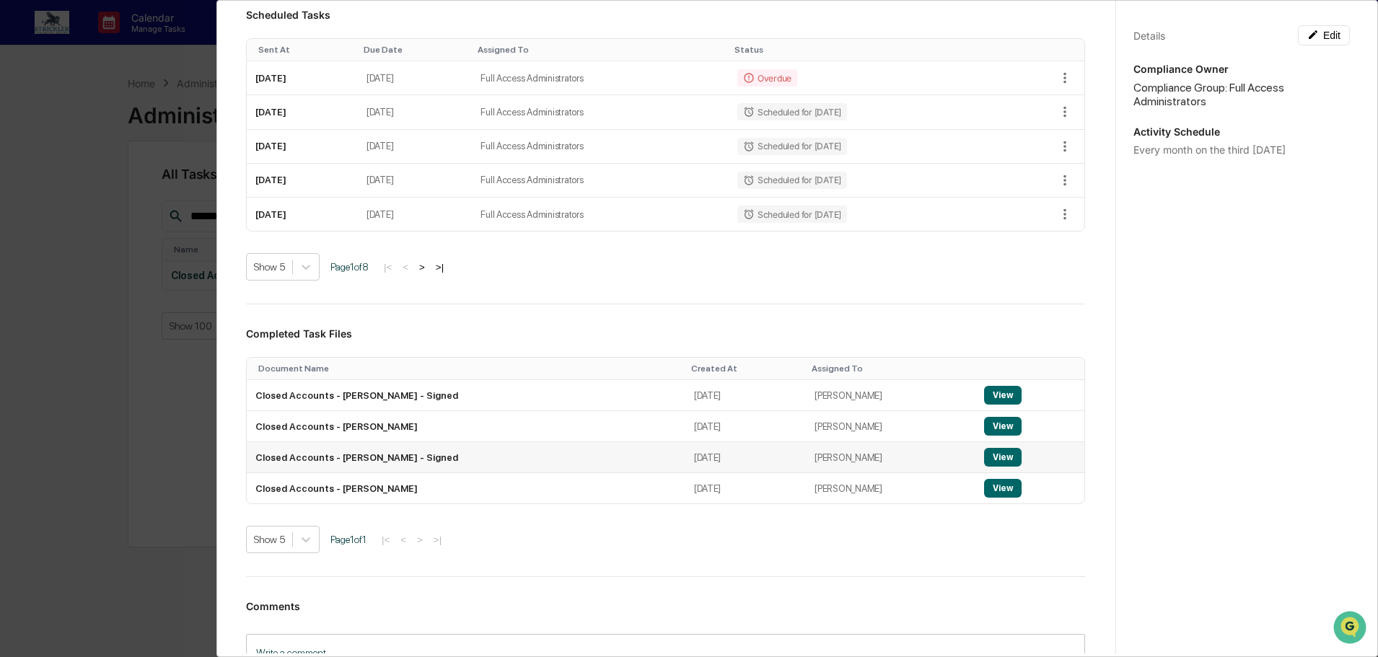
click at [990, 467] on button "View" at bounding box center [1003, 457] width 38 height 19
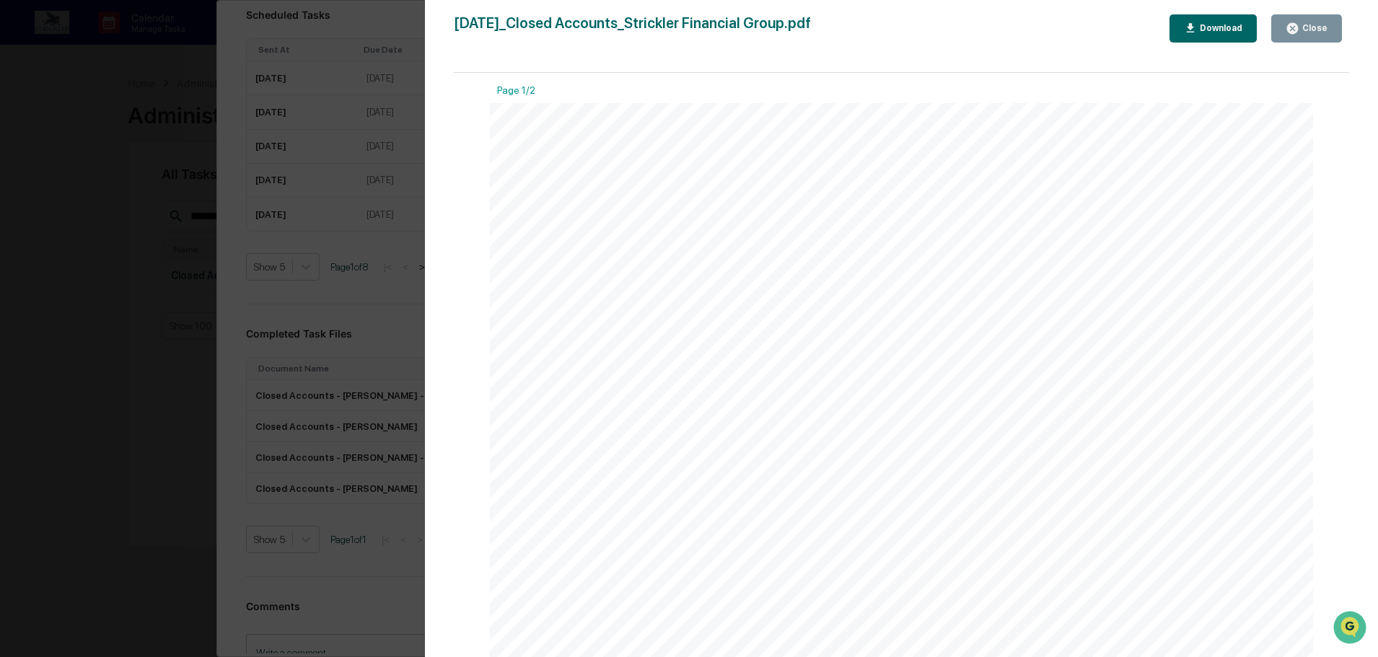
scroll to position [0, 0]
click at [1296, 29] on icon "button" at bounding box center [1292, 28] width 11 height 11
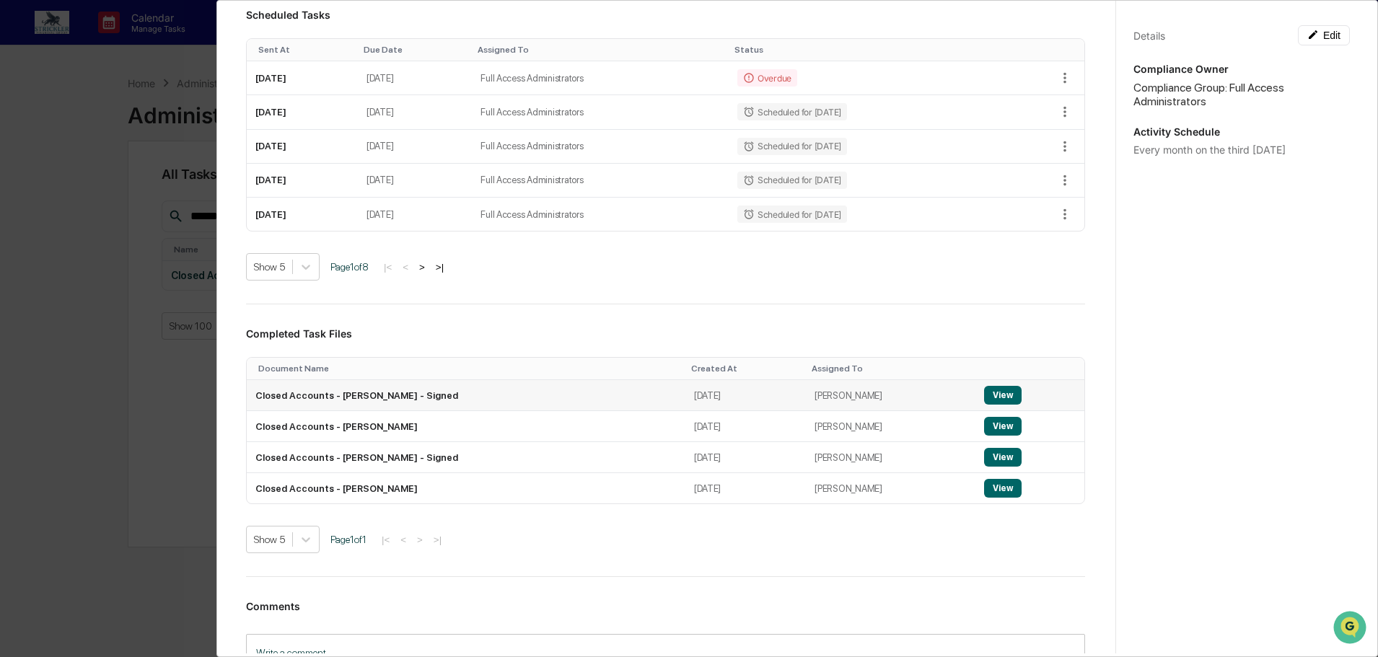
click at [985, 405] on button "View" at bounding box center [1003, 395] width 38 height 19
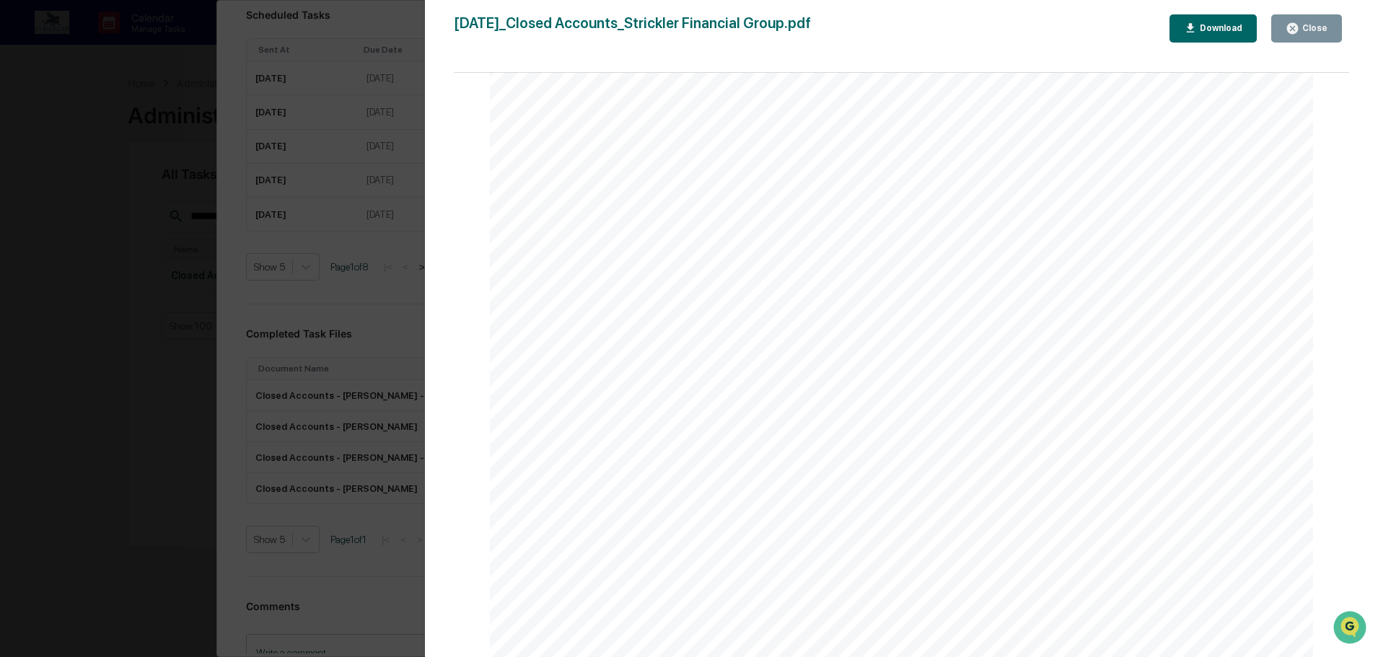
scroll to position [433, 0]
click at [1296, 33] on icon "button" at bounding box center [1292, 28] width 11 height 11
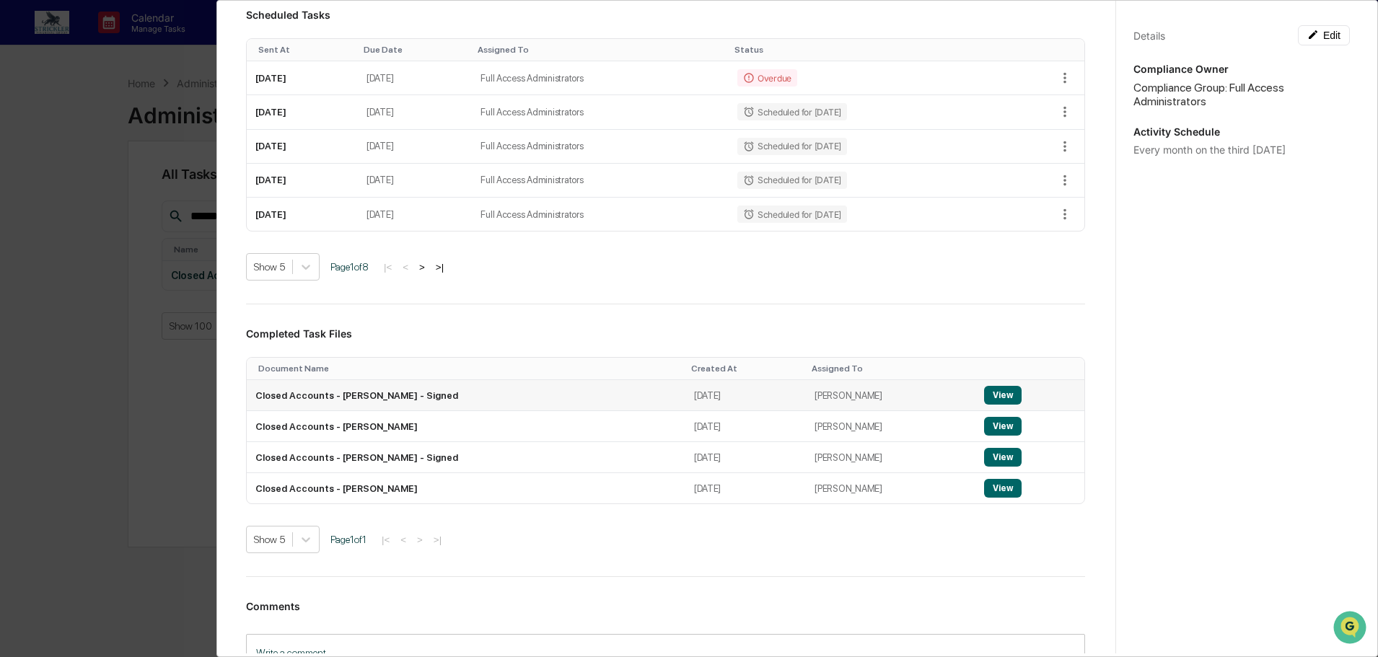
click at [985, 405] on button "View" at bounding box center [1003, 395] width 38 height 19
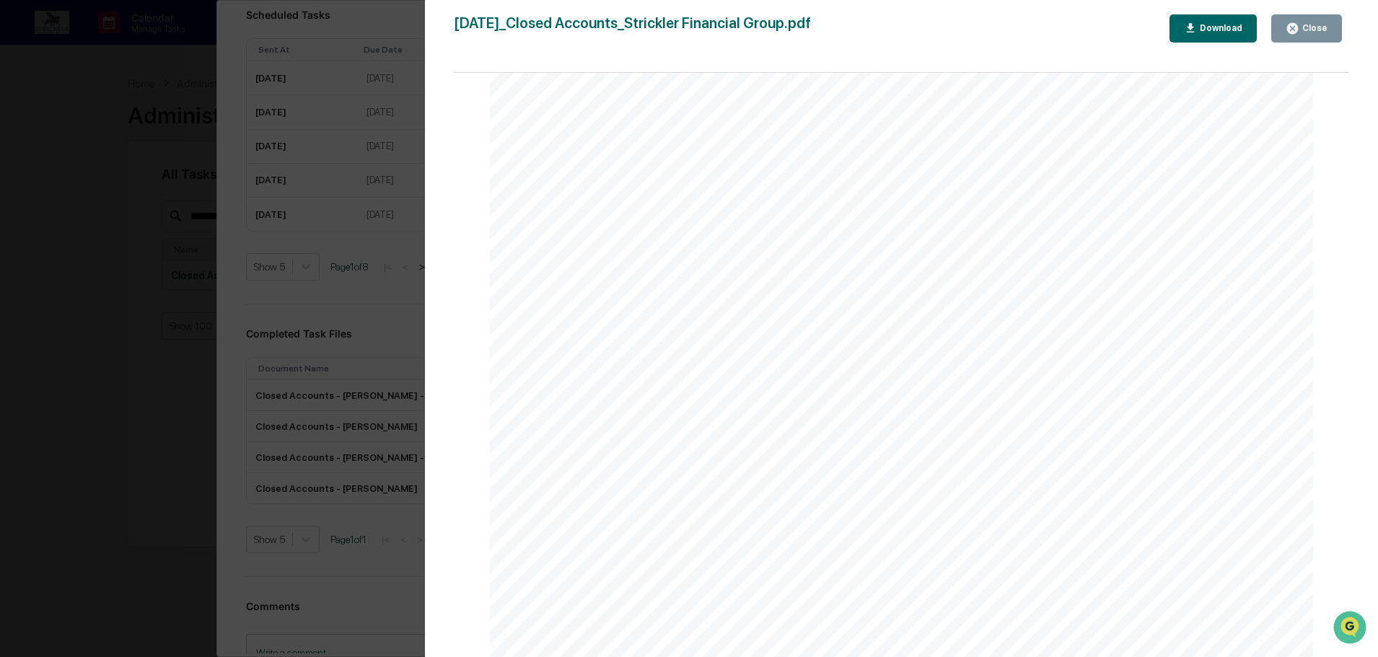
scroll to position [1733, 0]
click at [1296, 22] on icon "button" at bounding box center [1293, 29] width 14 height 14
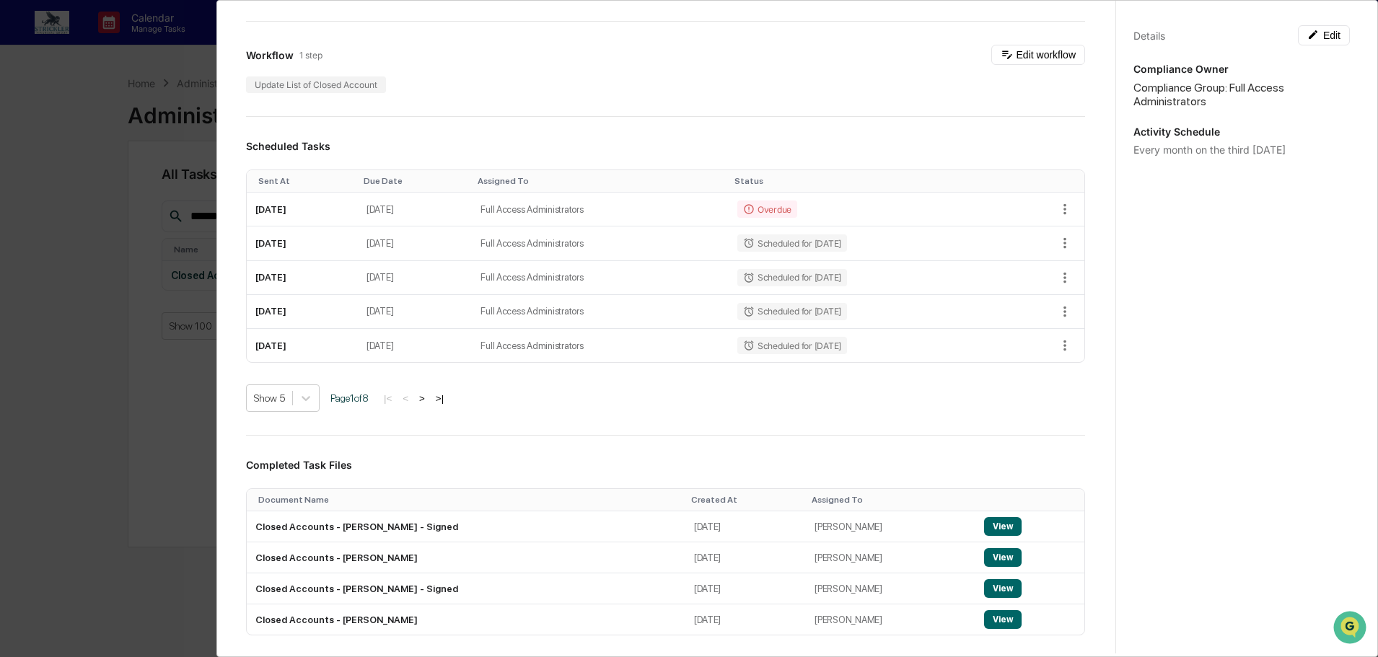
scroll to position [0, 0]
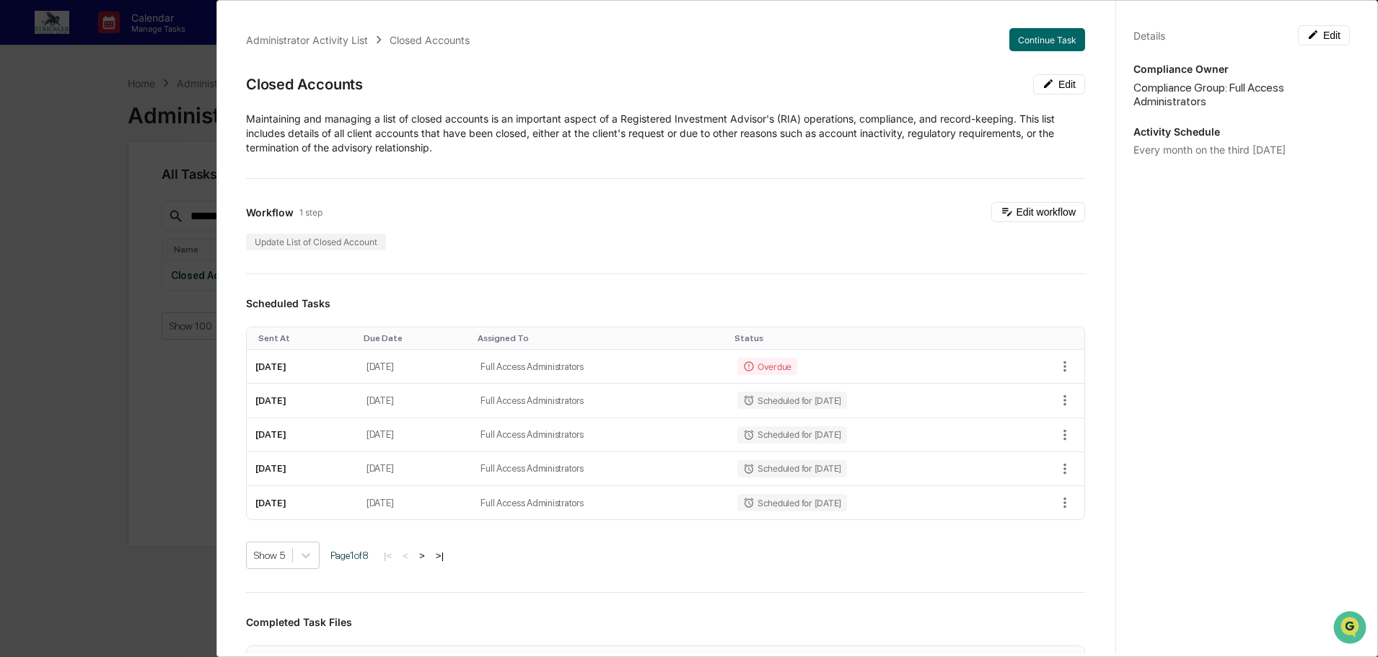
click at [106, 113] on div "Administrator Activity List Closed Accounts Continue Task Closed Accounts Edit …" at bounding box center [689, 328] width 1378 height 657
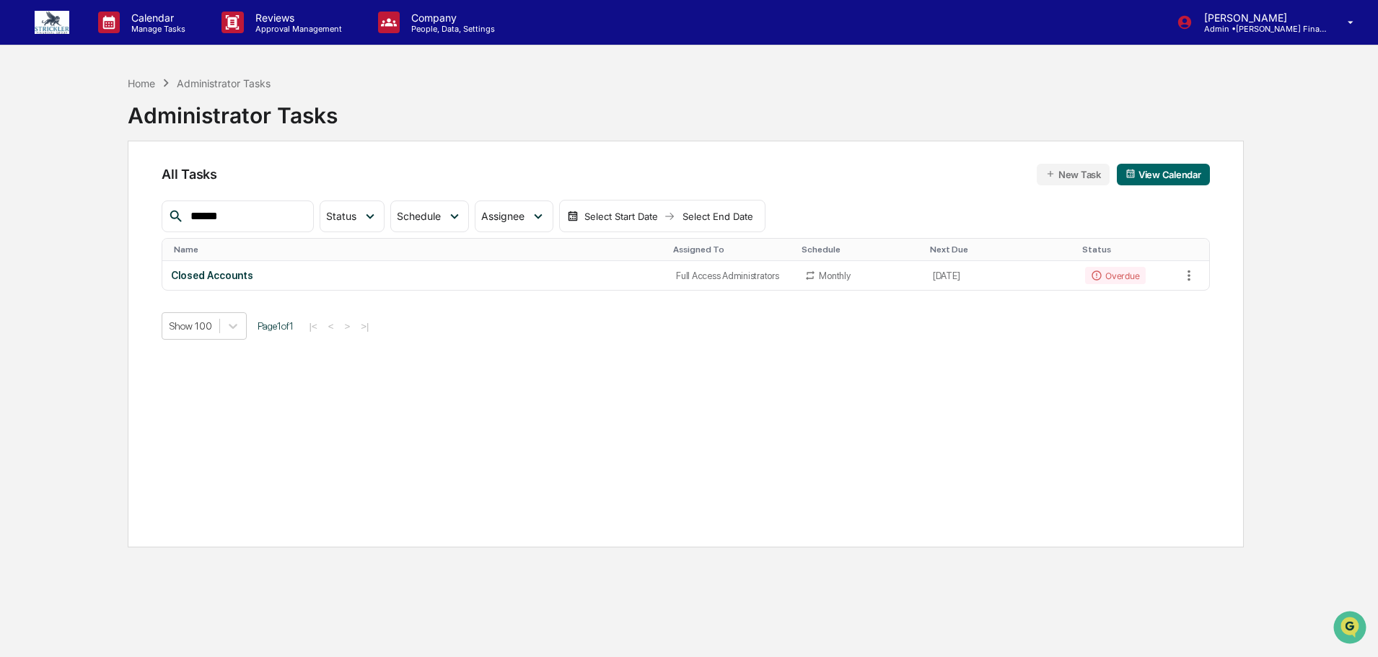
click at [141, 90] on div "Home Administrator Tasks" at bounding box center [199, 83] width 143 height 16
click at [141, 84] on div "Home" at bounding box center [141, 83] width 27 height 12
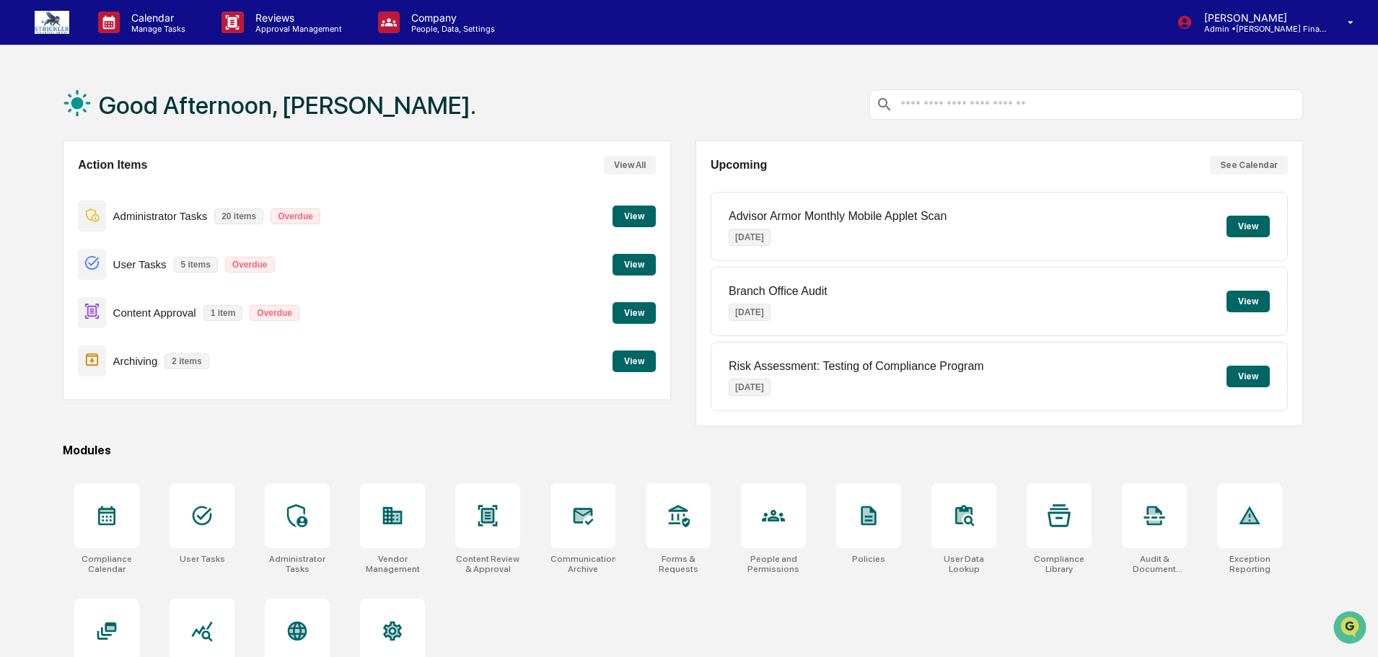
click at [649, 206] on div "Administrator Tasks 20 items Overdue View" at bounding box center [366, 216] width 577 height 48
click at [641, 210] on button "View" at bounding box center [633, 217] width 43 height 22
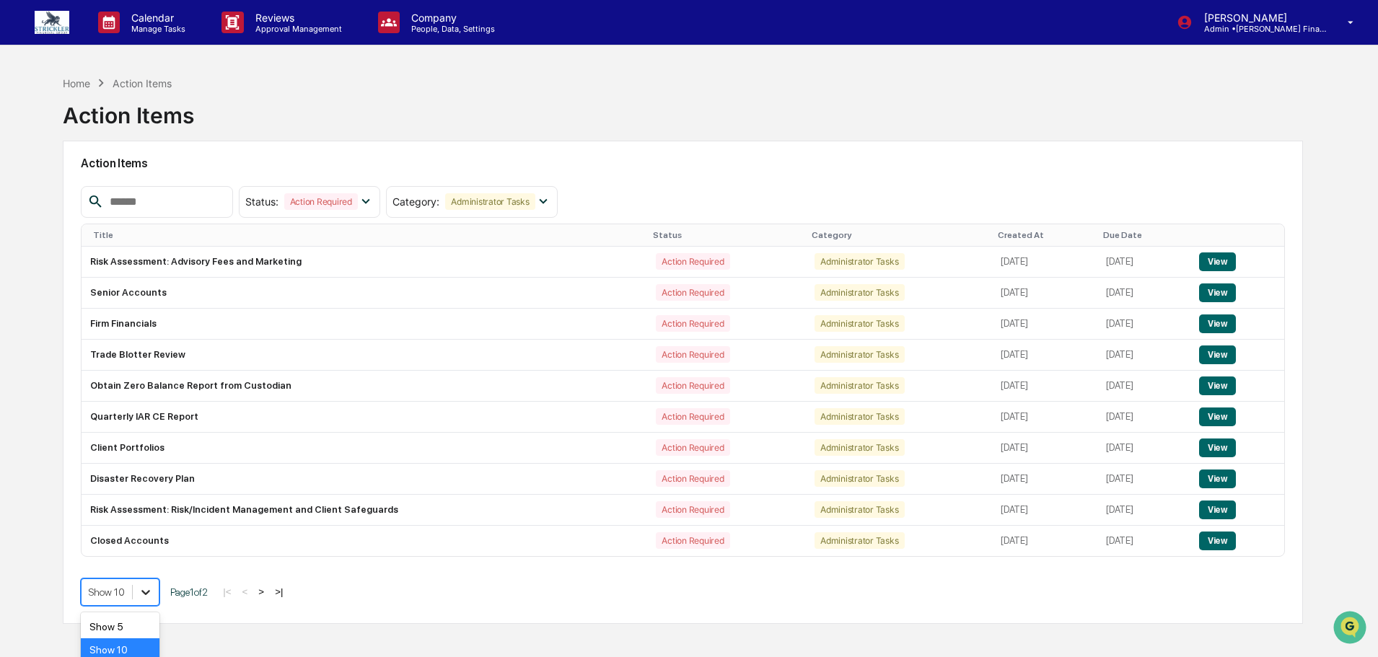
click at [147, 589] on body "Calendar Manage Tasks Reviews Approval Management Company People, Data, Setting…" at bounding box center [689, 363] width 1378 height 726
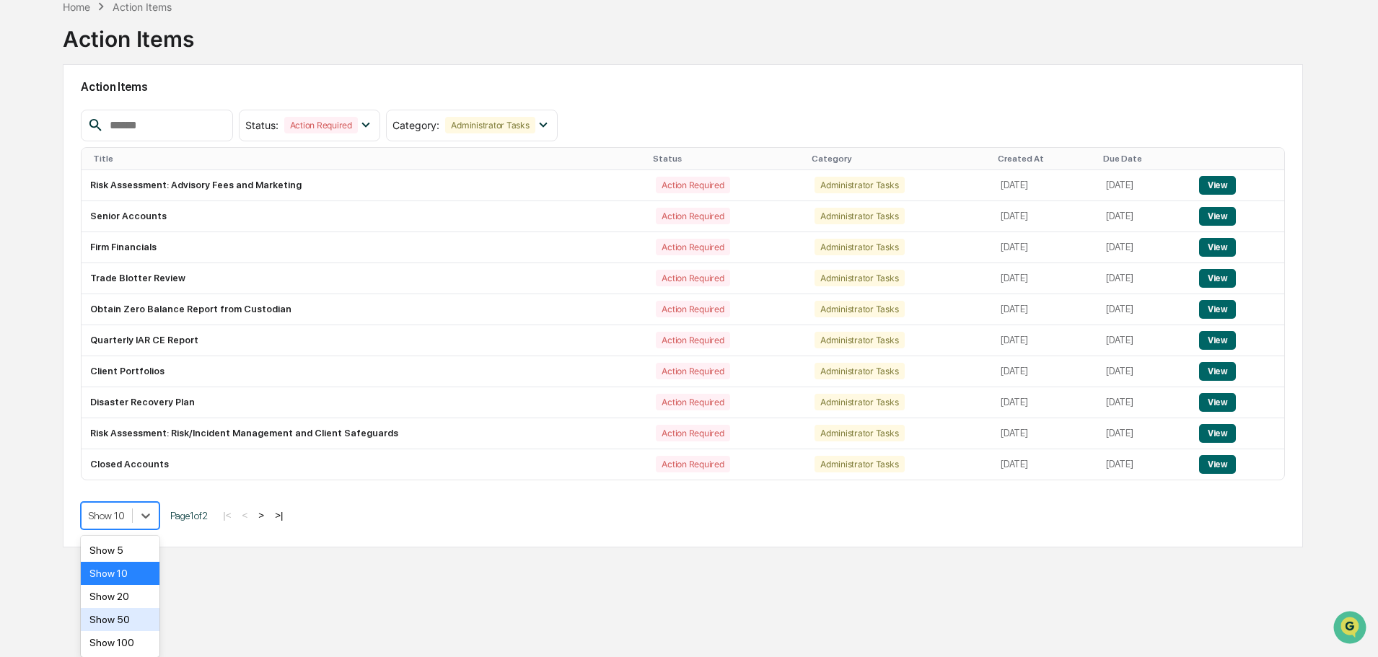
click at [131, 620] on div "Show 50" at bounding box center [120, 619] width 79 height 23
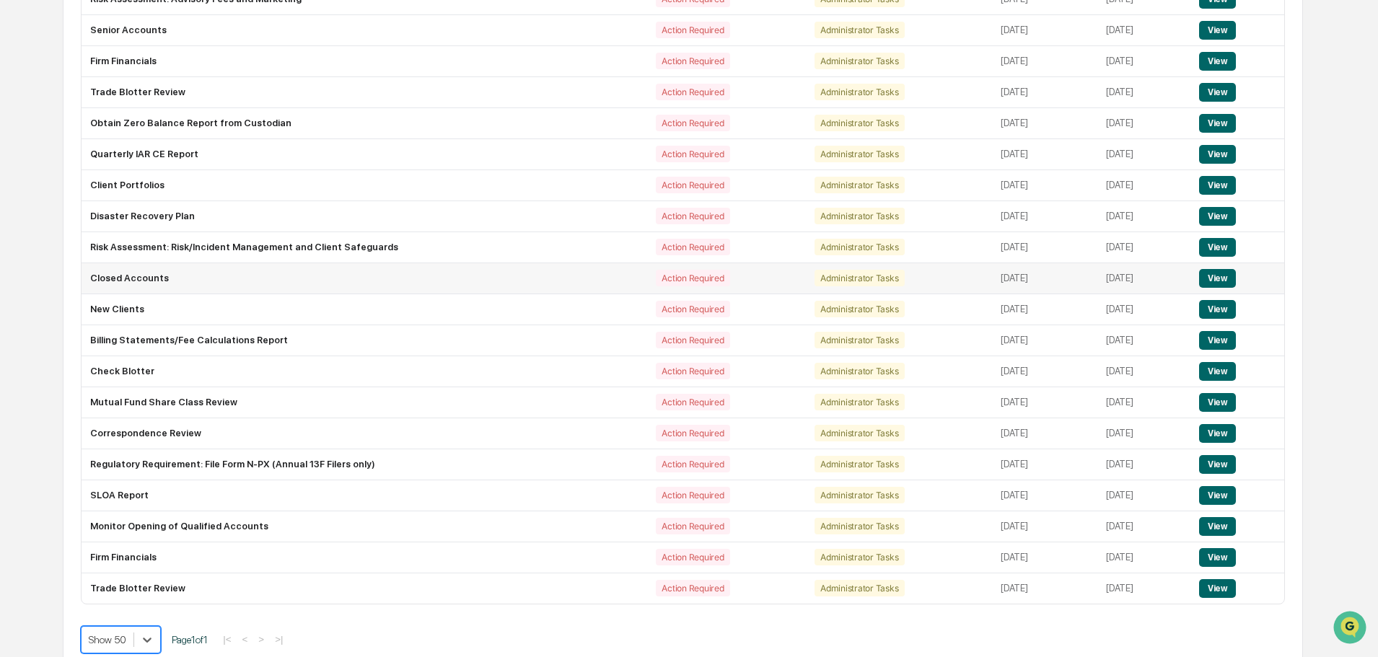
scroll to position [278, 0]
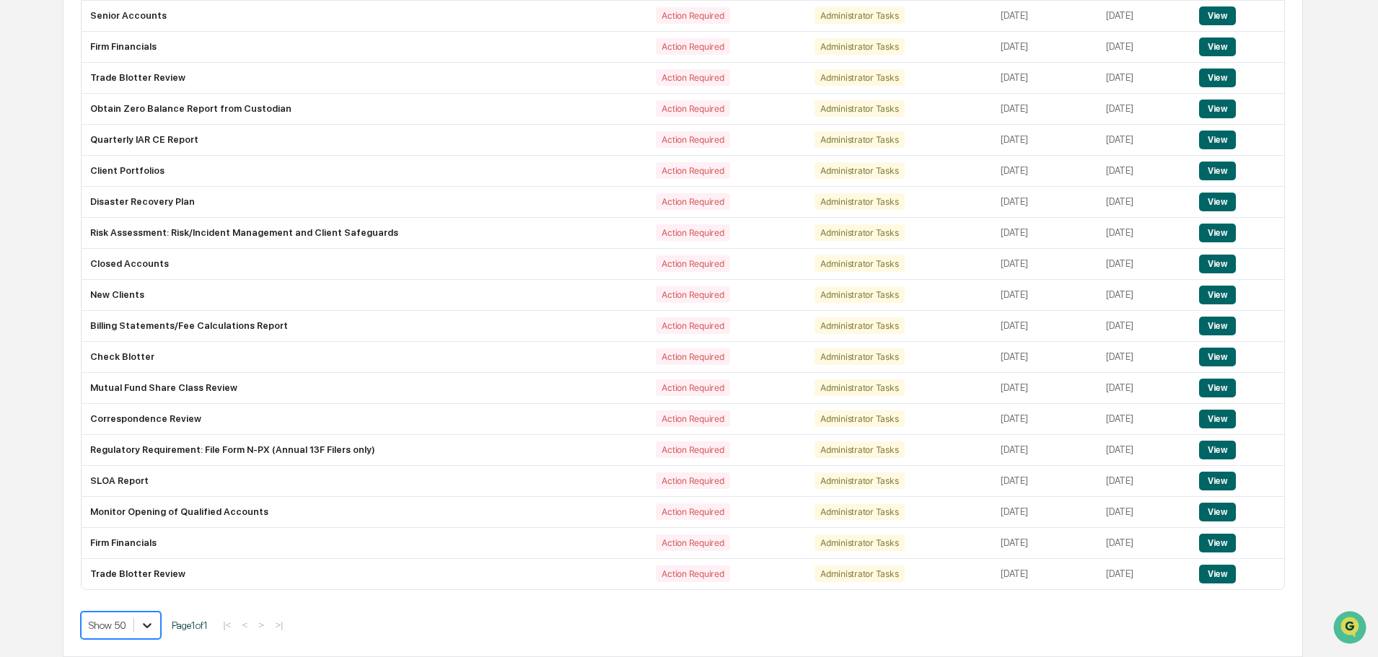
click at [144, 622] on body "Calendar Manage Tasks Reviews Approval Management Company People, Data, Setting…" at bounding box center [689, 190] width 1378 height 934
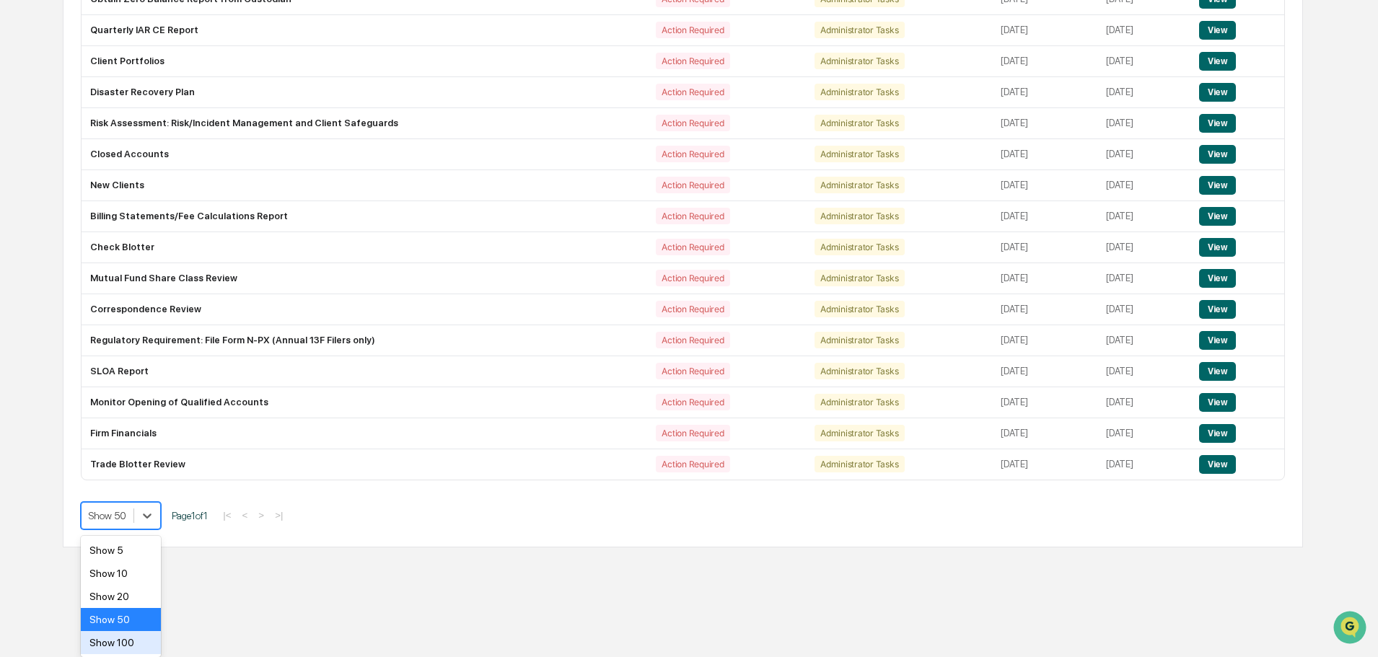
click at [141, 635] on div "Show 100" at bounding box center [121, 642] width 80 height 23
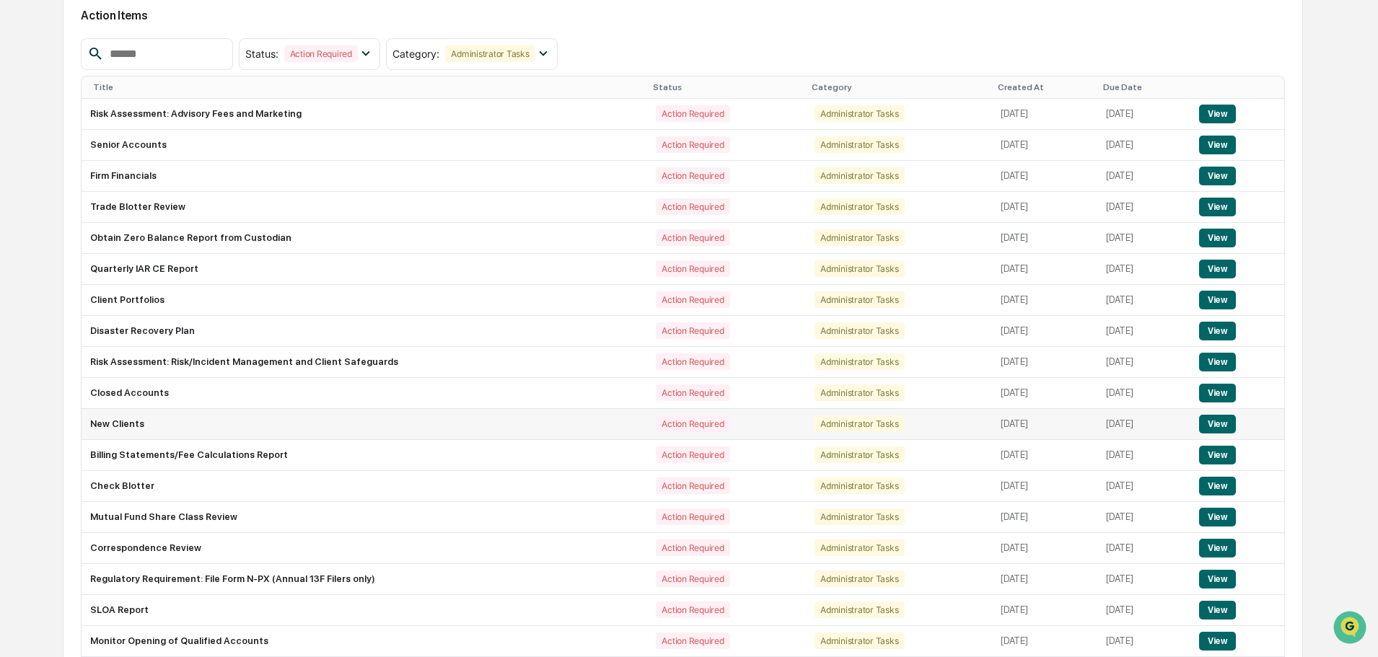
scroll to position [133, 0]
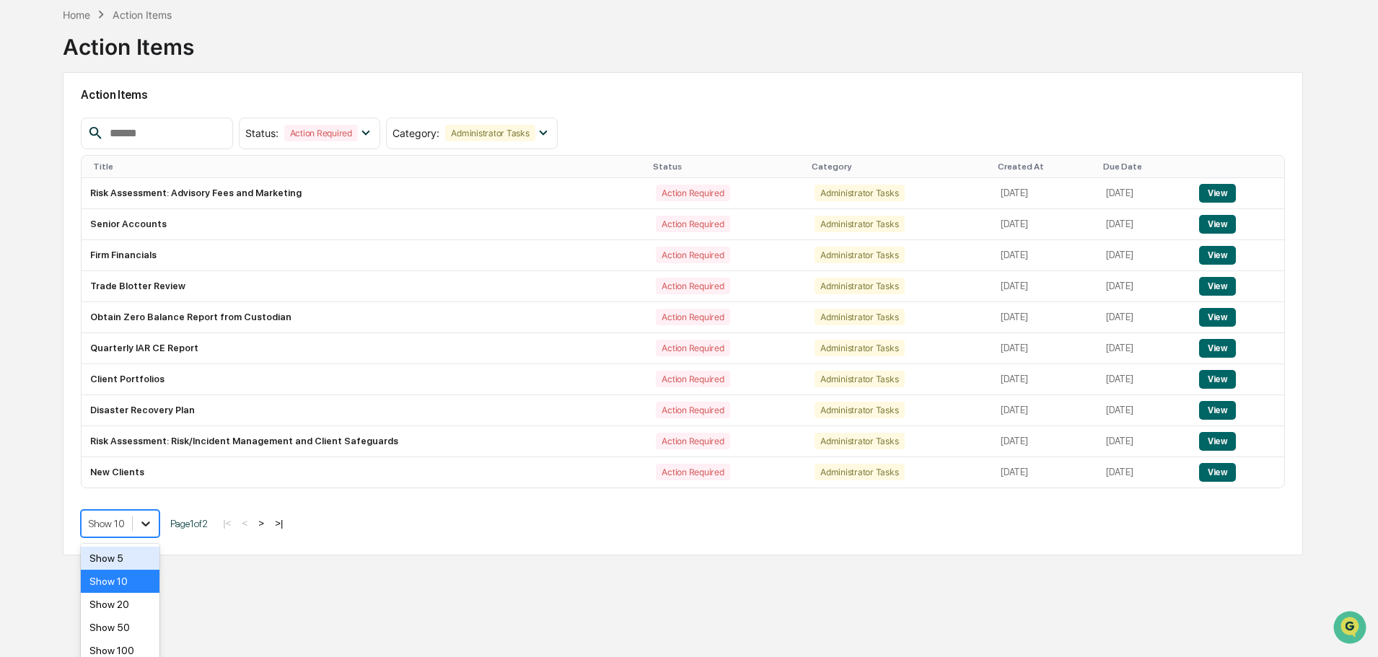
click at [150, 537] on body "Calendar Manage Tasks Reviews Approval Management Company People, Data, Setting…" at bounding box center [689, 294] width 1378 height 726
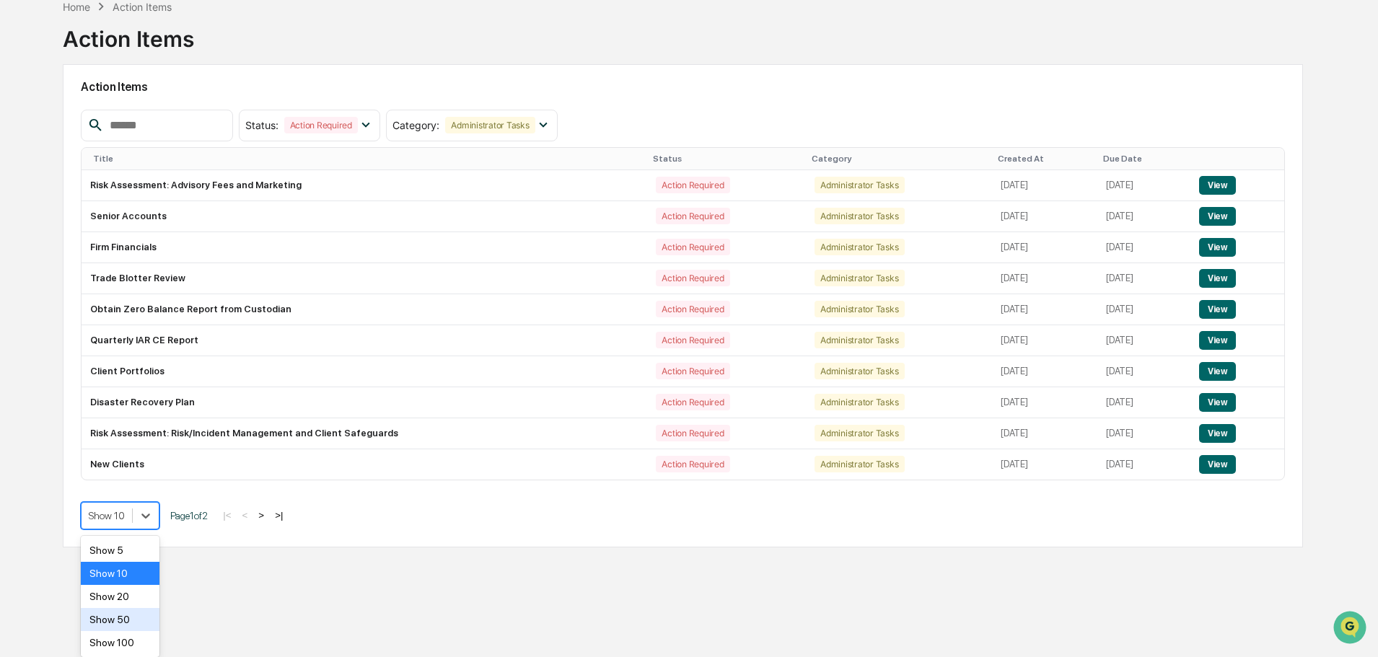
click at [128, 630] on div "Show 50" at bounding box center [120, 619] width 79 height 23
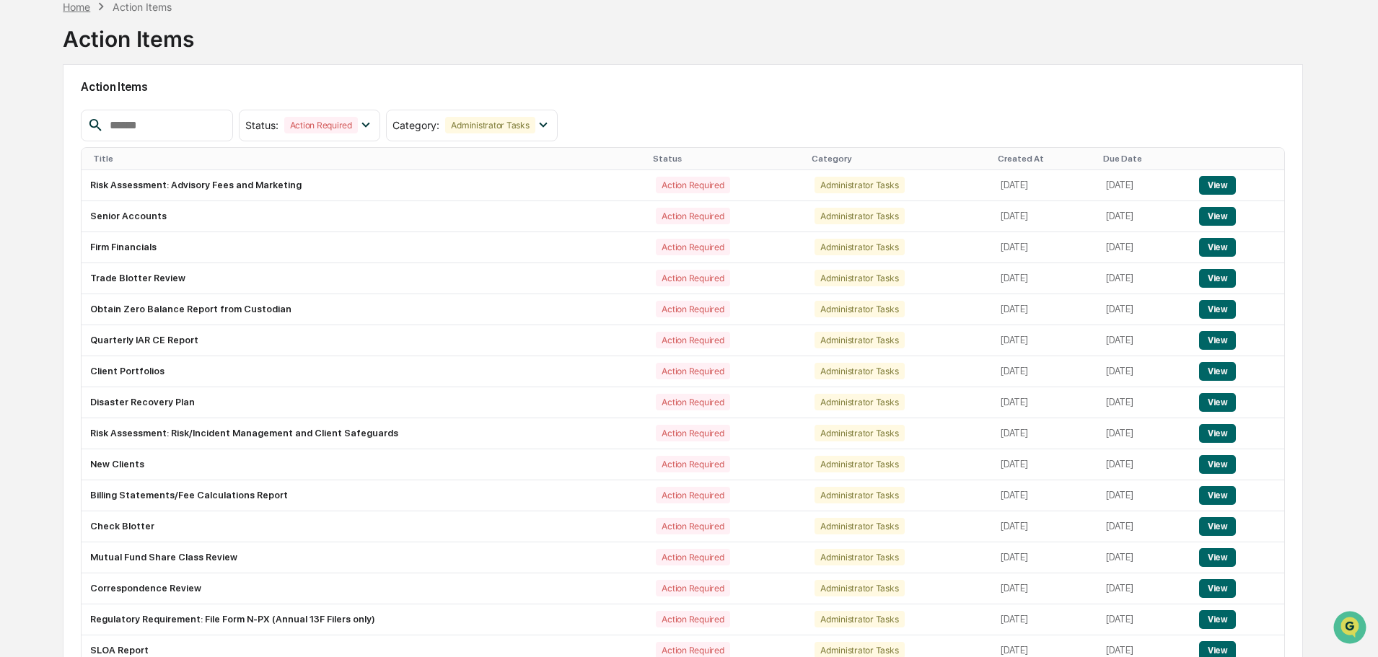
click at [72, 12] on div "Home" at bounding box center [76, 7] width 27 height 12
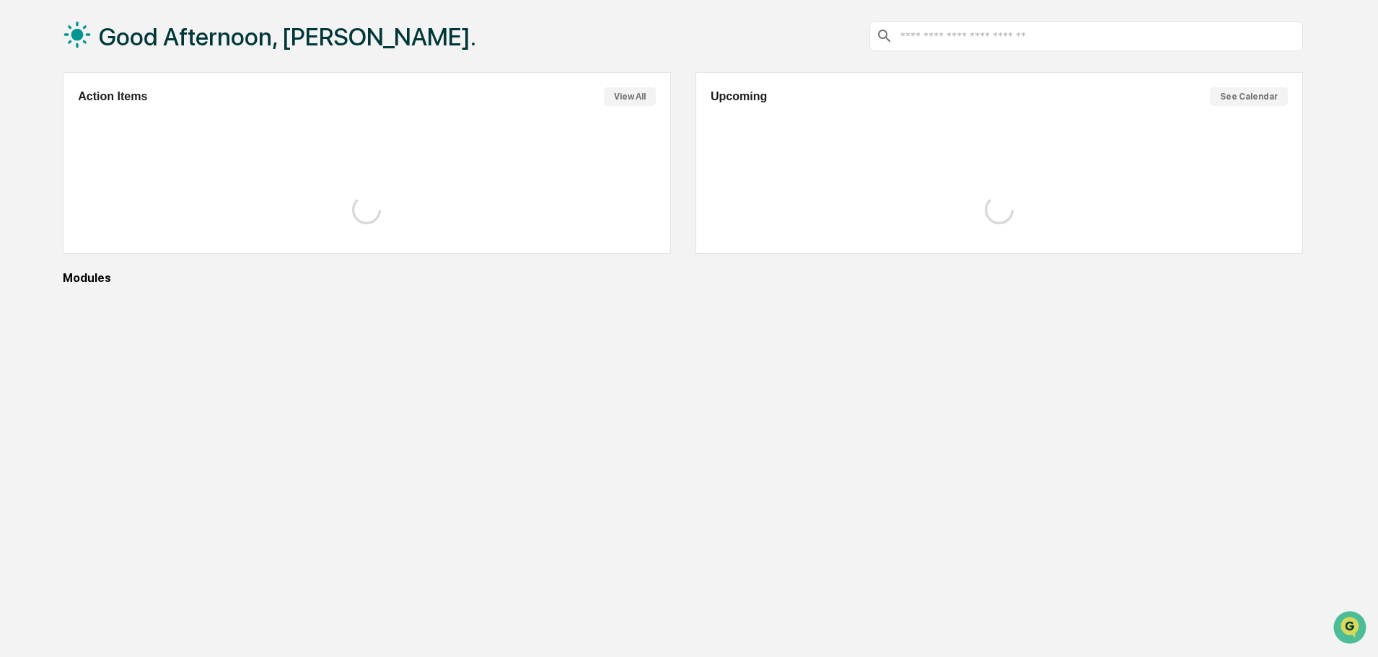
scroll to position [69, 0]
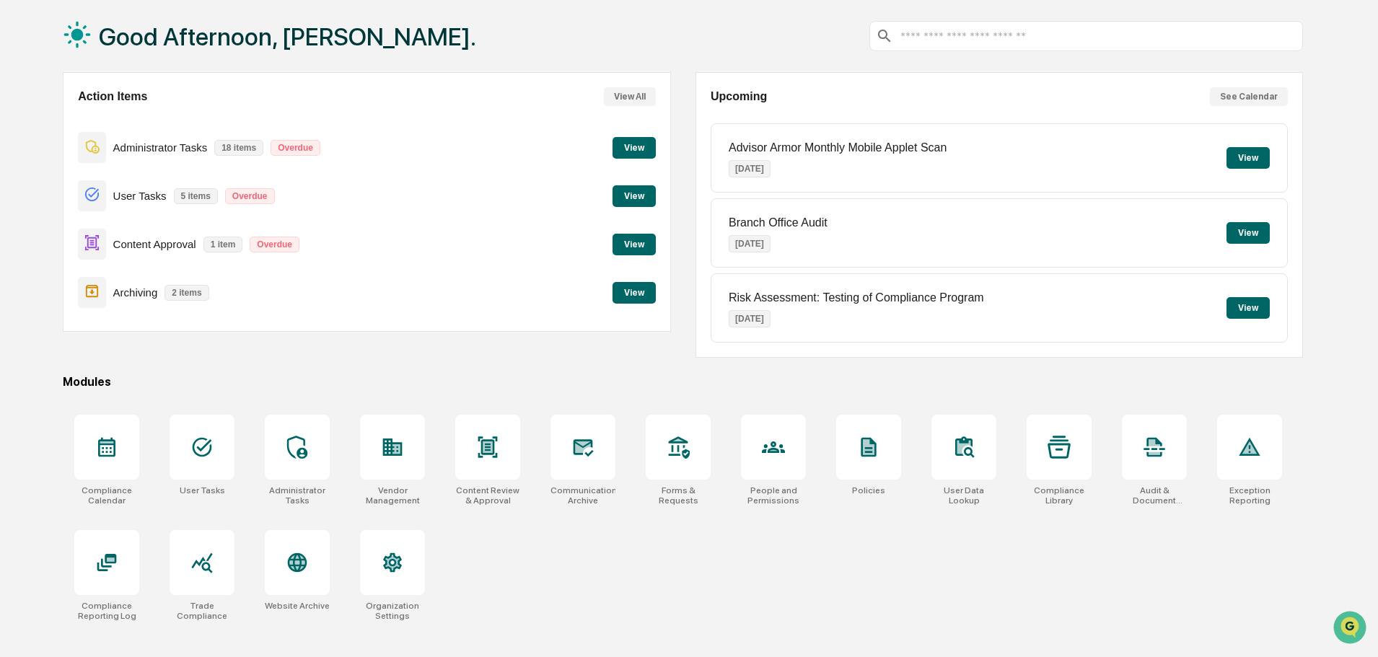
click at [643, 145] on button "View" at bounding box center [633, 148] width 43 height 22
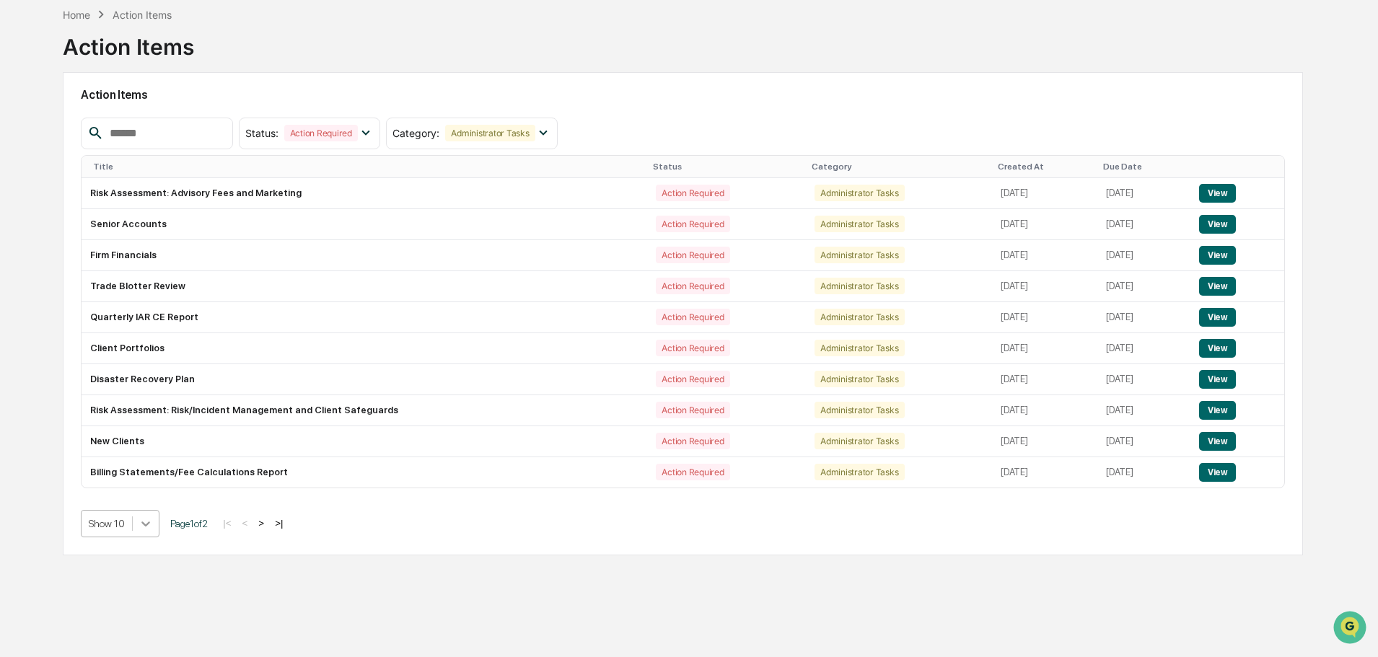
click at [149, 517] on div at bounding box center [146, 524] width 26 height 26
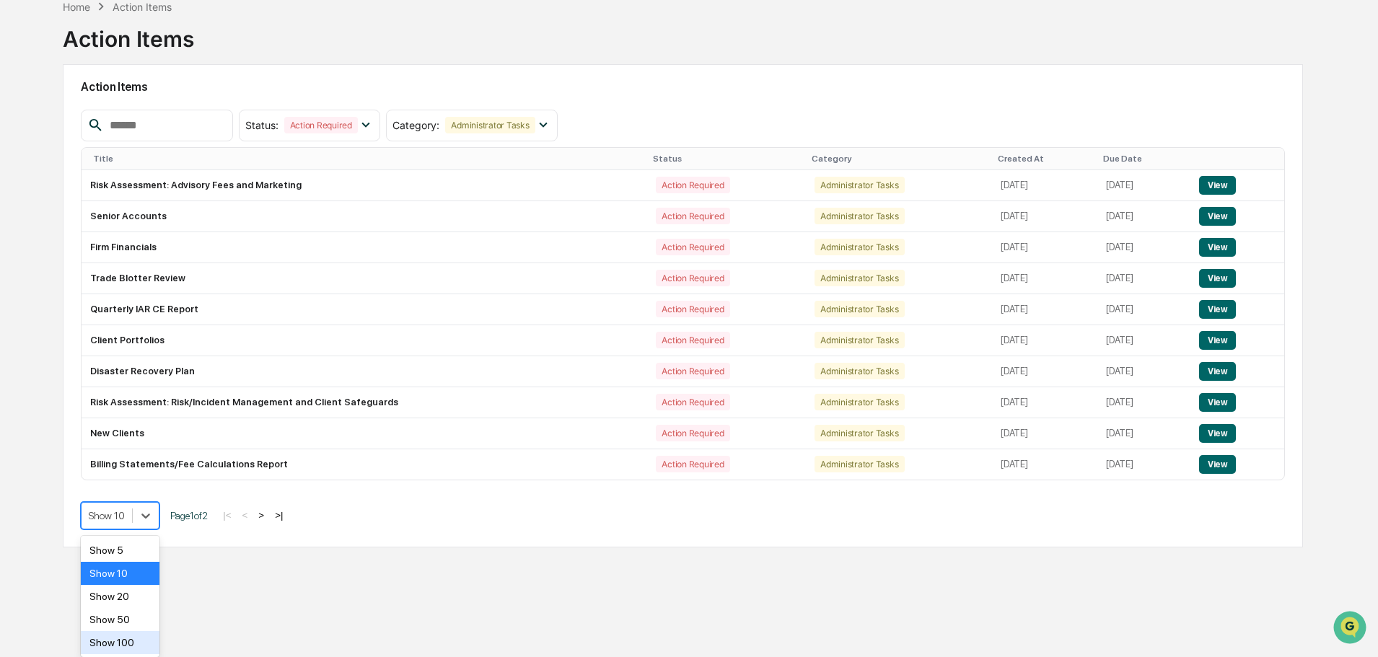
click at [121, 640] on div "Show 100" at bounding box center [120, 642] width 79 height 23
